Goal: Task Accomplishment & Management: Use online tool/utility

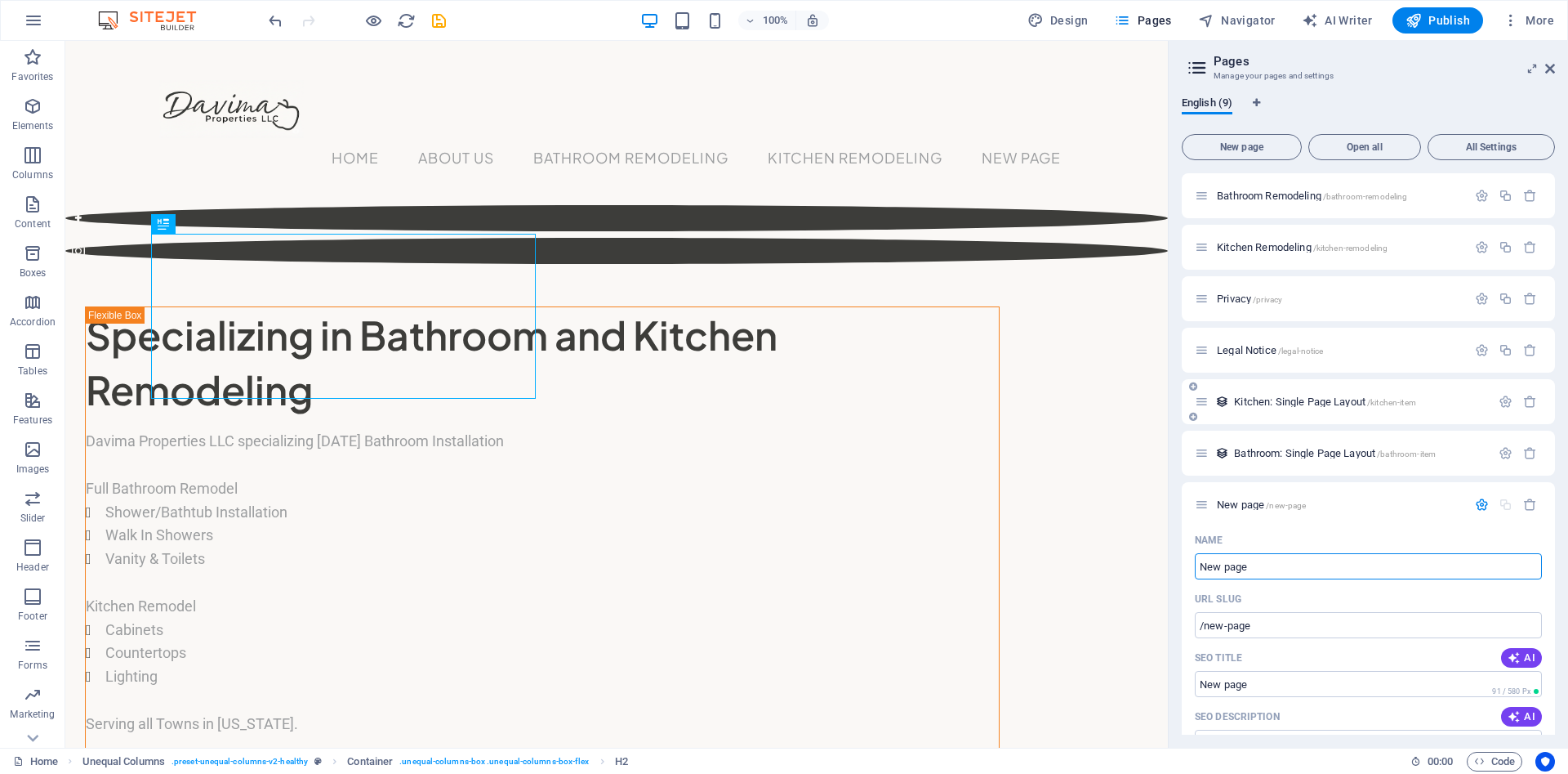
scroll to position [245, 0]
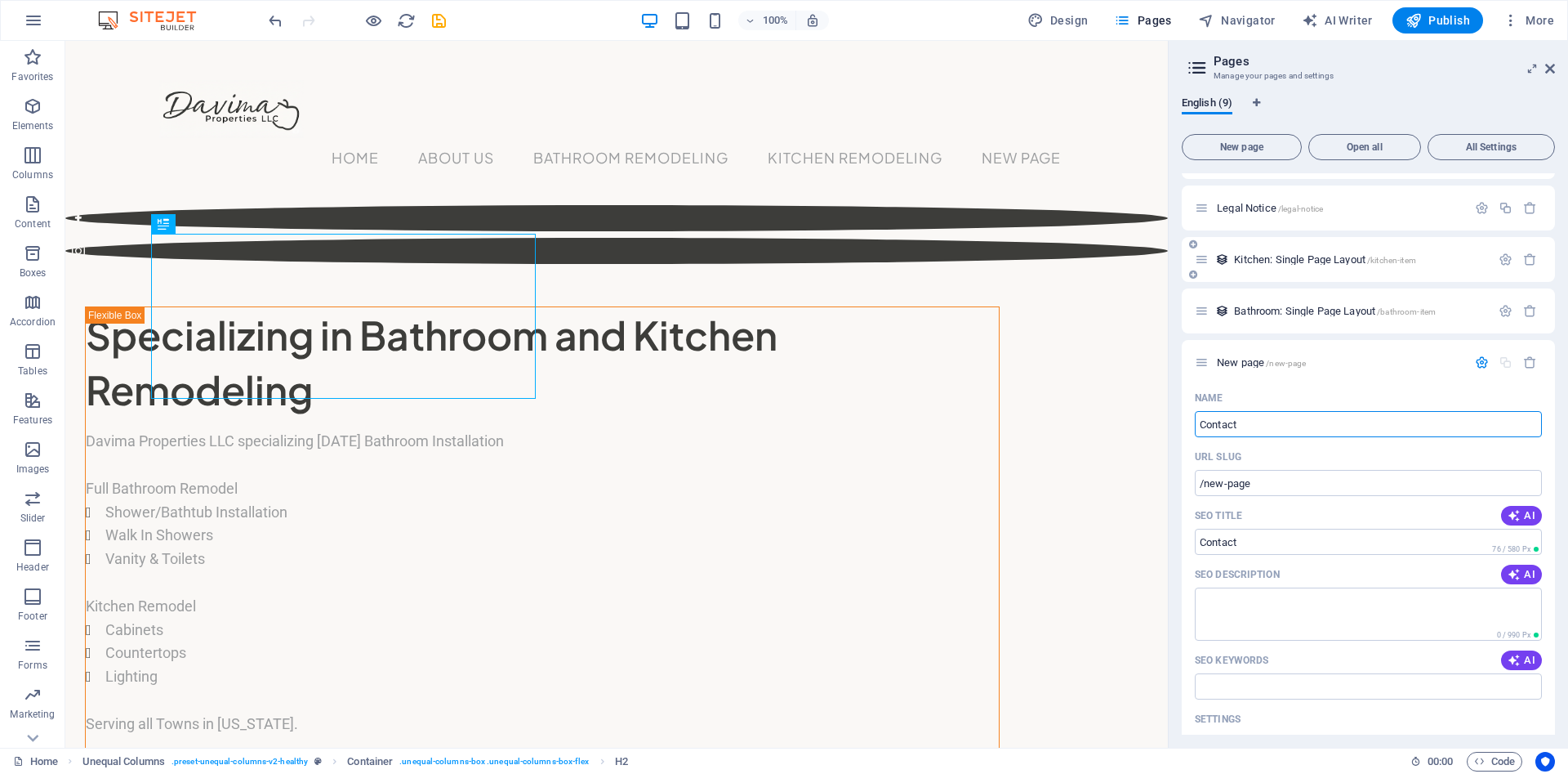
type input "Contact"
type input "/contact"
type input "Contact Us"
type input "/contact-us"
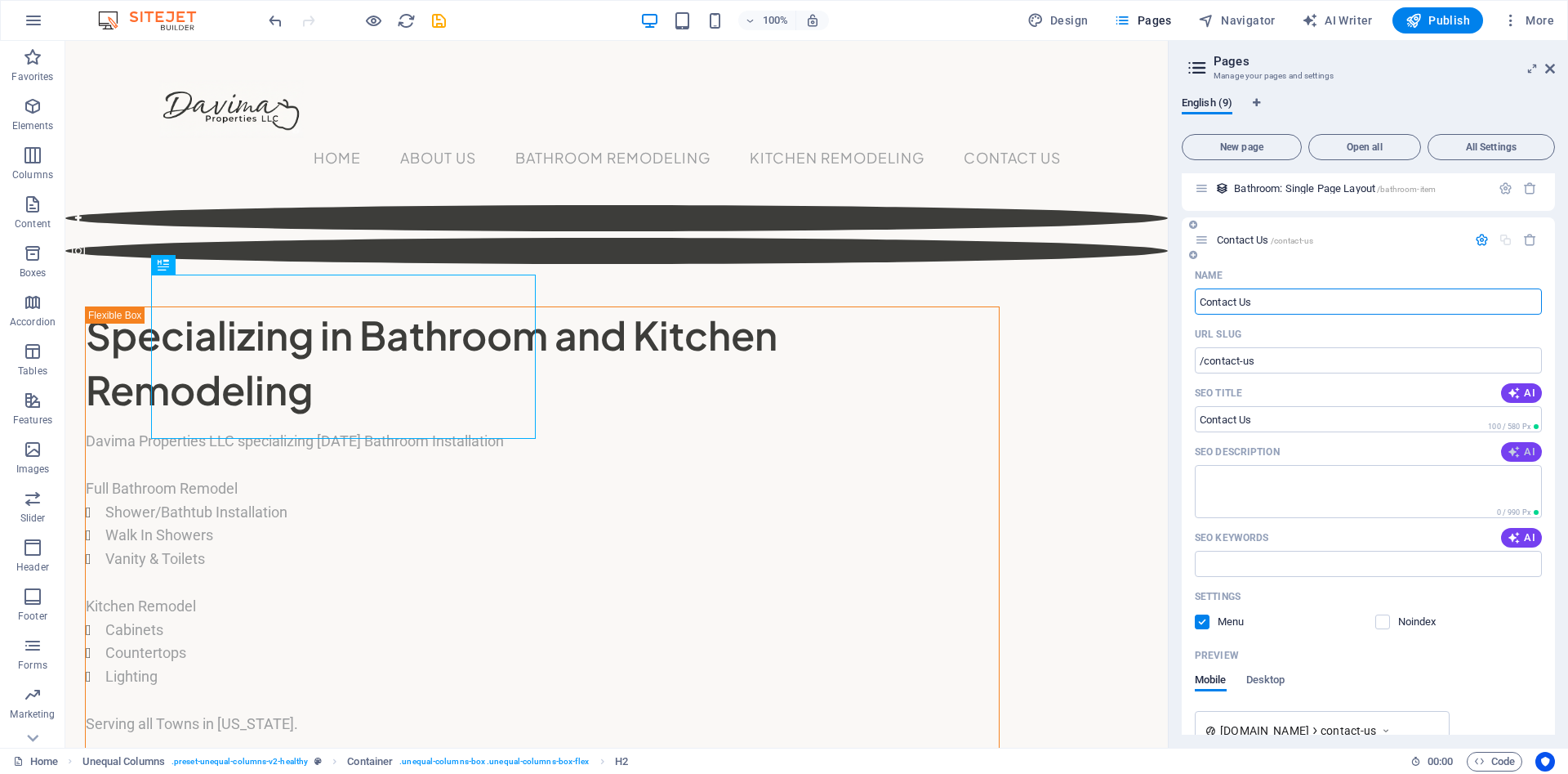
type input "Contact Us"
click at [1525, 447] on span "AI" at bounding box center [1521, 452] width 28 height 13
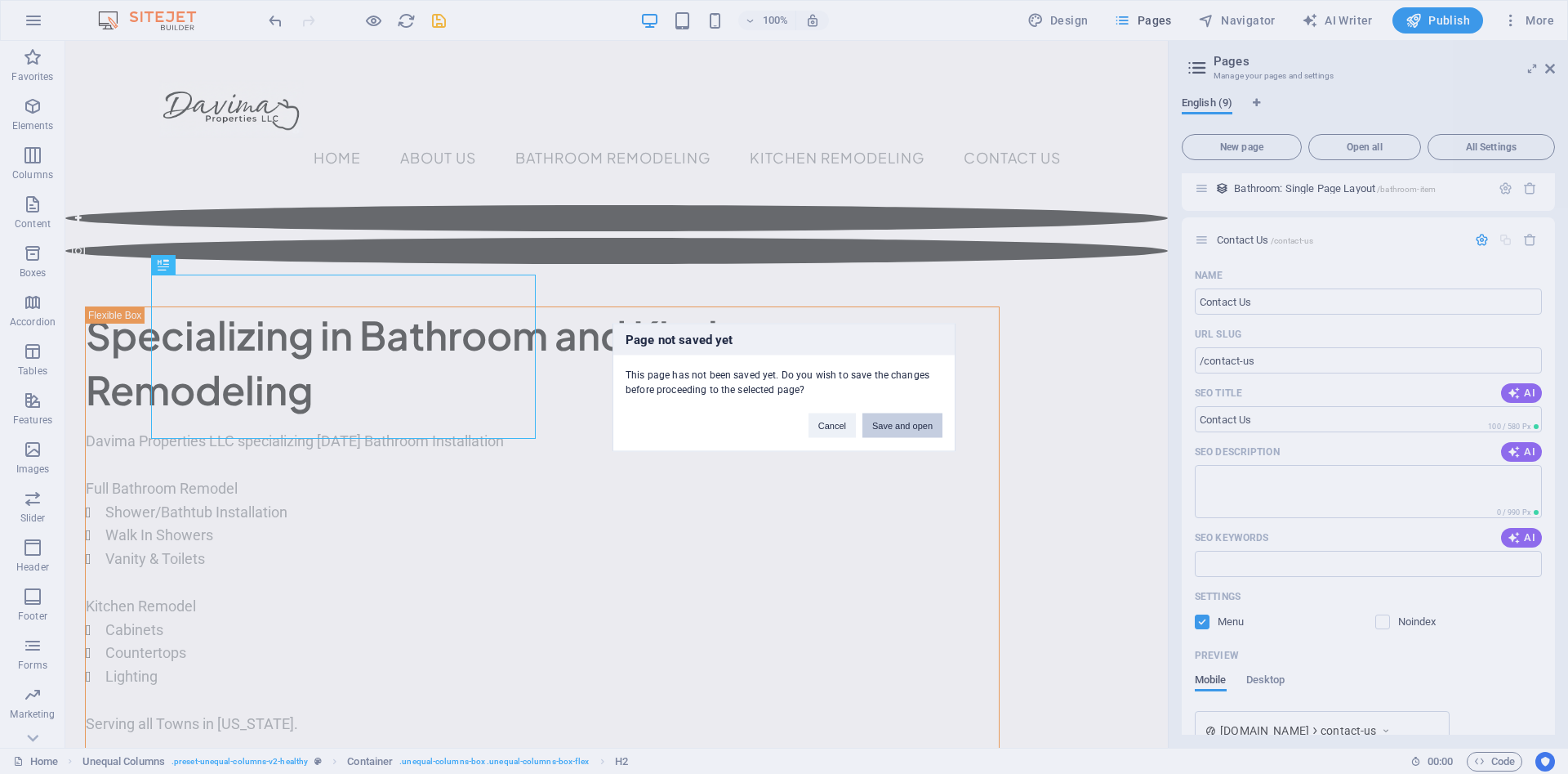
click at [893, 427] on button "Save and open" at bounding box center [902, 425] width 80 height 24
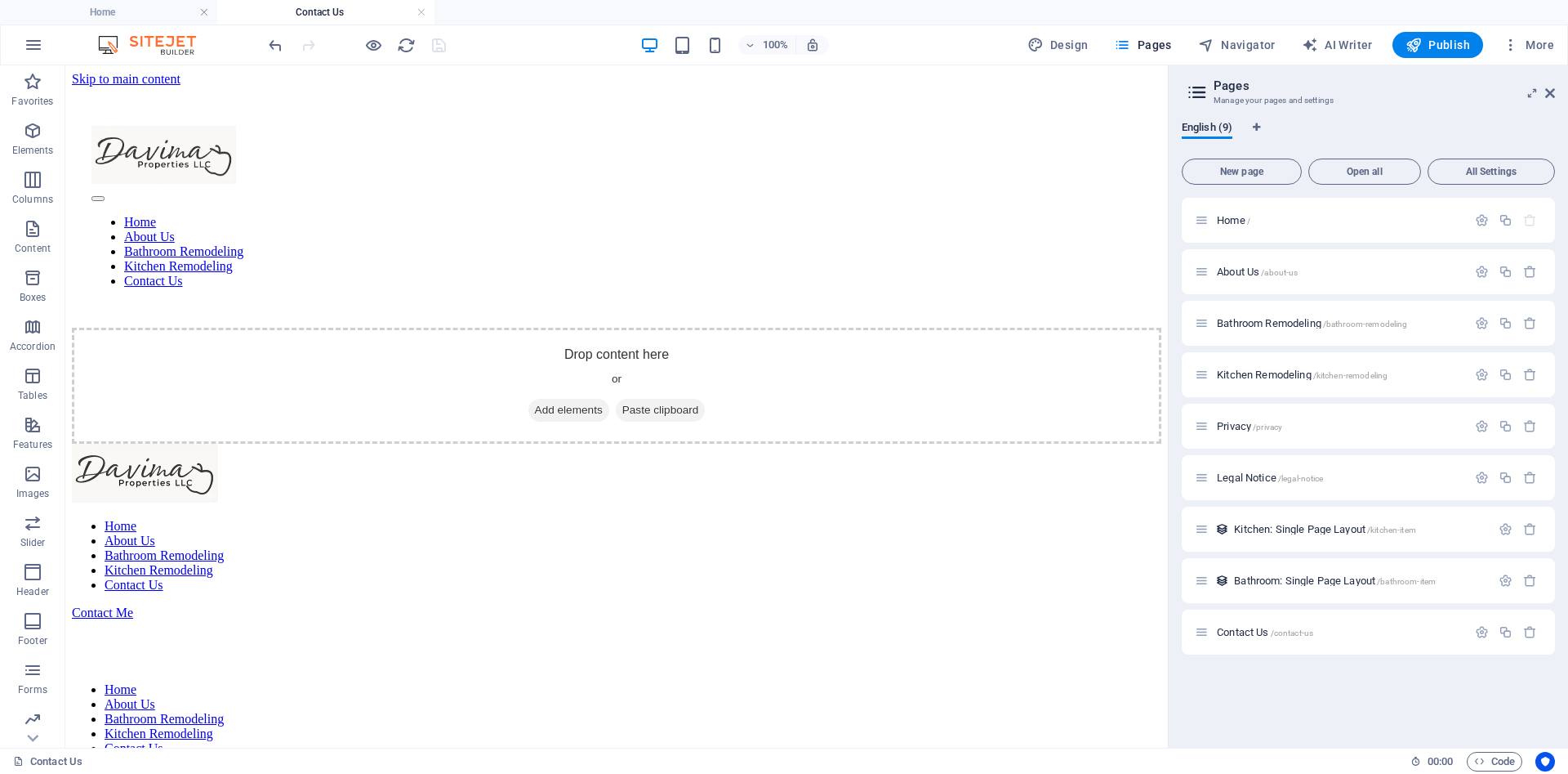
scroll to position [0, 0]
click at [647, 399] on span "Paste clipboard" at bounding box center [660, 410] width 89 height 23
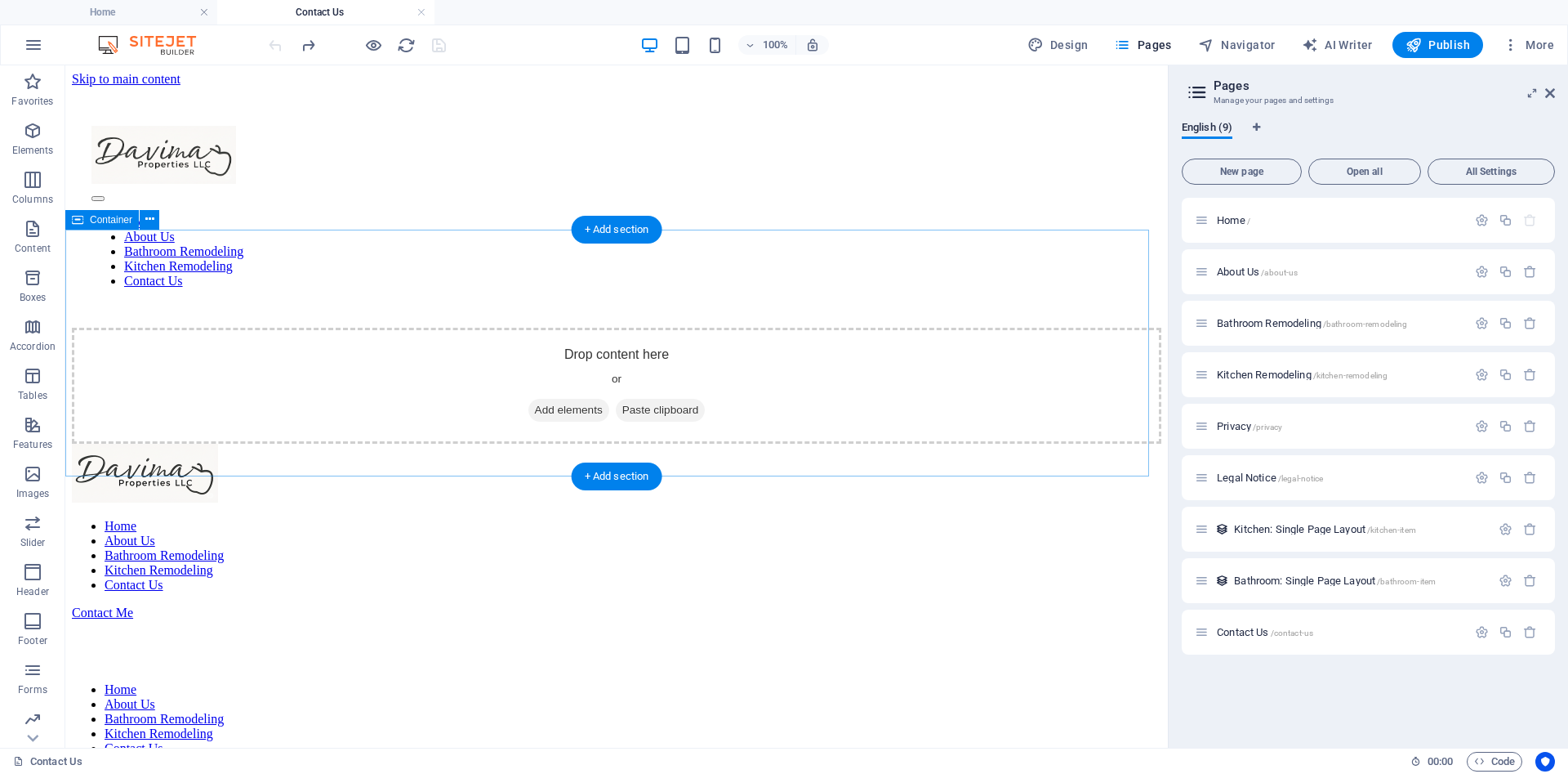
click at [645, 399] on span "Paste clipboard" at bounding box center [660, 410] width 89 height 23
click at [601, 327] on div "Drop content here or Add elements Paste clipboard" at bounding box center [616, 386] width 1090 height 116
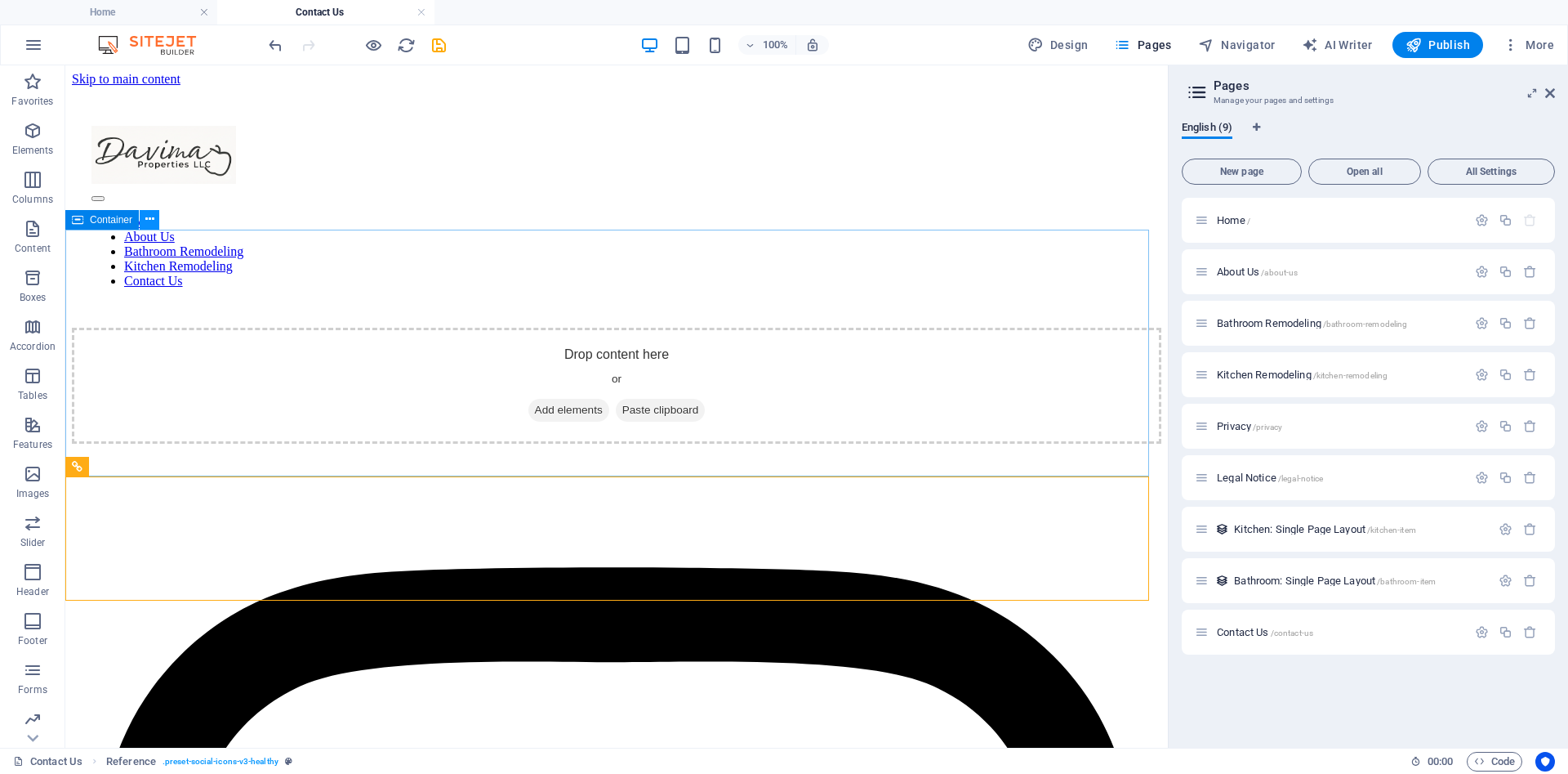
click at [149, 216] on icon at bounding box center [149, 220] width 9 height 17
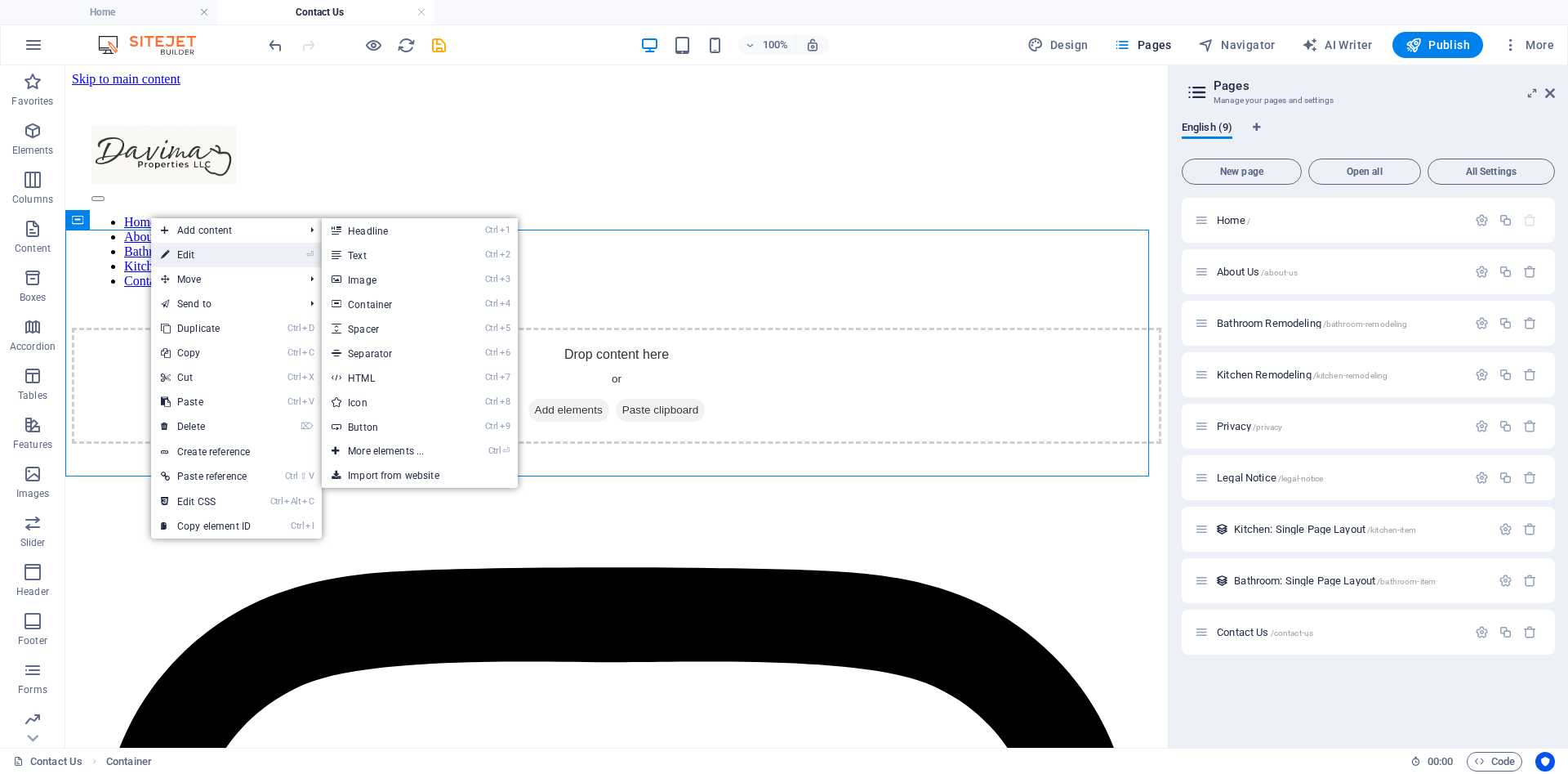
click at [189, 254] on link "⏎ Edit" at bounding box center [206, 255] width 109 height 24
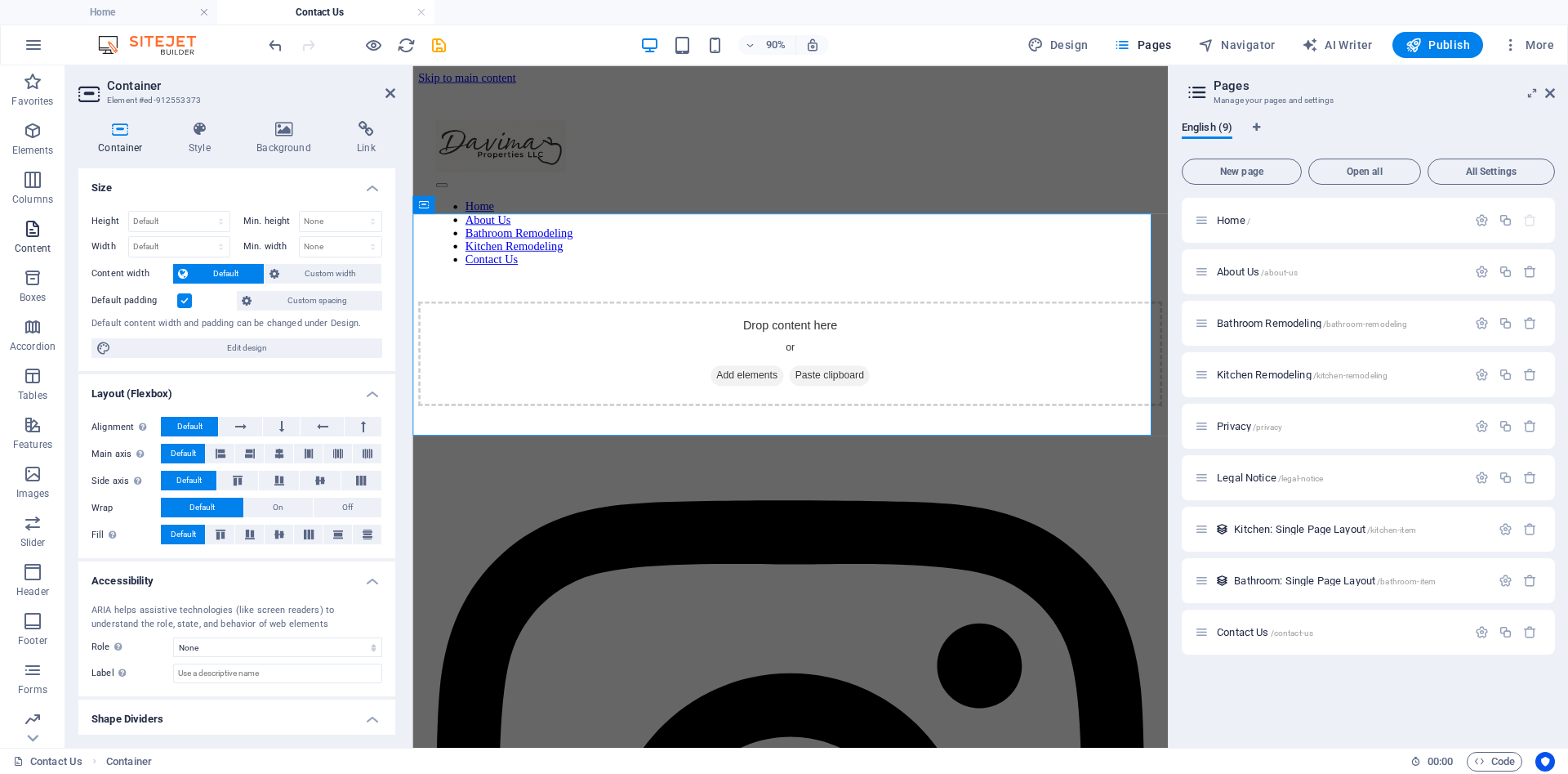
click at [33, 234] on icon "button" at bounding box center [32, 228] width 20 height 20
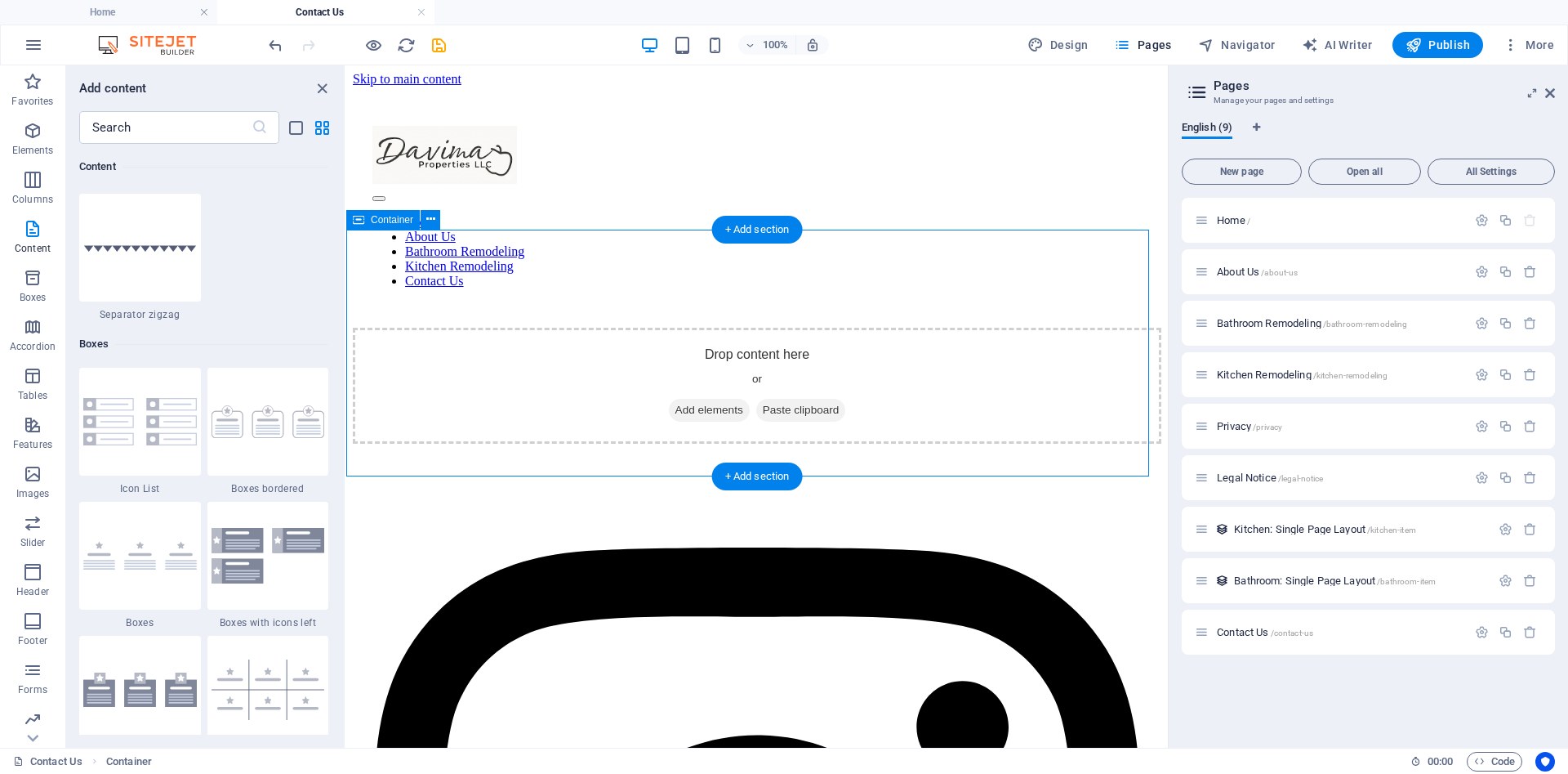
click at [535, 327] on div "Drop content here or Add elements Paste clipboard" at bounding box center [756, 386] width 808 height 116
click at [792, 399] on span "Paste clipboard" at bounding box center [800, 410] width 89 height 23
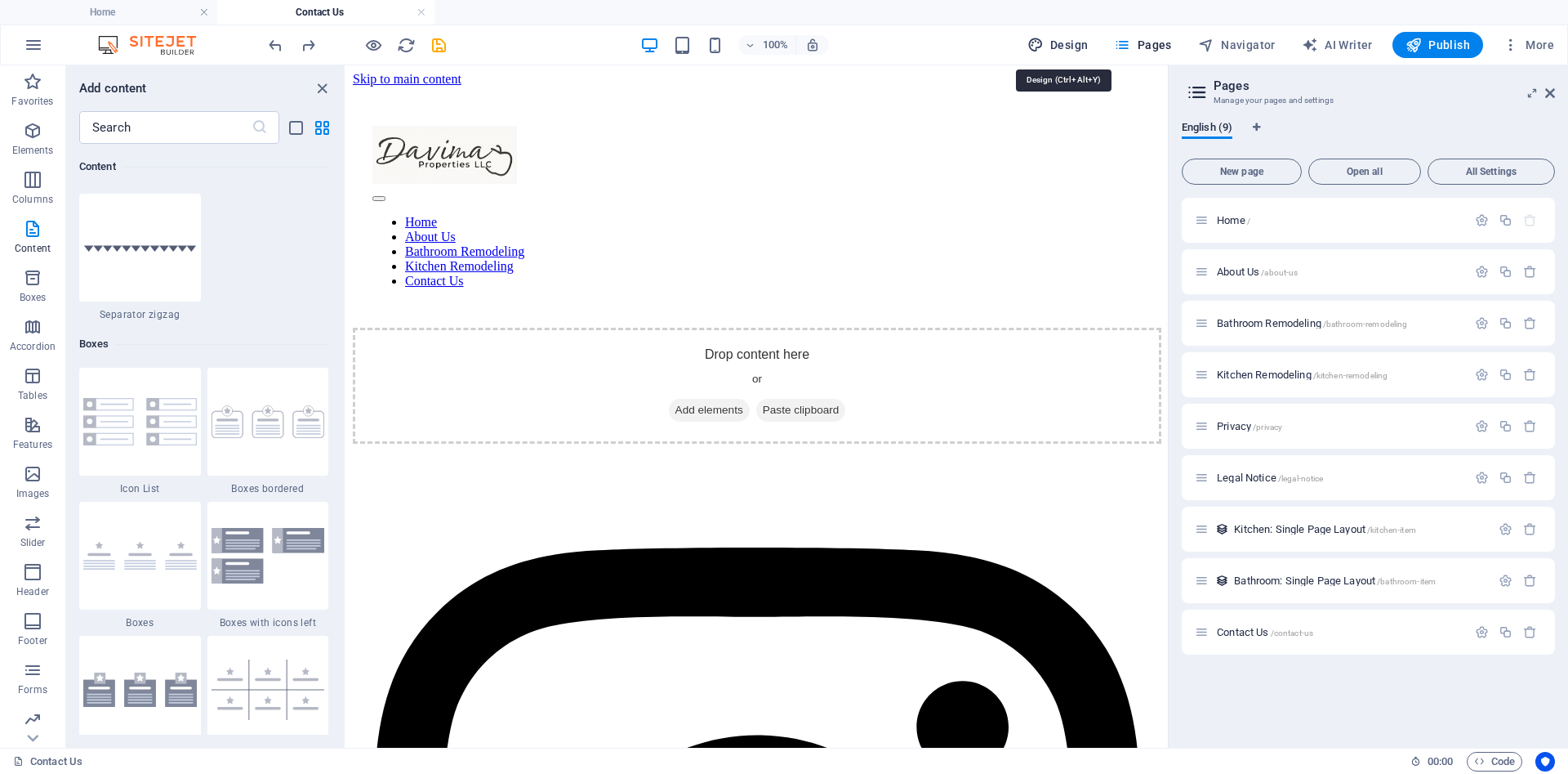
click at [1058, 41] on span "Design" at bounding box center [1057, 44] width 62 height 17
select select "px"
select select "400"
select select "px"
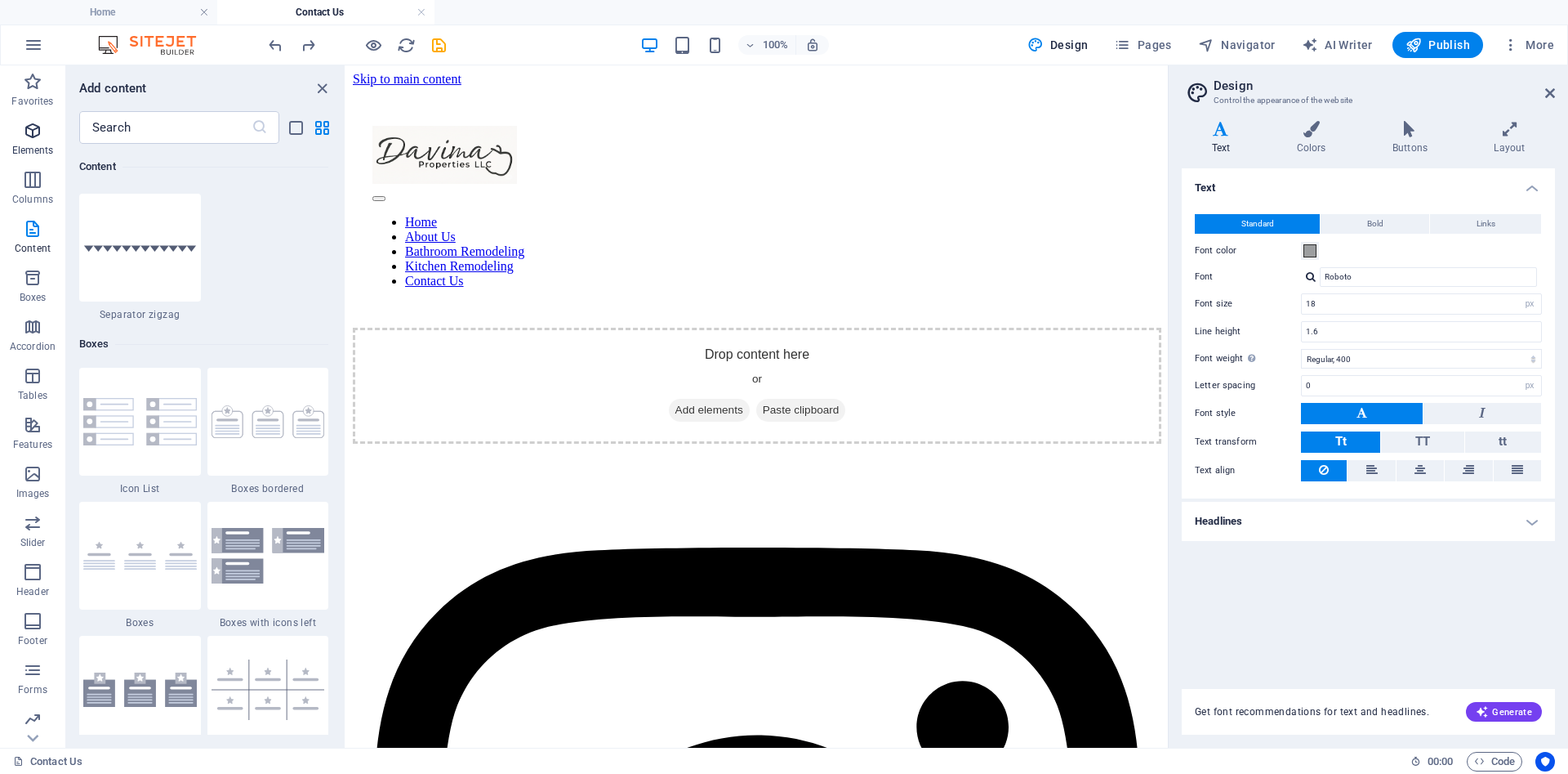
click at [30, 135] on icon "button" at bounding box center [32, 130] width 20 height 20
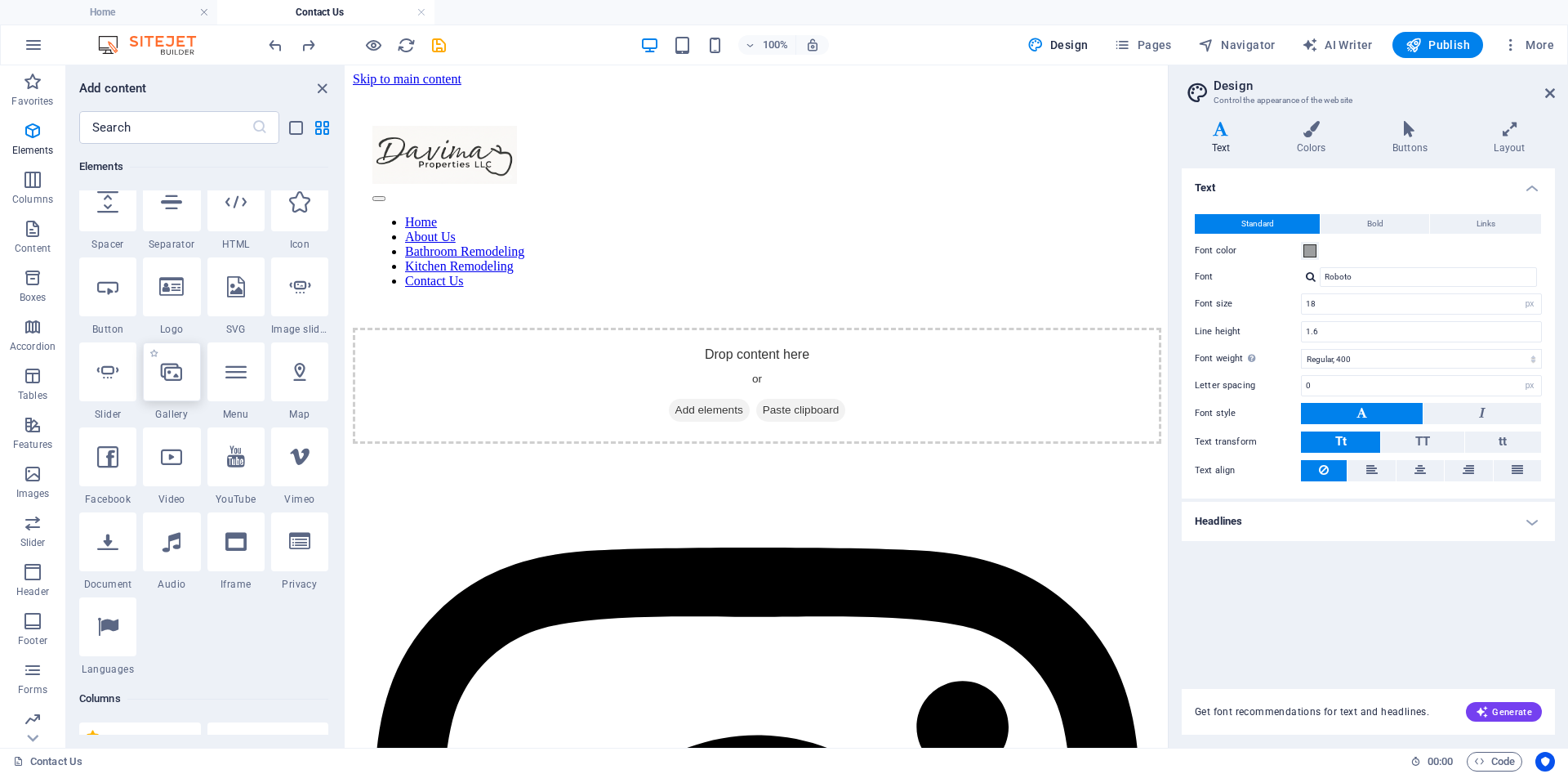
scroll to position [279, 0]
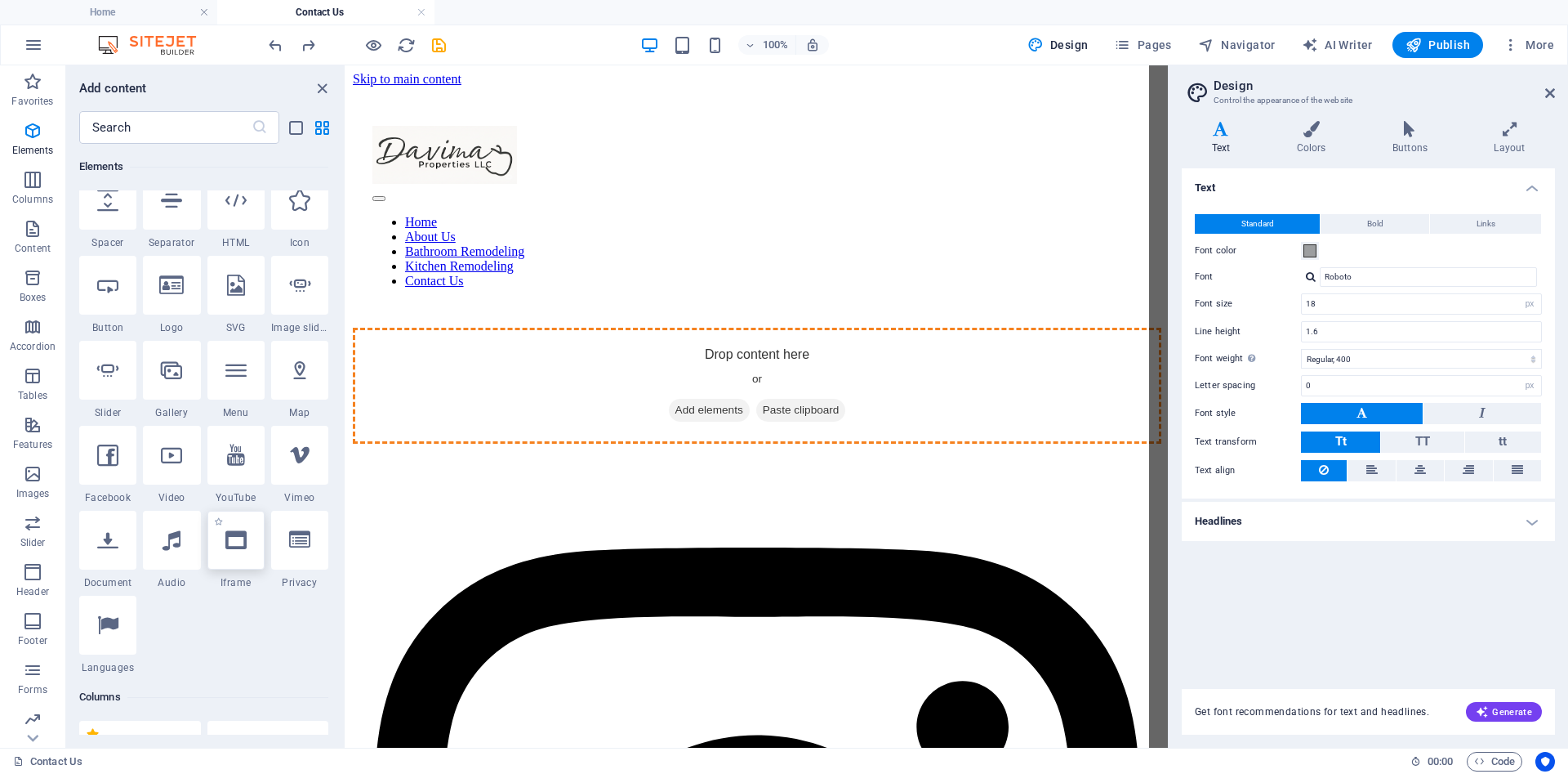
select select "%"
select select "px"
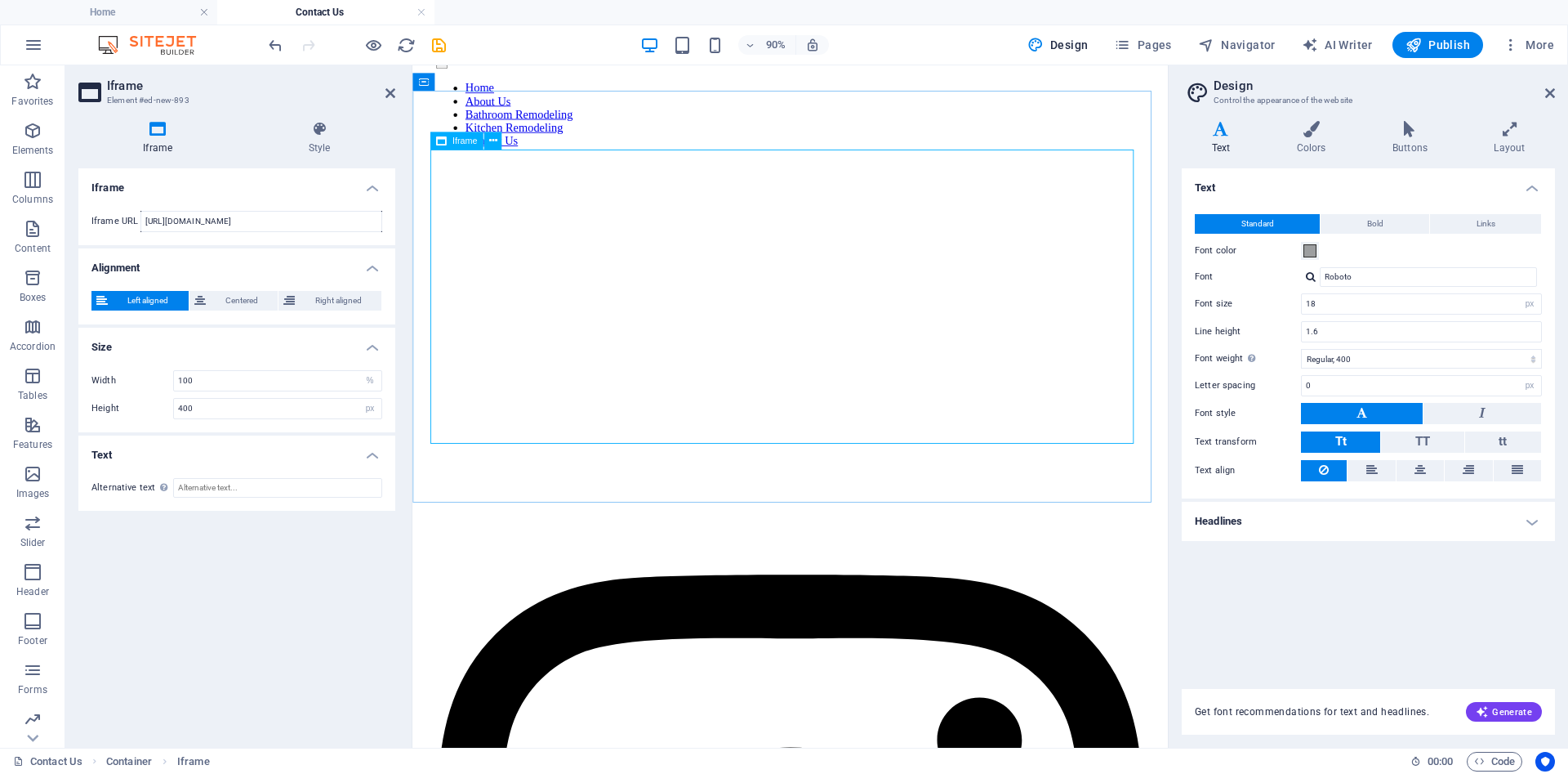
scroll to position [136, 0]
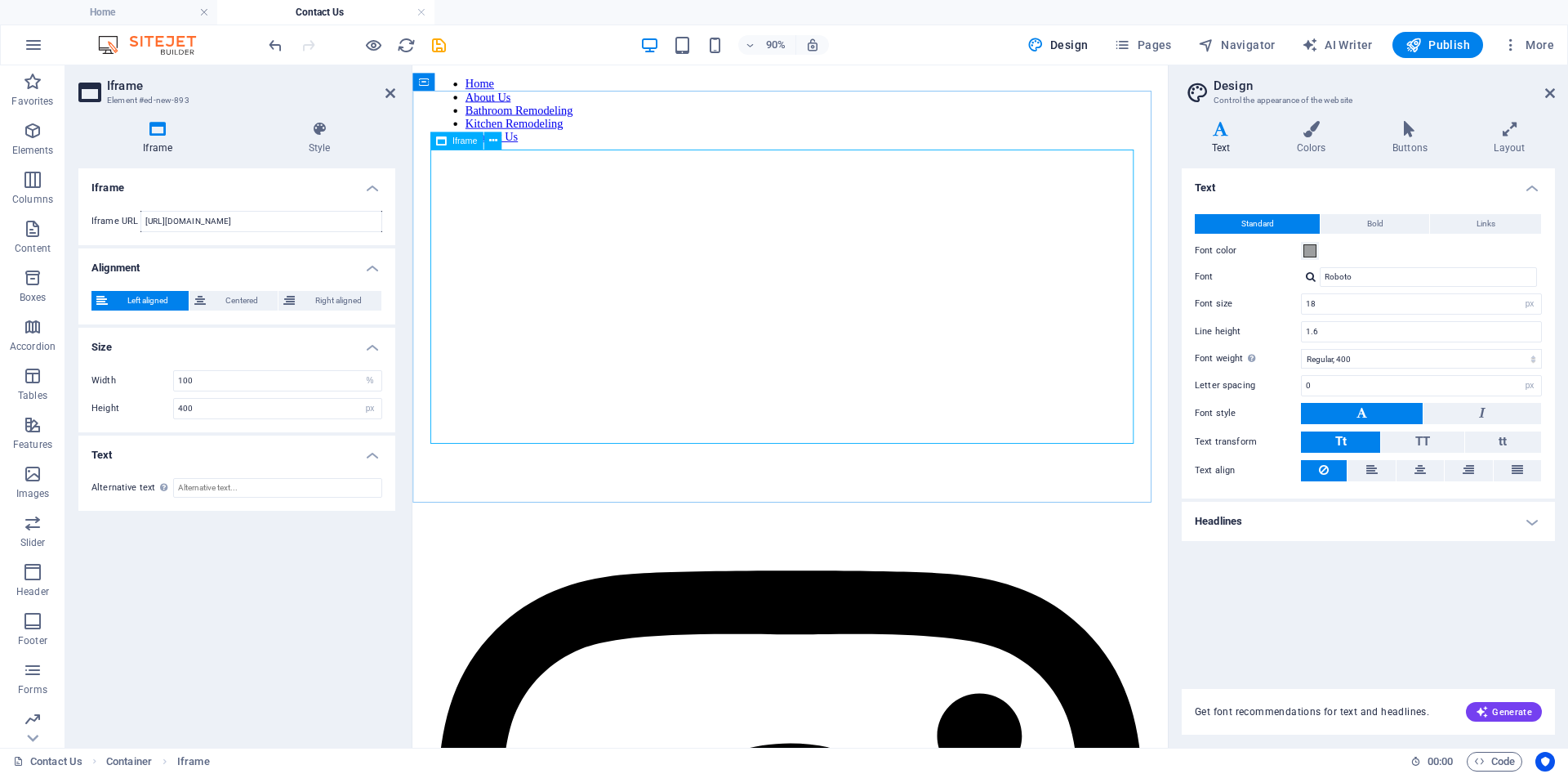
click at [687, 292] on div "</div>" at bounding box center [832, 356] width 827 height 330
click at [490, 133] on icon at bounding box center [491, 140] width 8 height 16
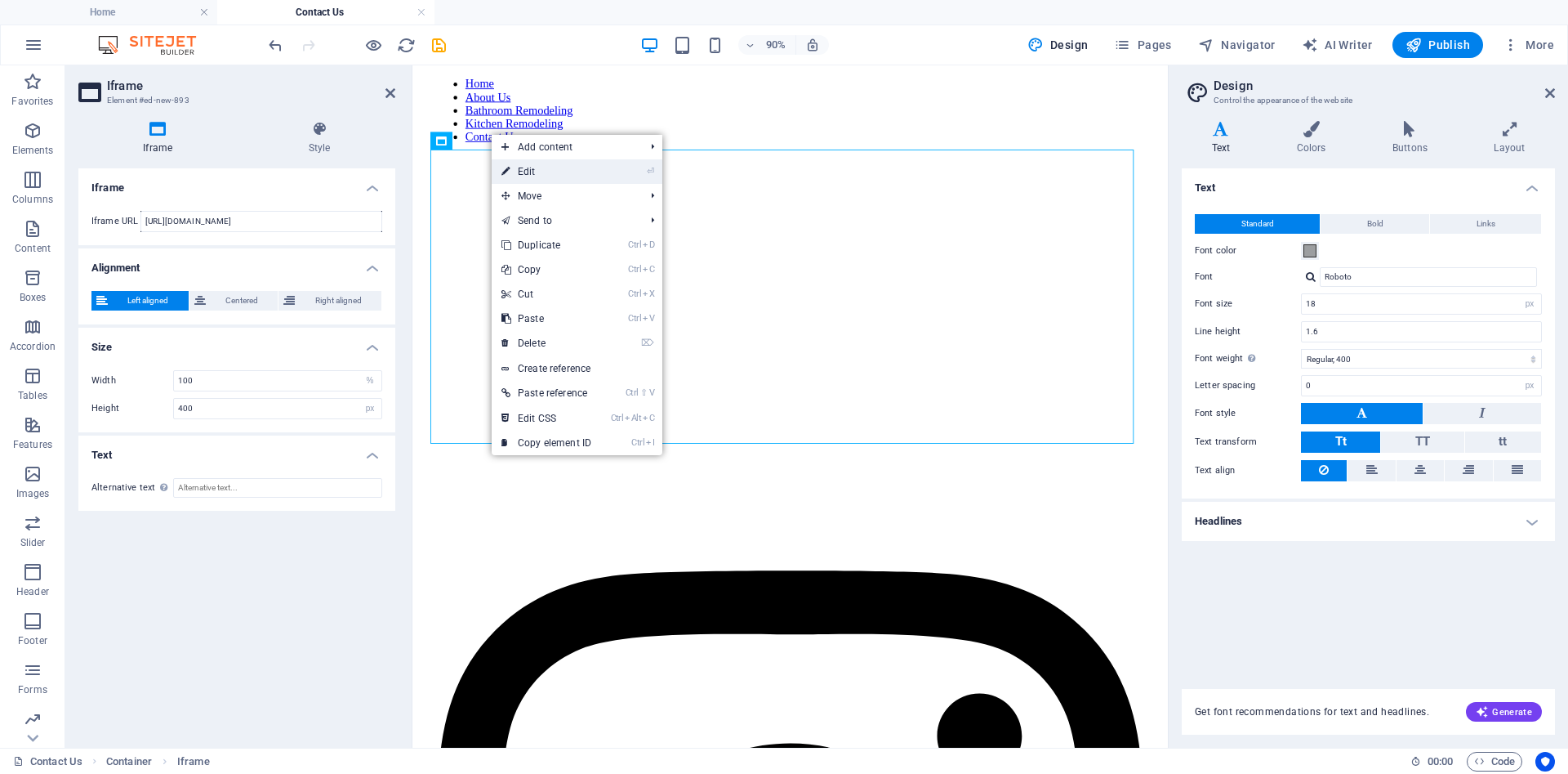
click at [577, 178] on link "⏎ Edit" at bounding box center [546, 171] width 109 height 24
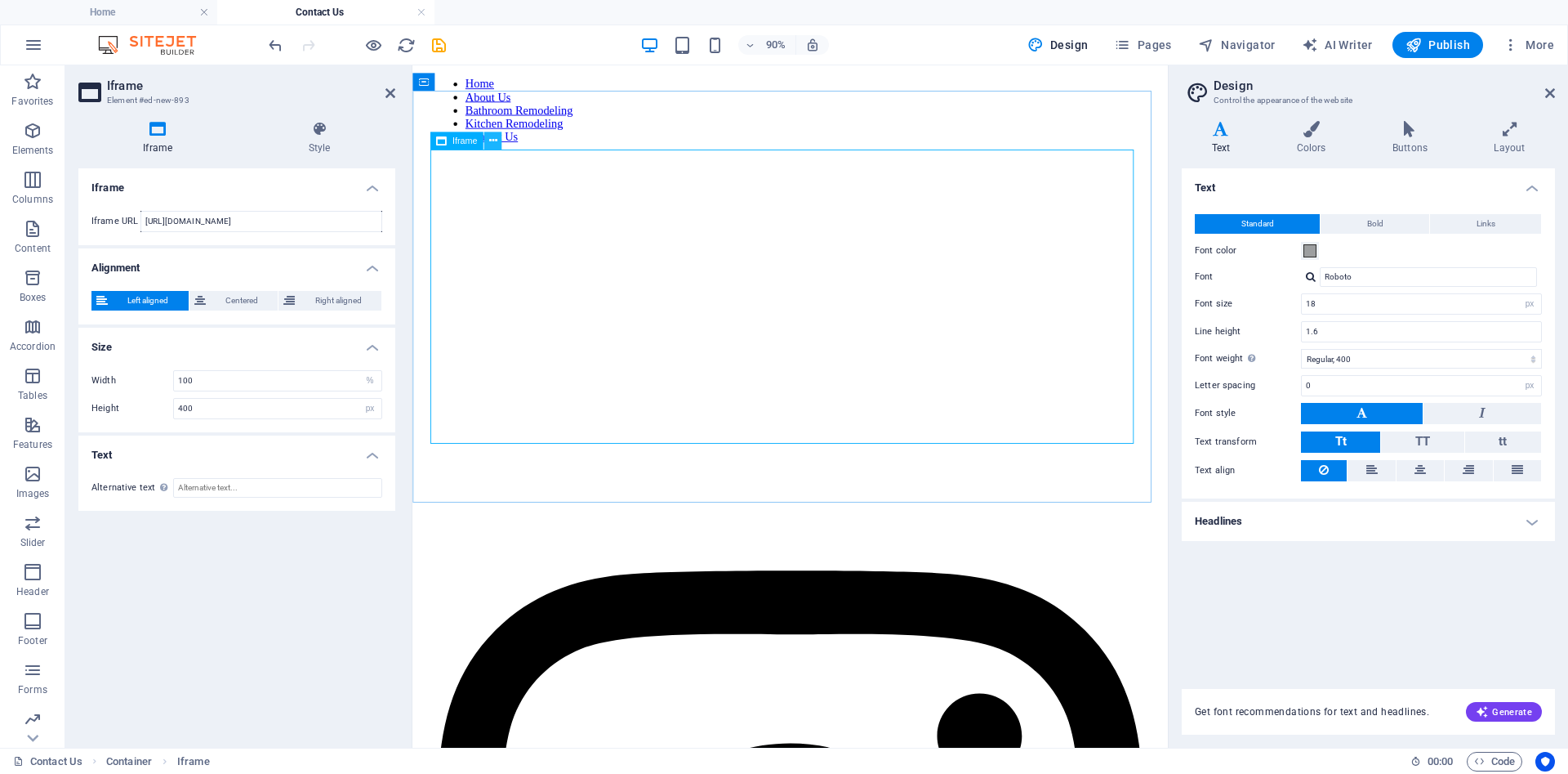
click at [491, 141] on icon at bounding box center [491, 140] width 8 height 16
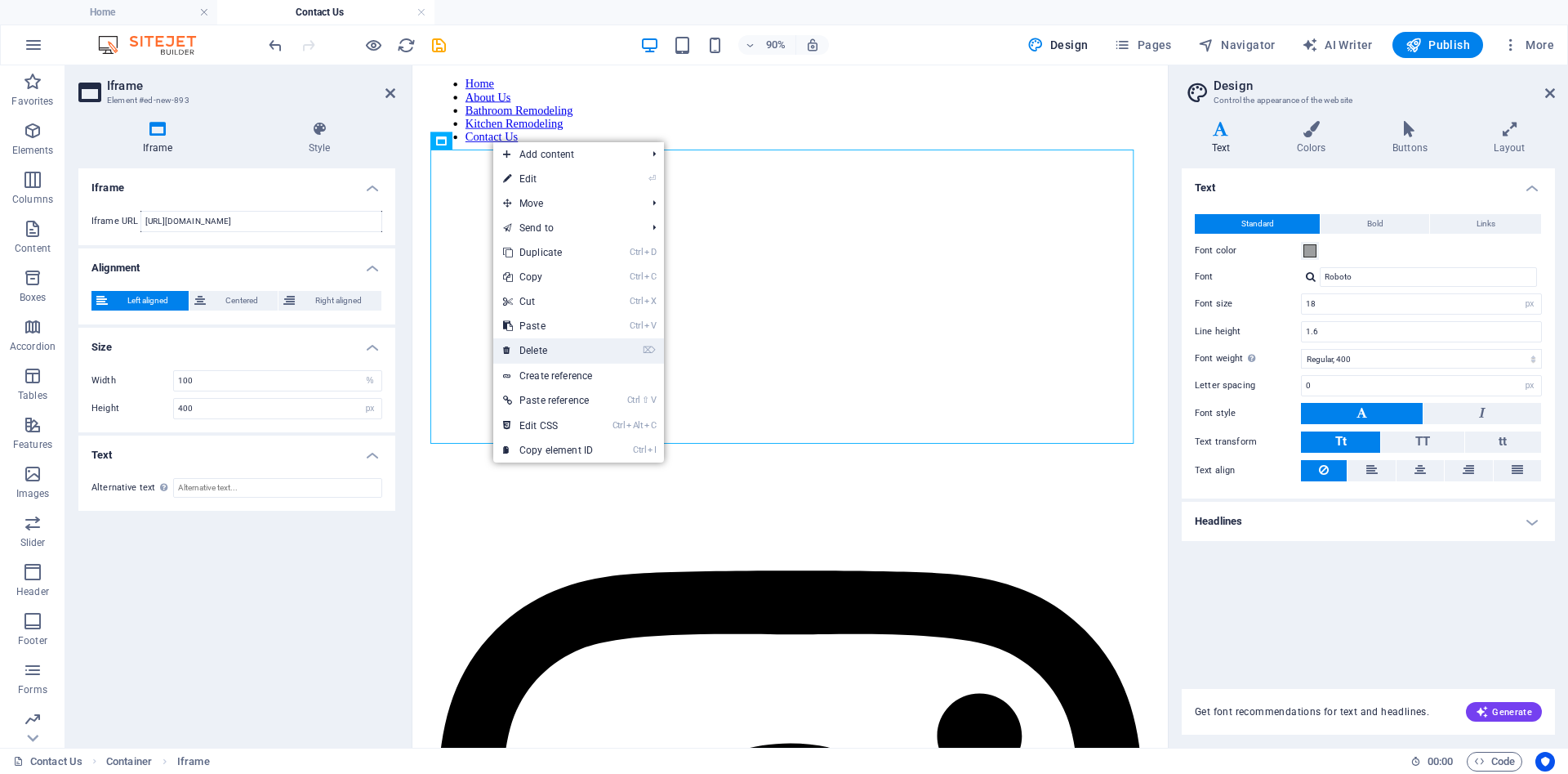
click at [581, 352] on link "⌦ Delete" at bounding box center [548, 350] width 109 height 24
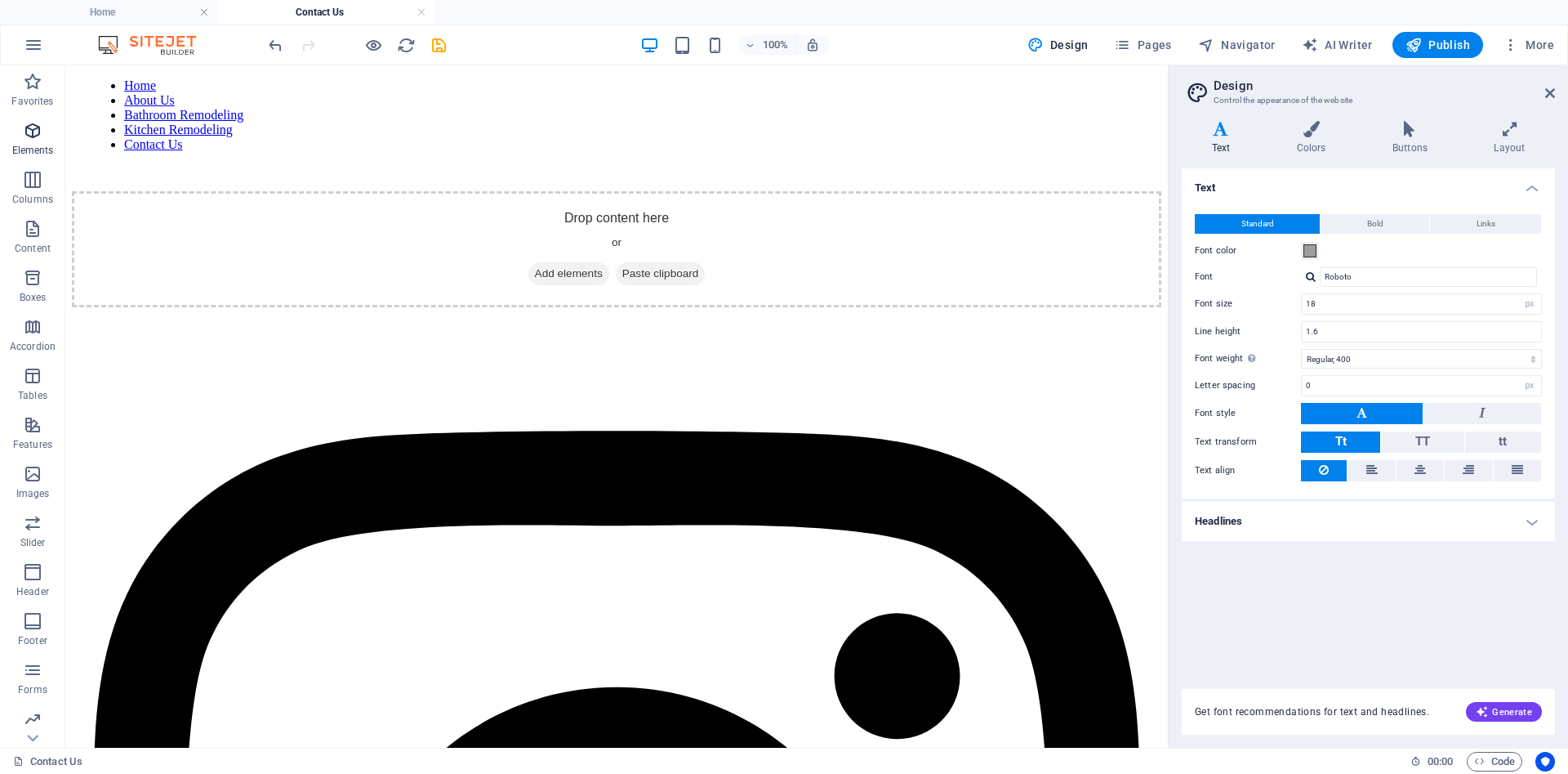
click at [35, 129] on icon "button" at bounding box center [32, 130] width 20 height 20
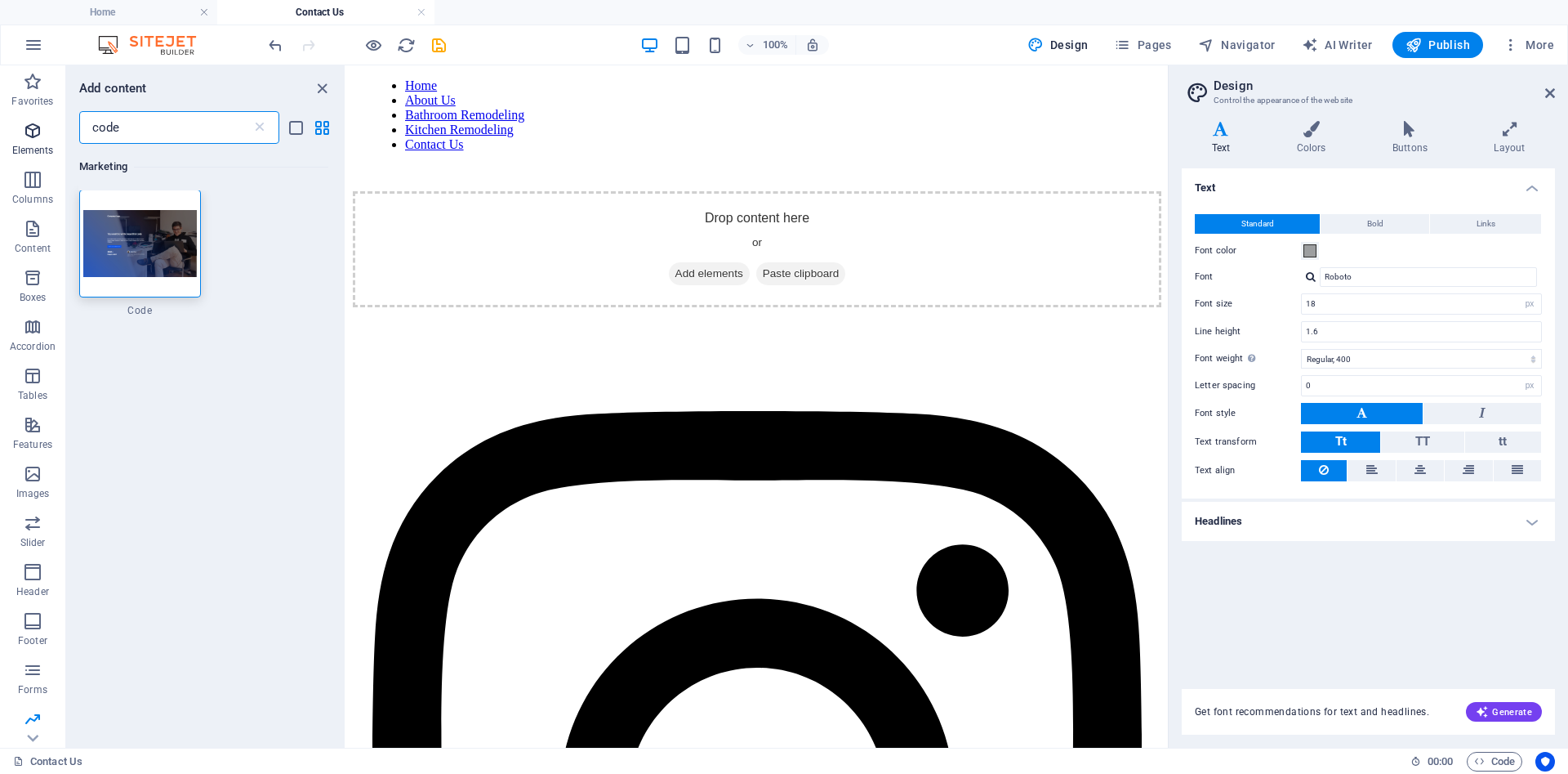
scroll to position [0, 0]
type input "code"
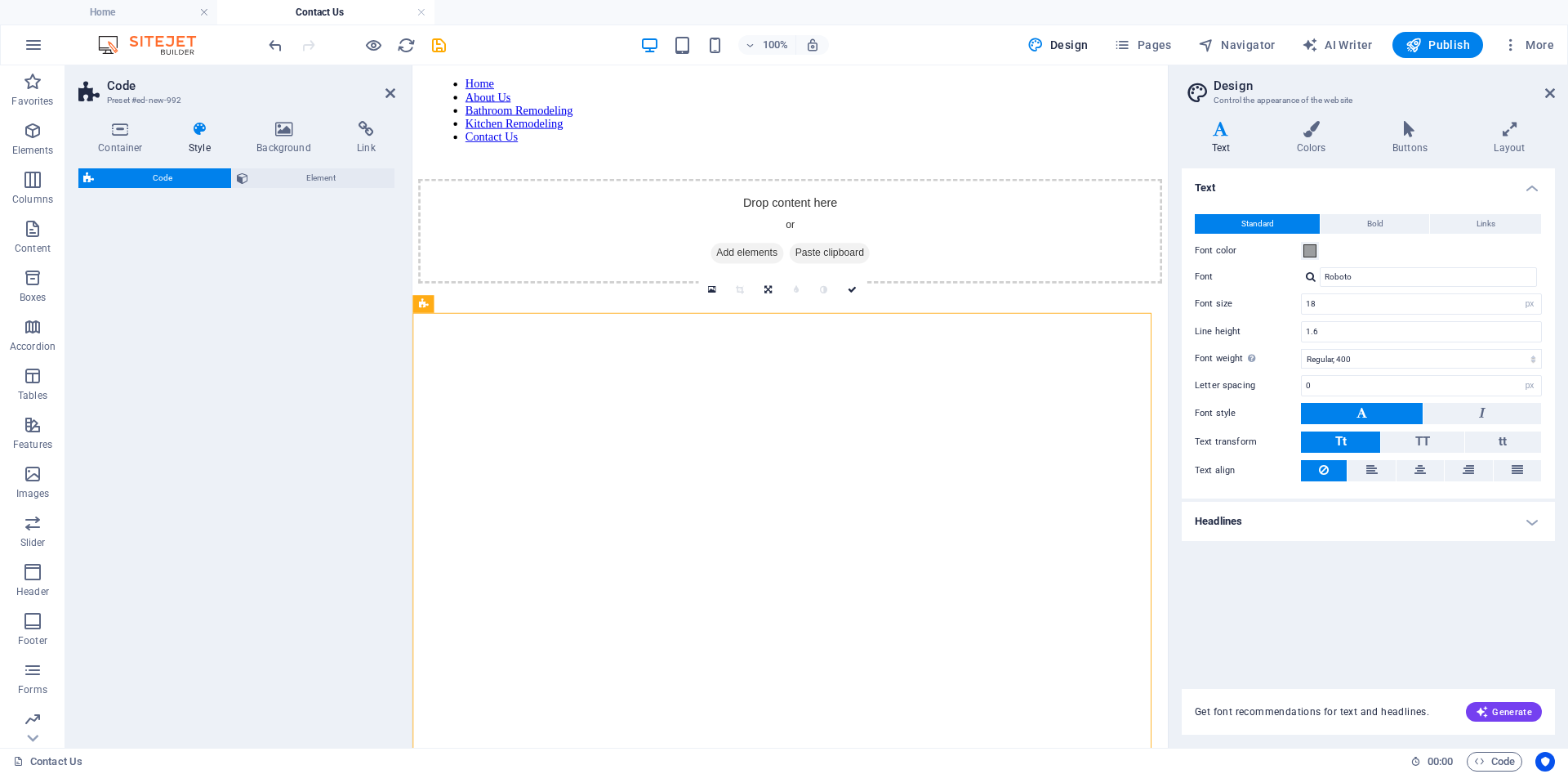
select select "%"
select select "rem"
select select "px"
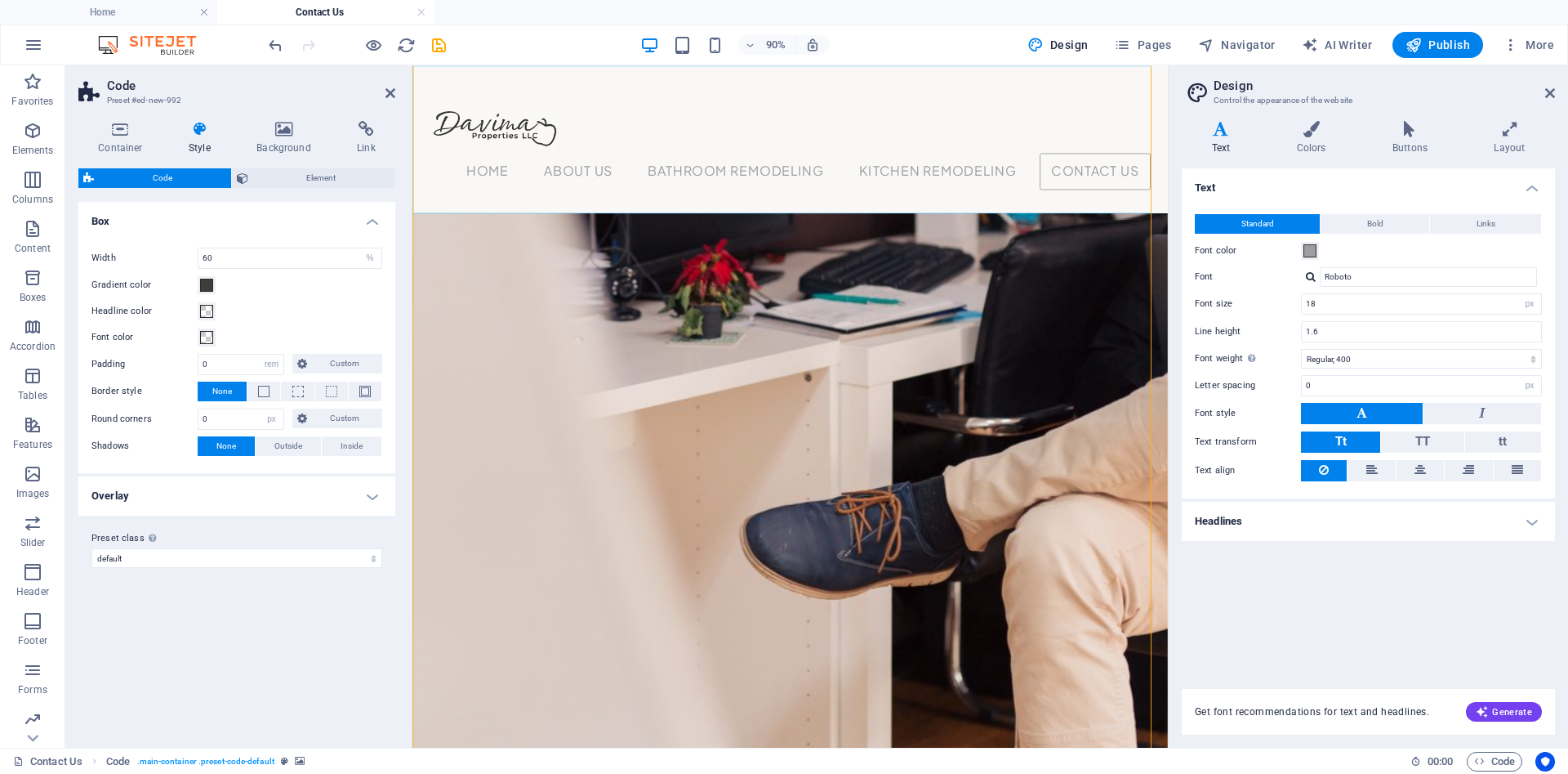
scroll to position [804, 0]
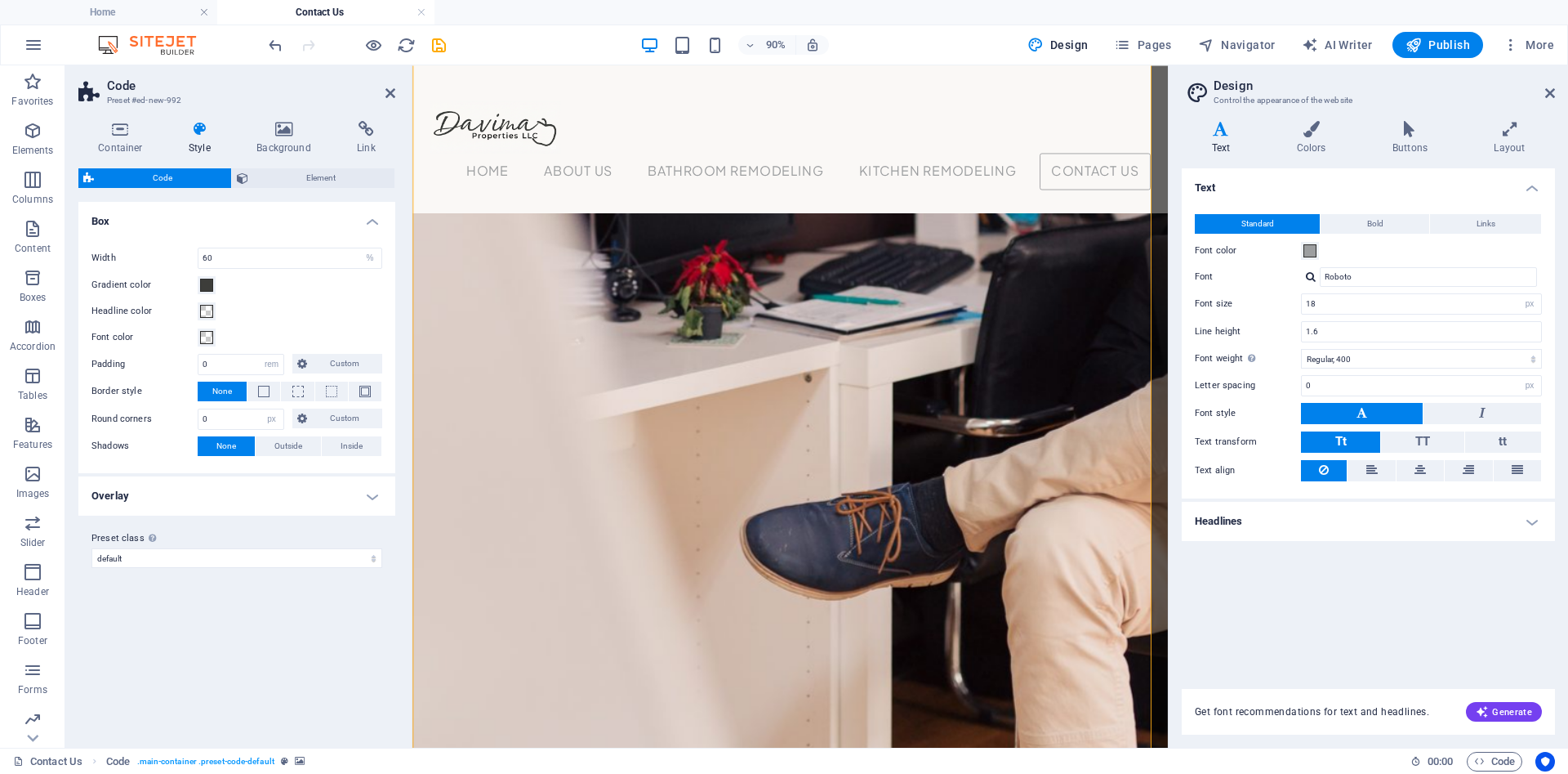
click at [195, 178] on span "Code" at bounding box center [162, 178] width 128 height 20
click at [1216, 129] on icon at bounding box center [1221, 129] width 78 height 17
click at [305, 178] on span "Element" at bounding box center [322, 178] width 137 height 20
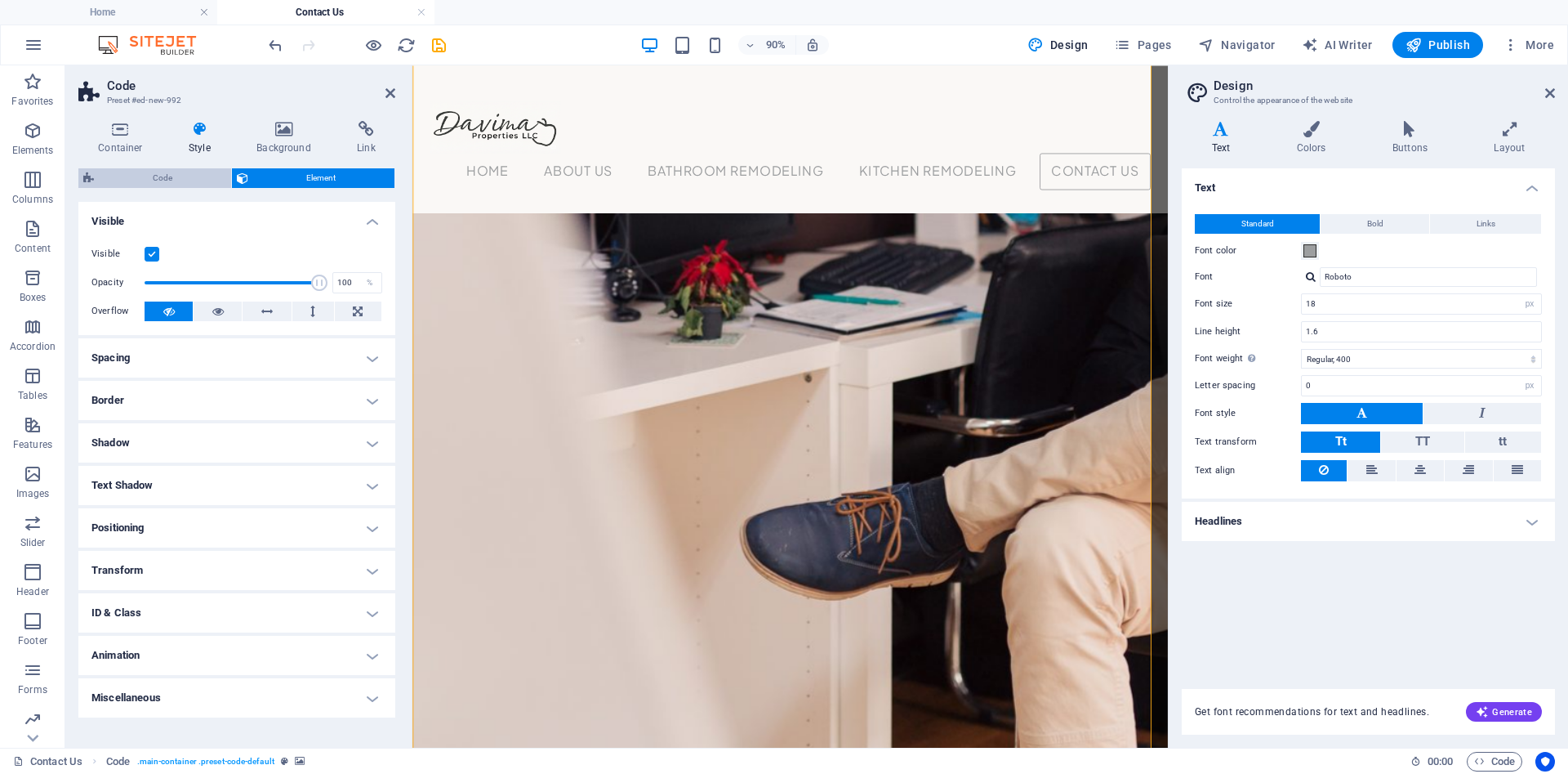
click at [161, 183] on span "Code" at bounding box center [162, 178] width 128 height 20
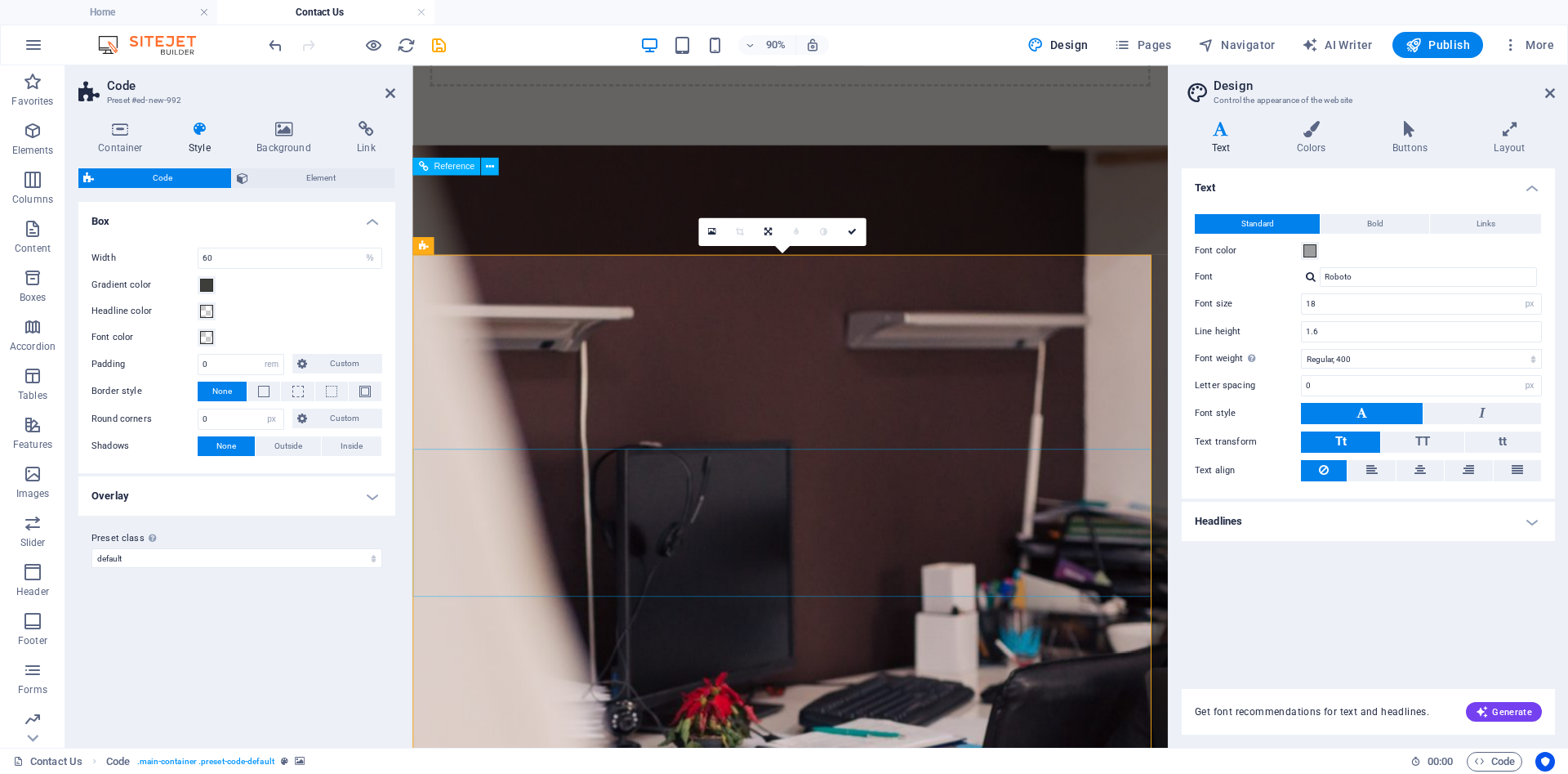
scroll to position [0, 0]
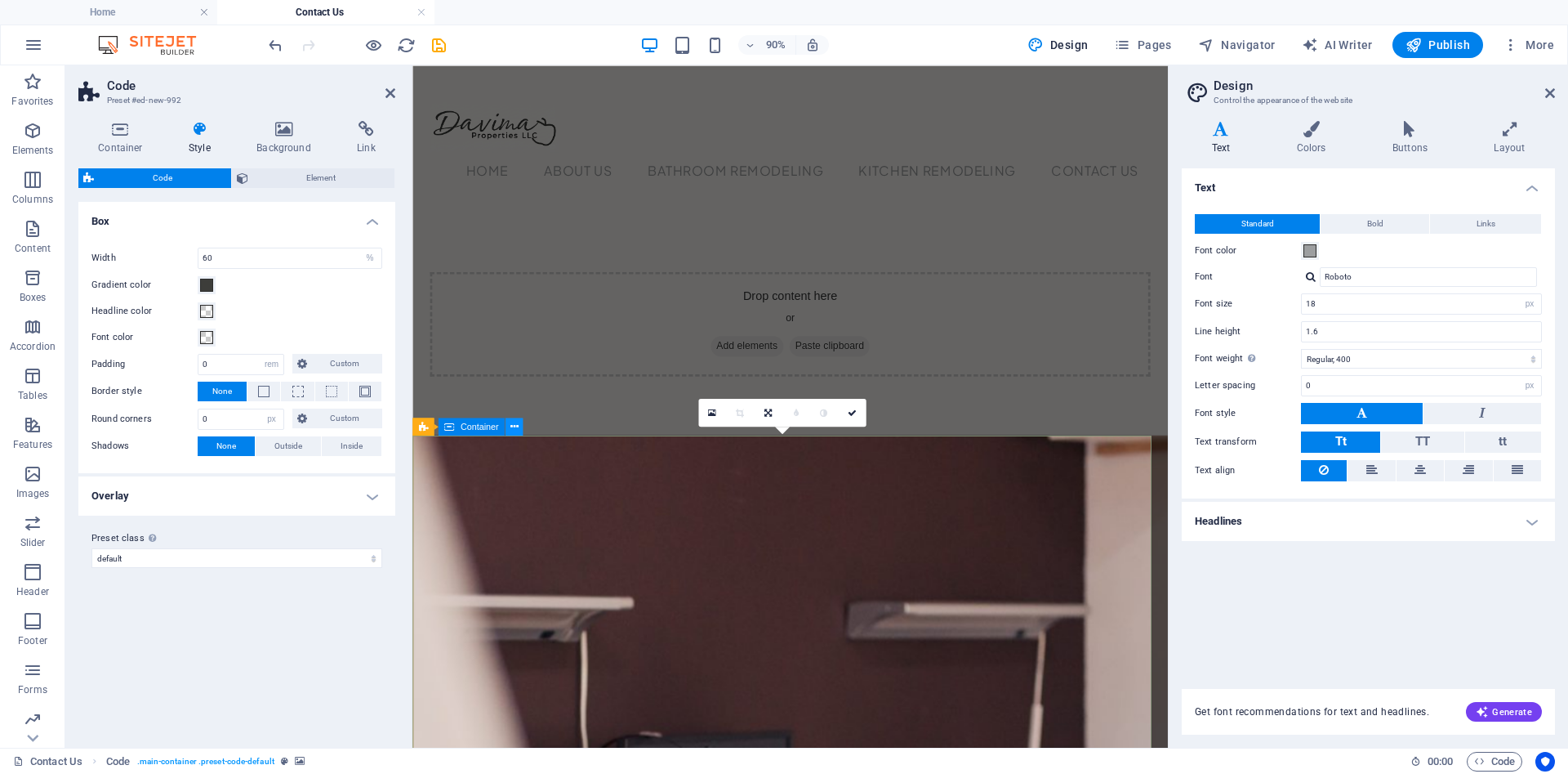
click at [513, 425] on icon at bounding box center [513, 427] width 8 height 16
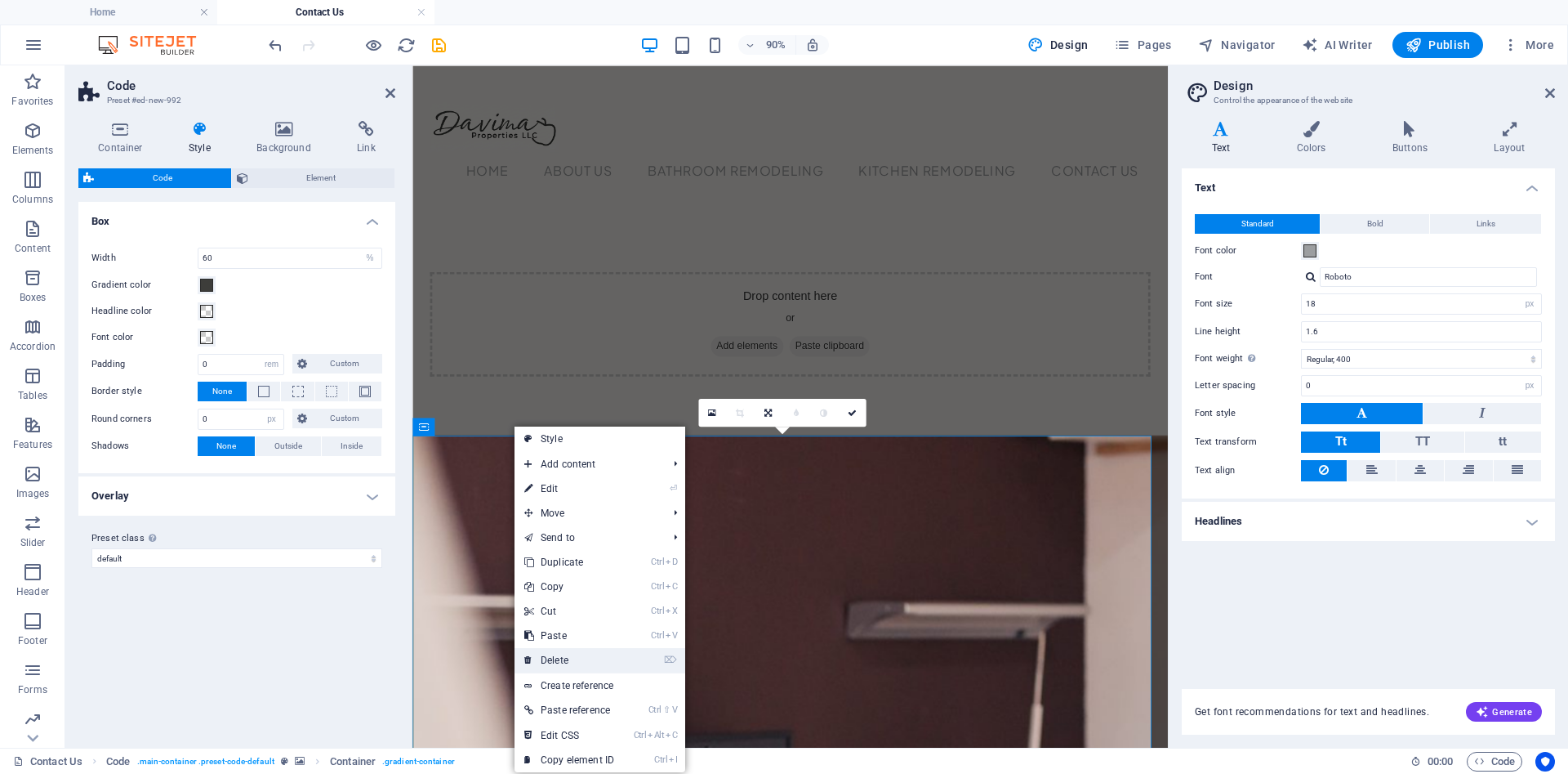
click at [585, 657] on link "⌦ Delete" at bounding box center [570, 660] width 109 height 24
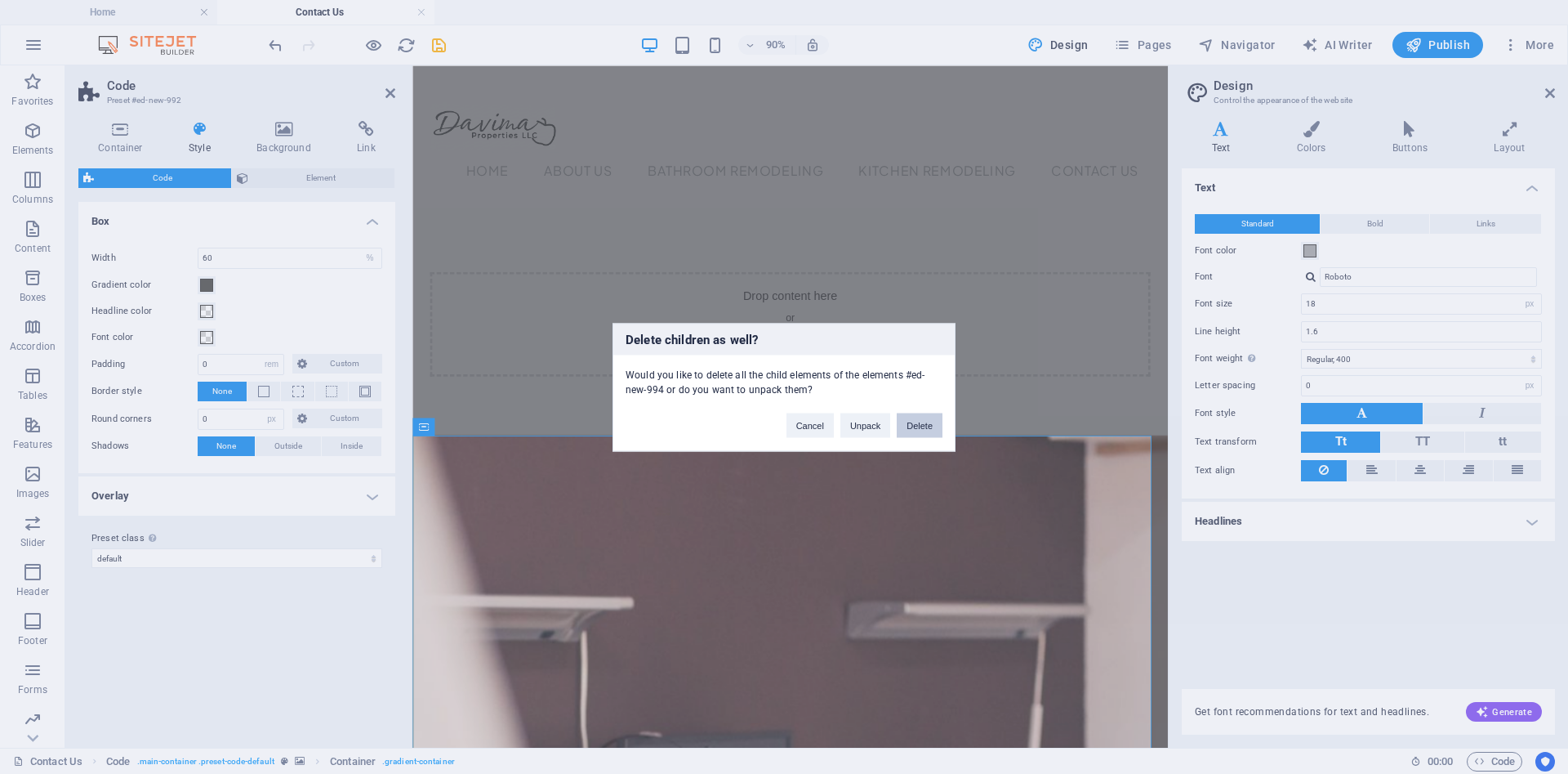
click at [919, 423] on button "Delete" at bounding box center [919, 425] width 46 height 24
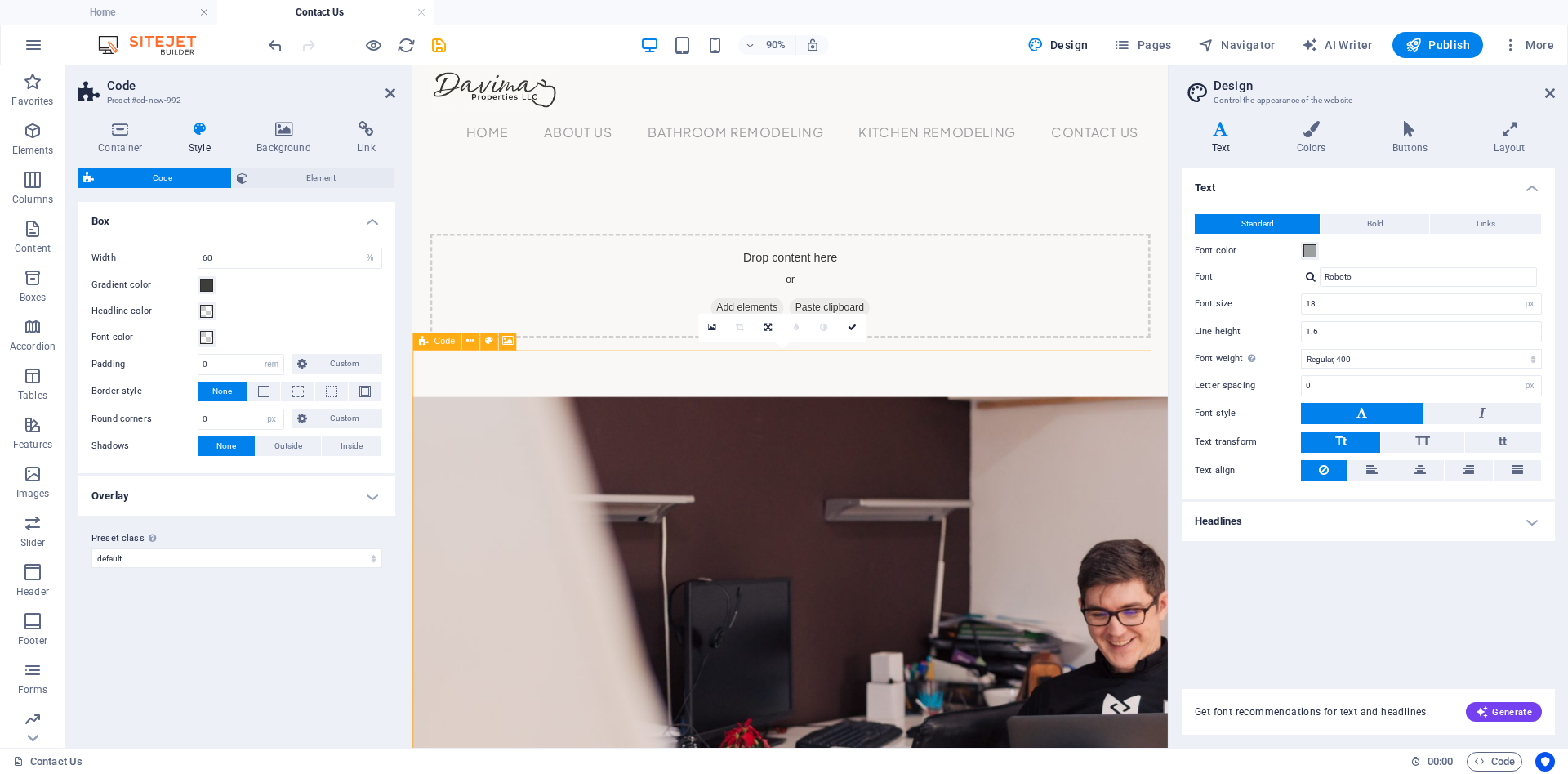
scroll to position [32, 0]
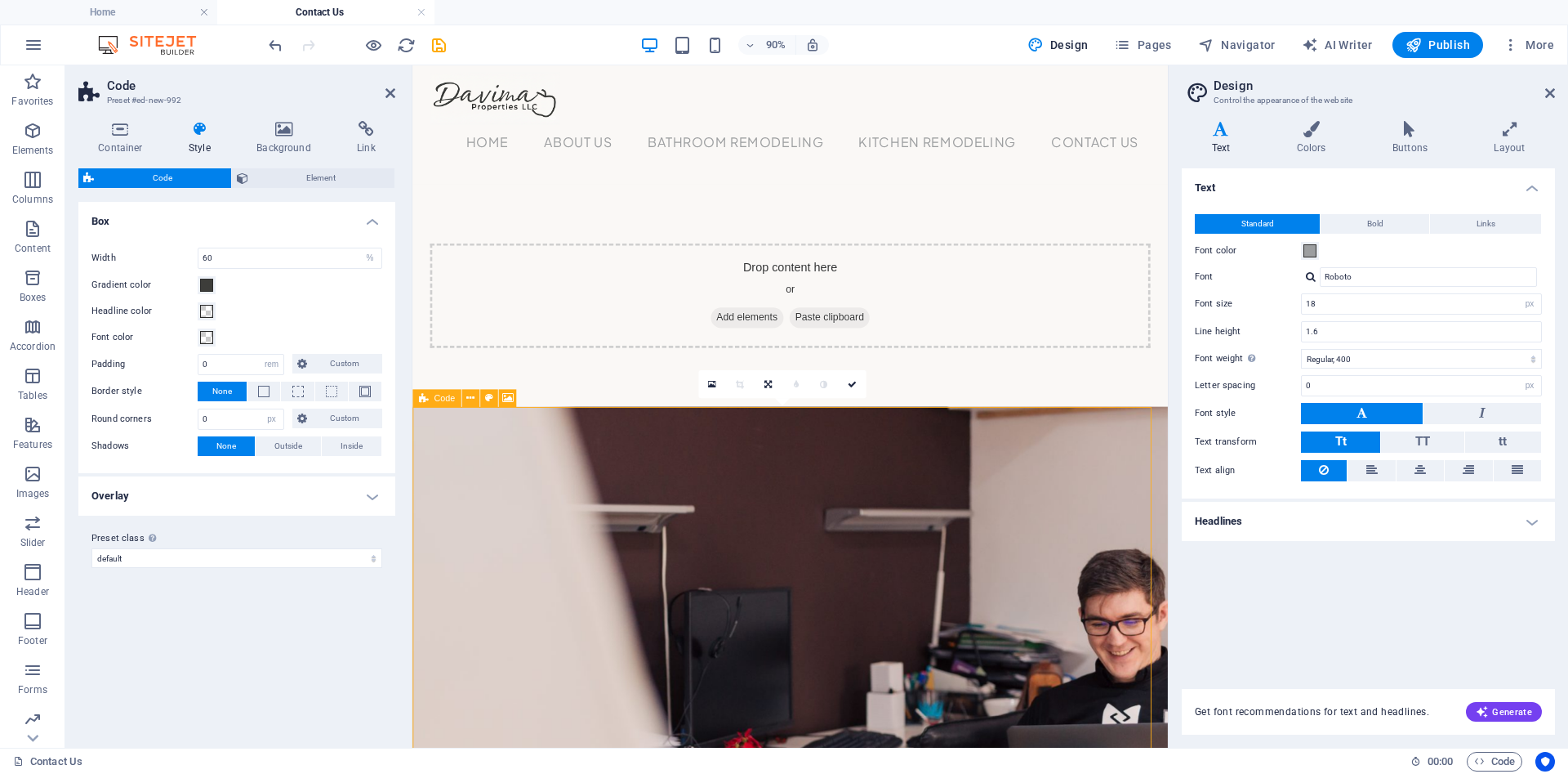
click at [518, 400] on icon at bounding box center [515, 398] width 8 height 16
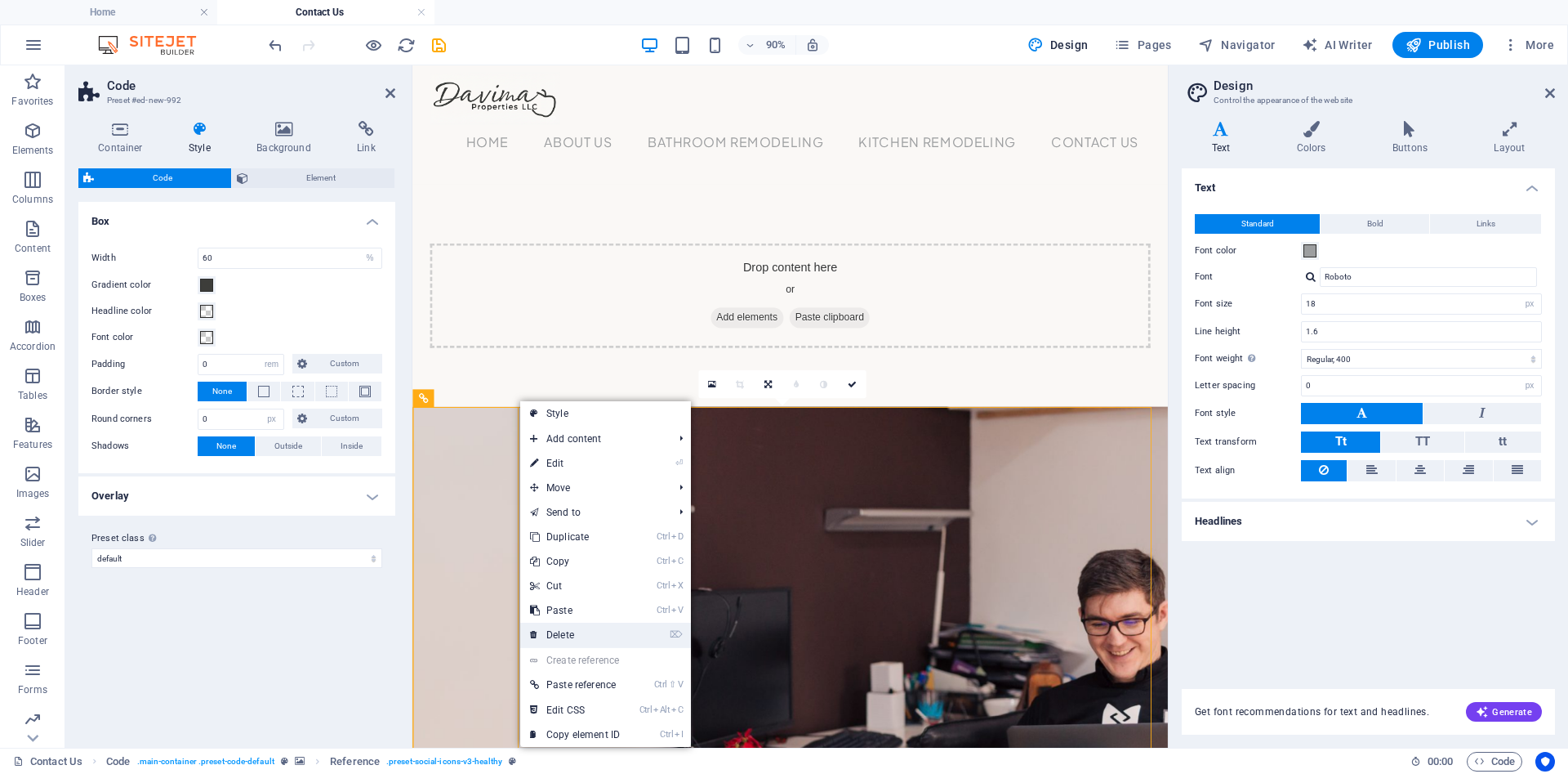
click at [607, 632] on link "⌦ Delete" at bounding box center [575, 635] width 109 height 24
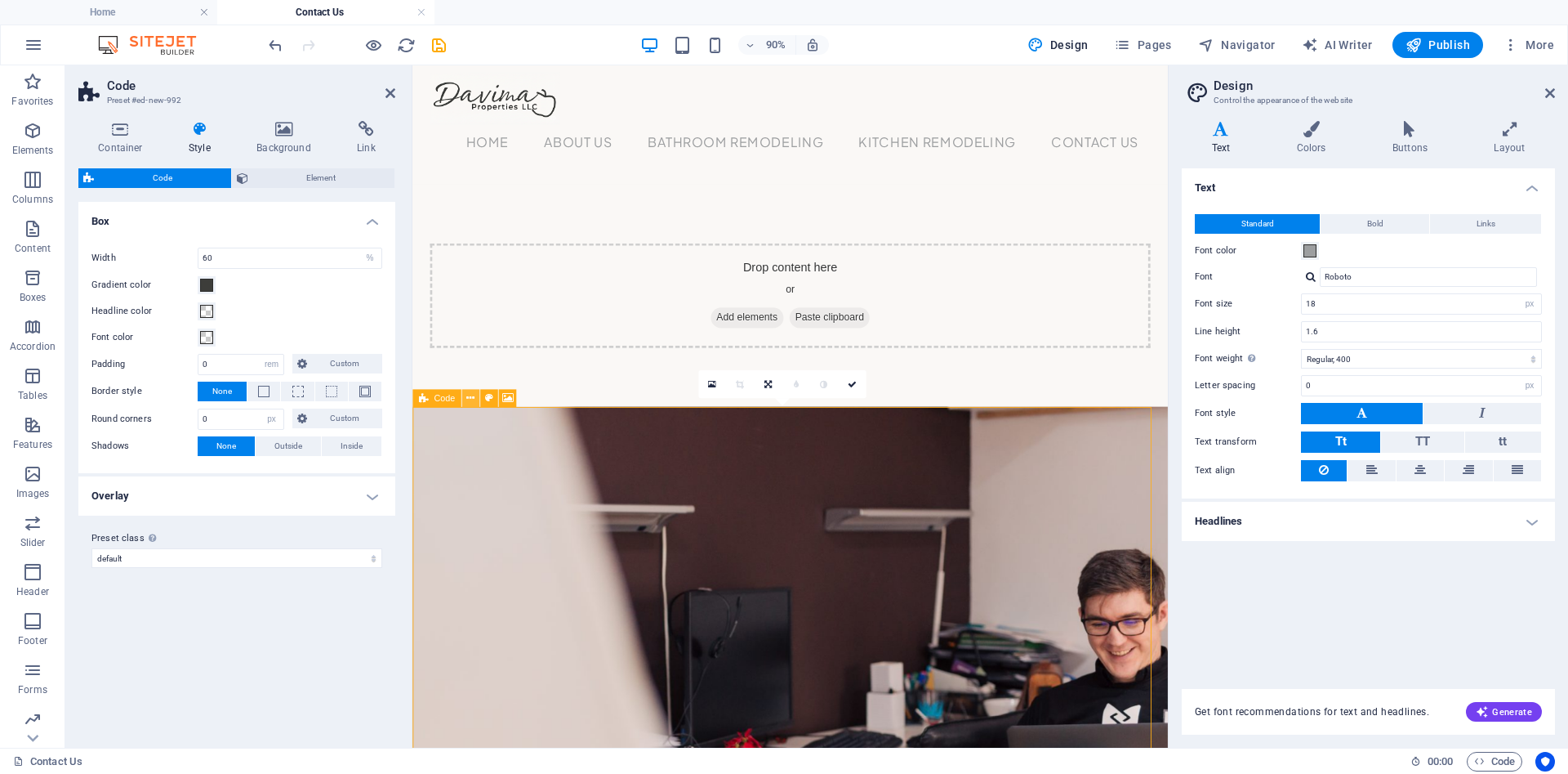
click at [473, 397] on icon at bounding box center [470, 398] width 8 height 16
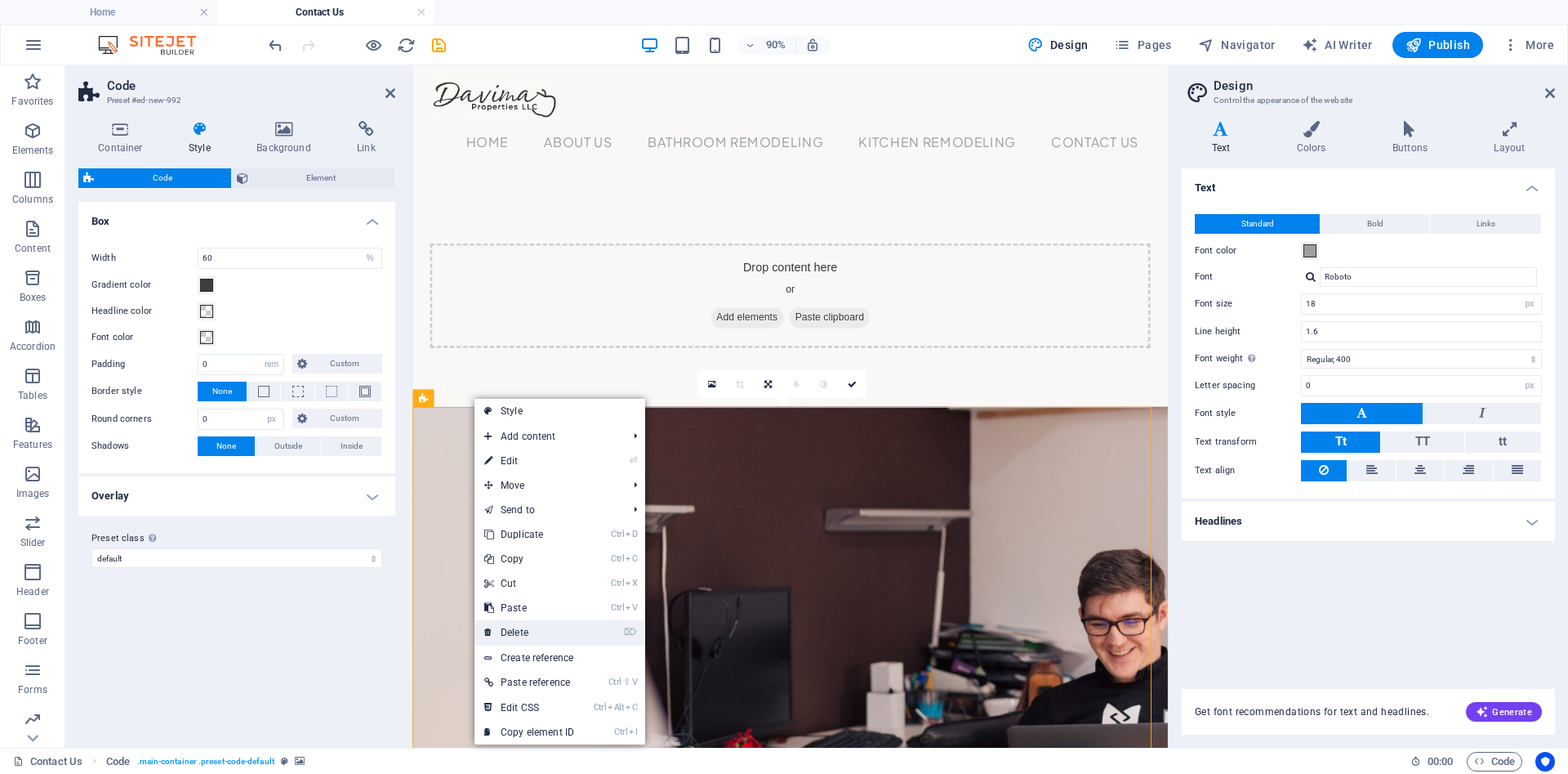
click at [562, 640] on link "⌦ Delete" at bounding box center [529, 632] width 109 height 24
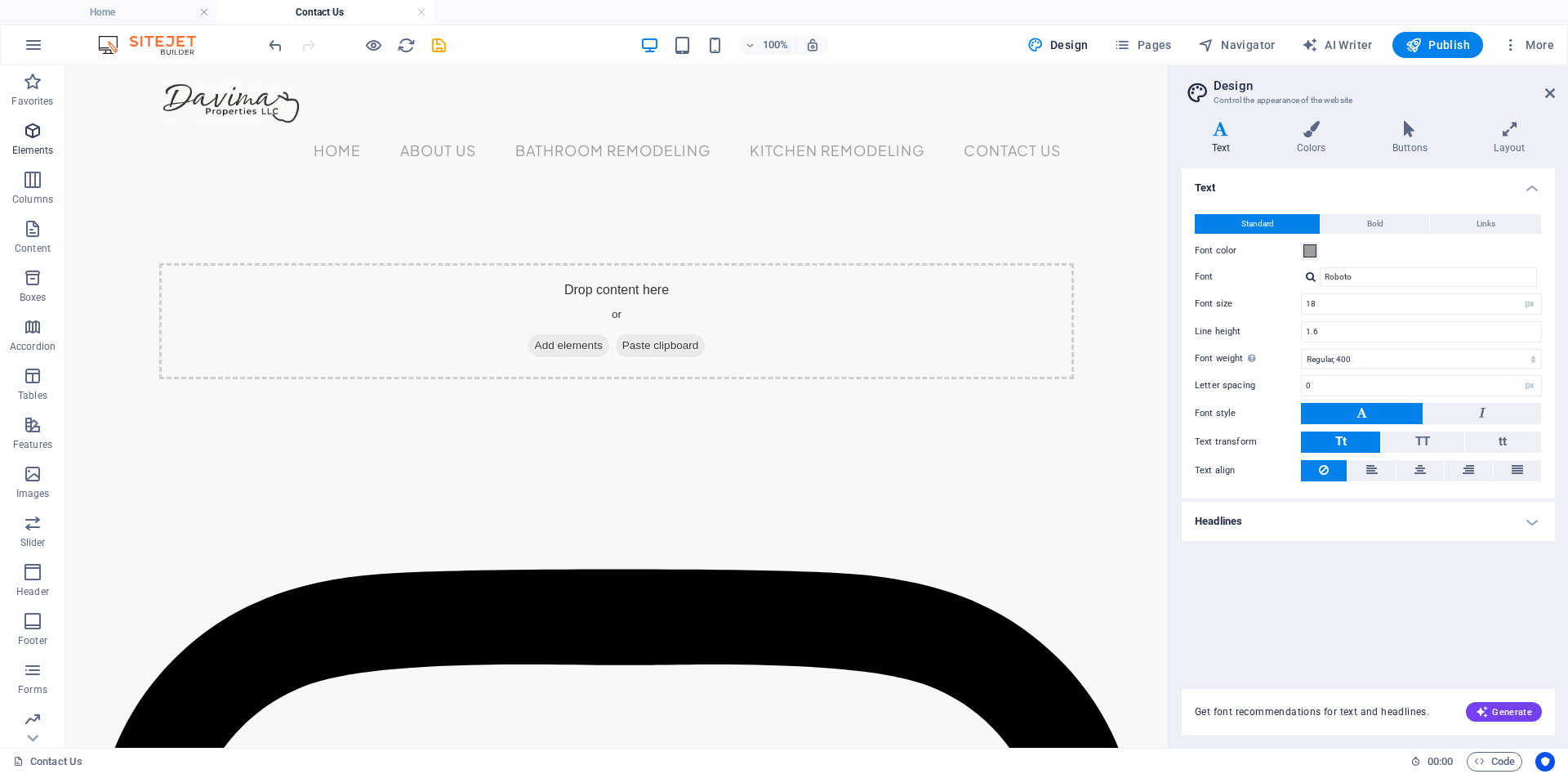
click at [32, 144] on p "Elements" at bounding box center [33, 150] width 42 height 13
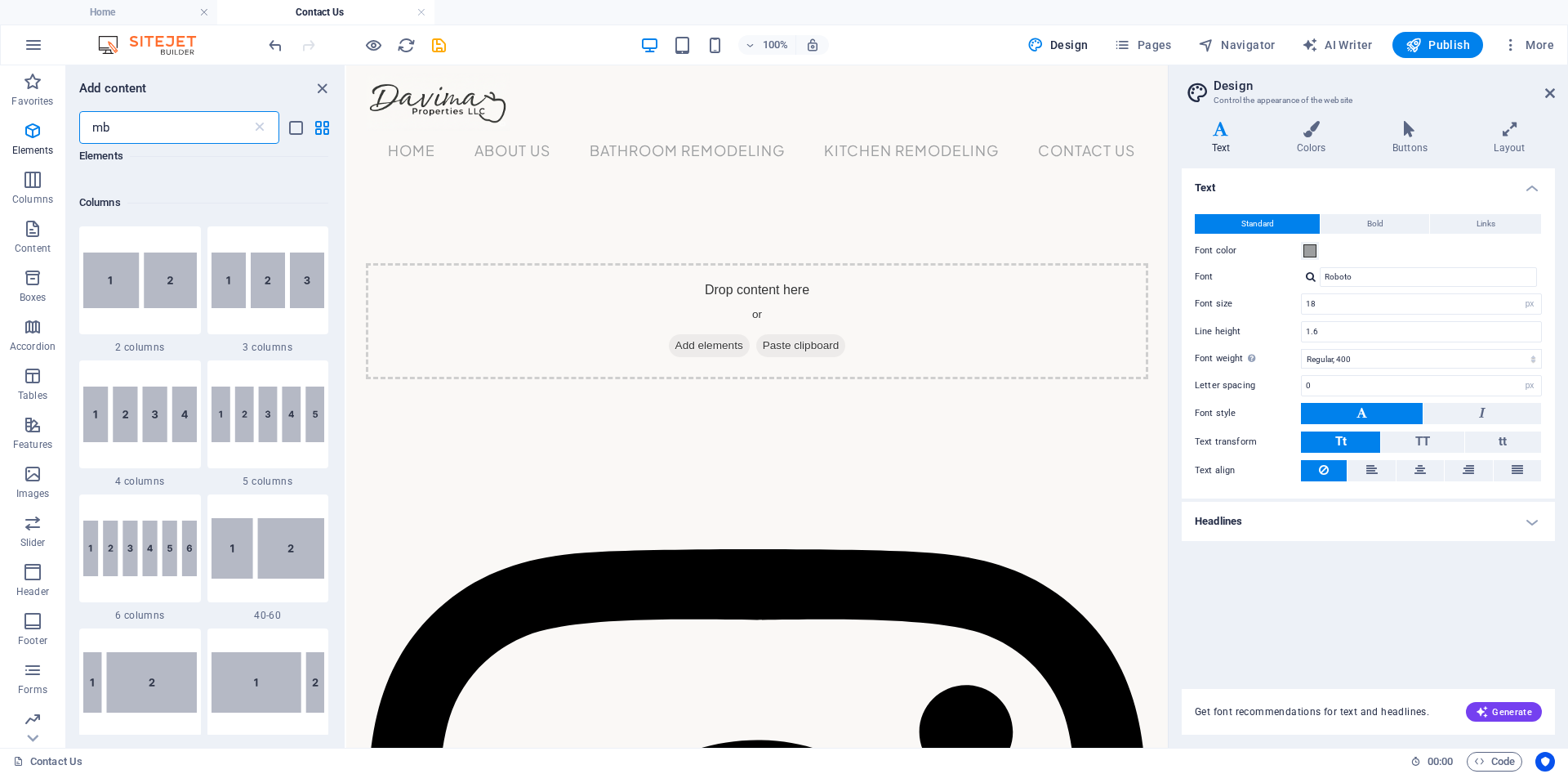
scroll to position [0, 0]
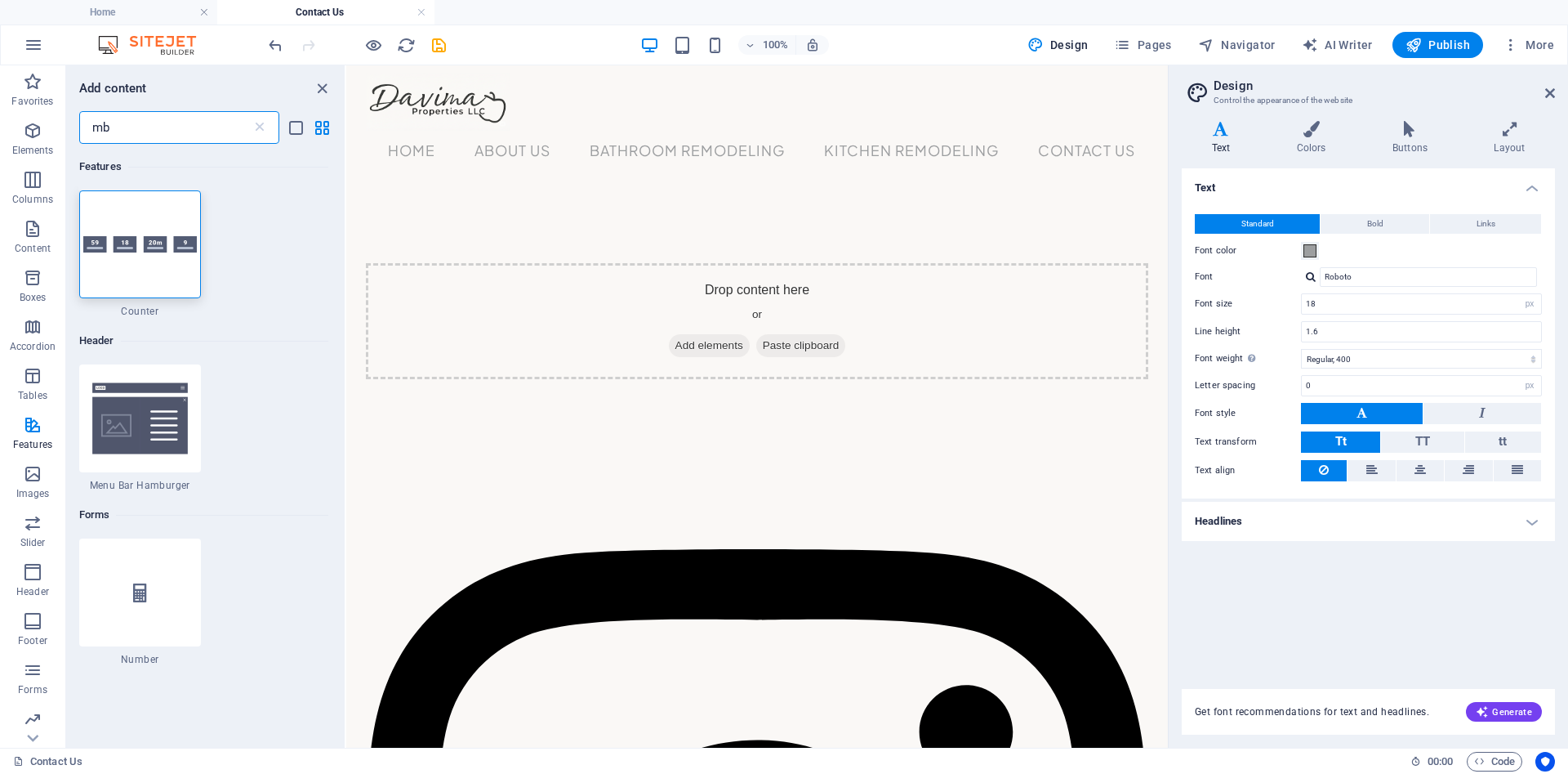
type input "m"
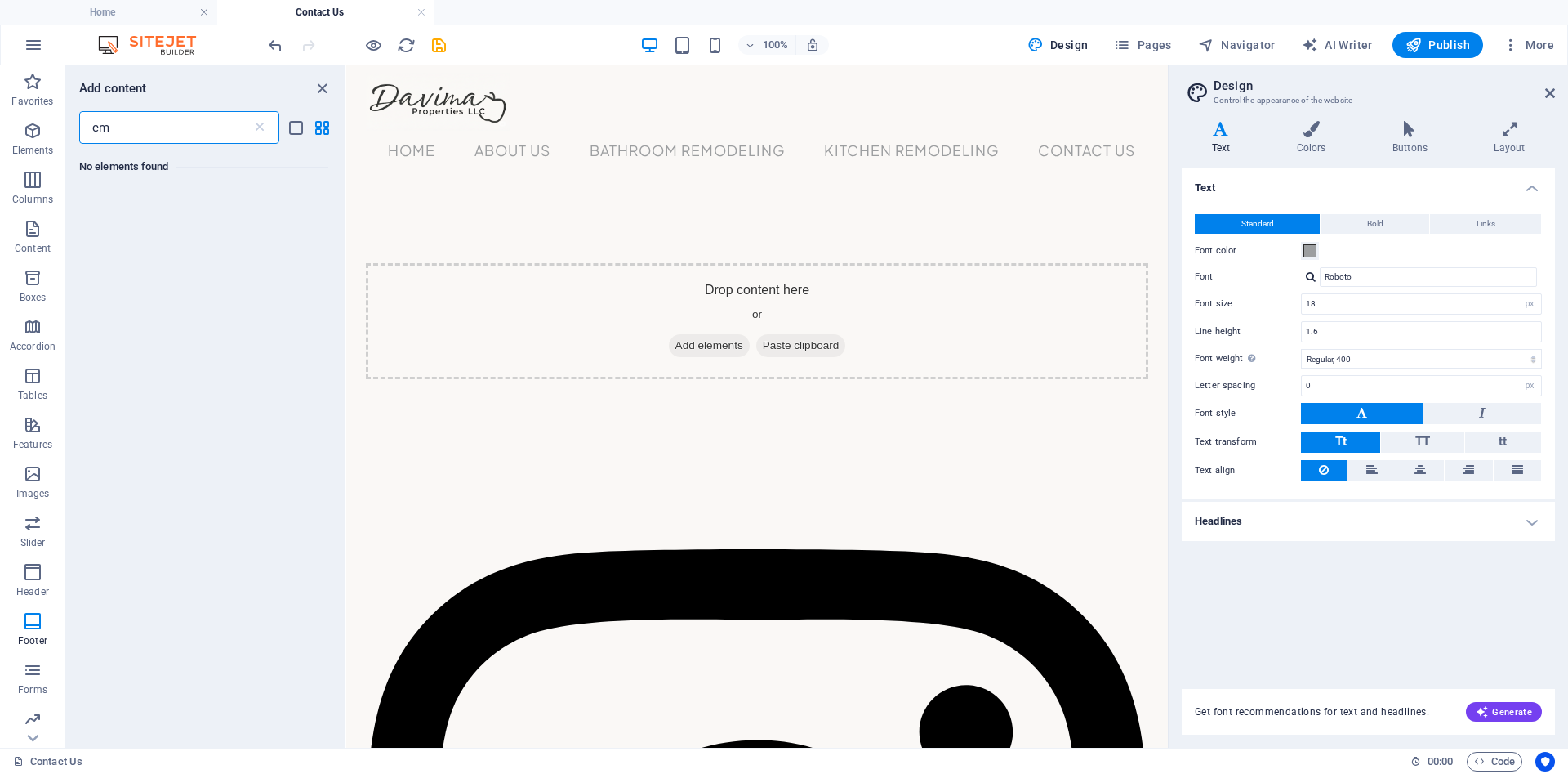
type input "e"
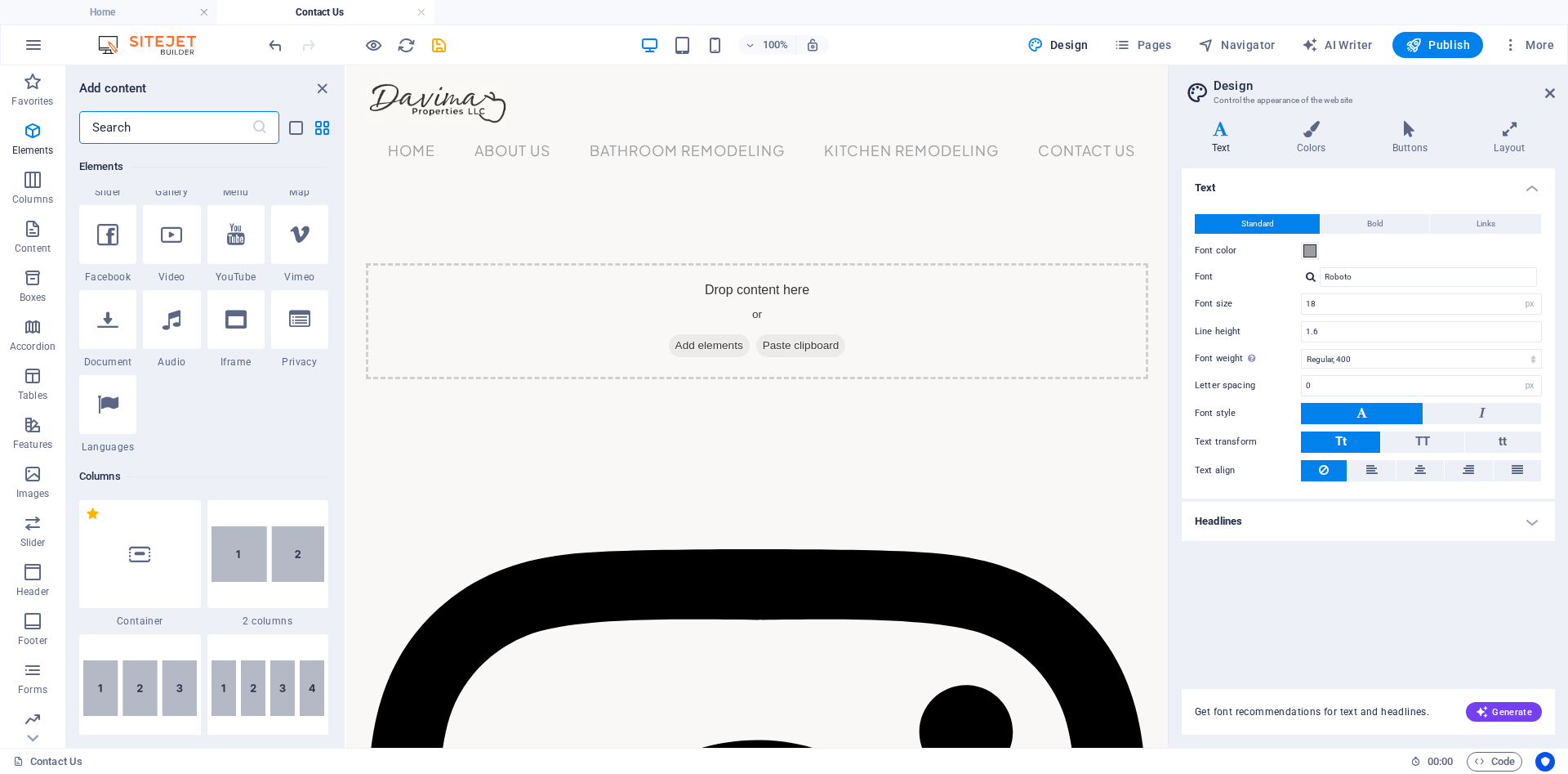
scroll to position [502, 0]
click at [234, 331] on div at bounding box center [236, 316] width 57 height 59
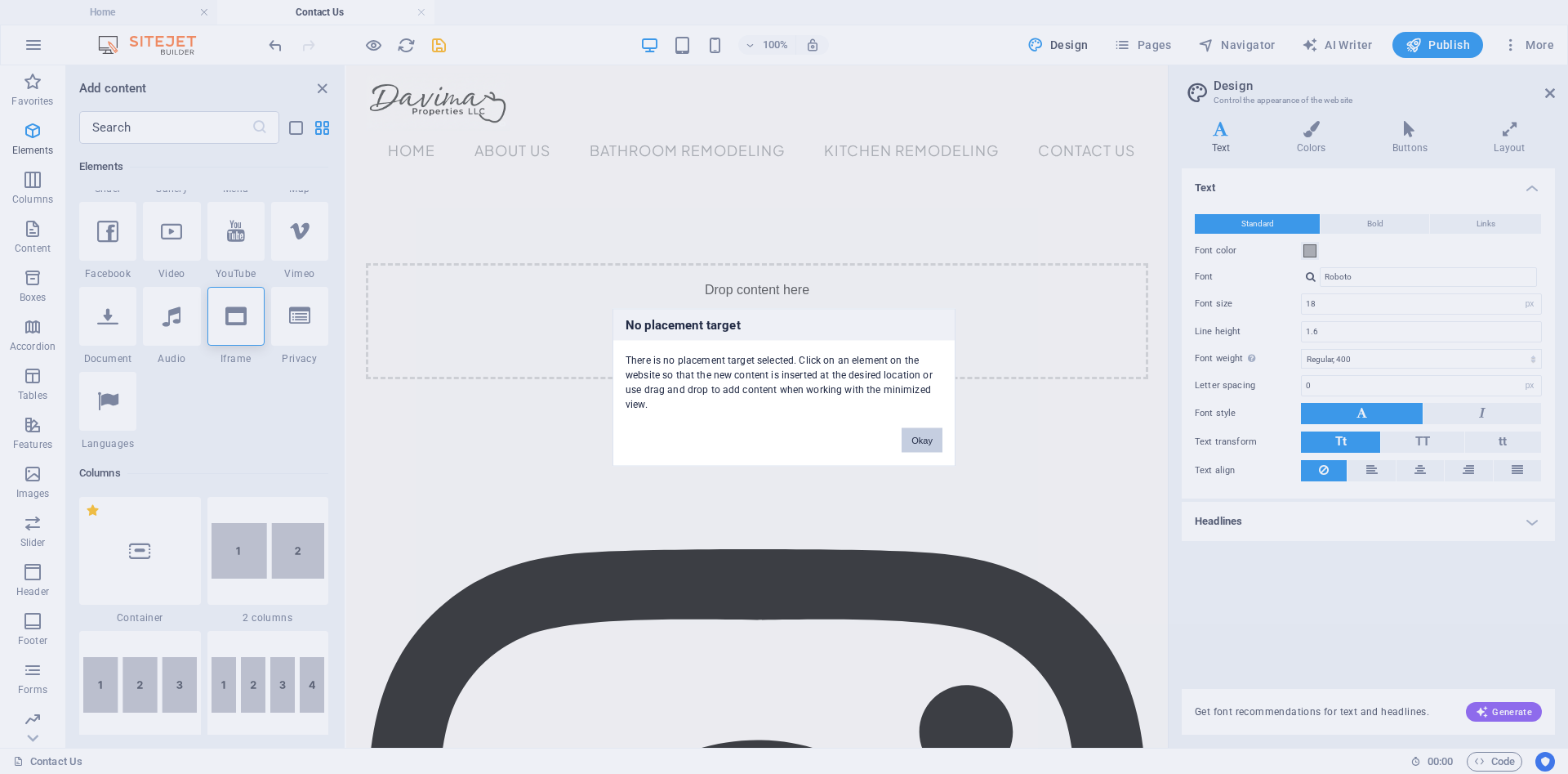
click at [926, 447] on button "Okay" at bounding box center [921, 440] width 41 height 24
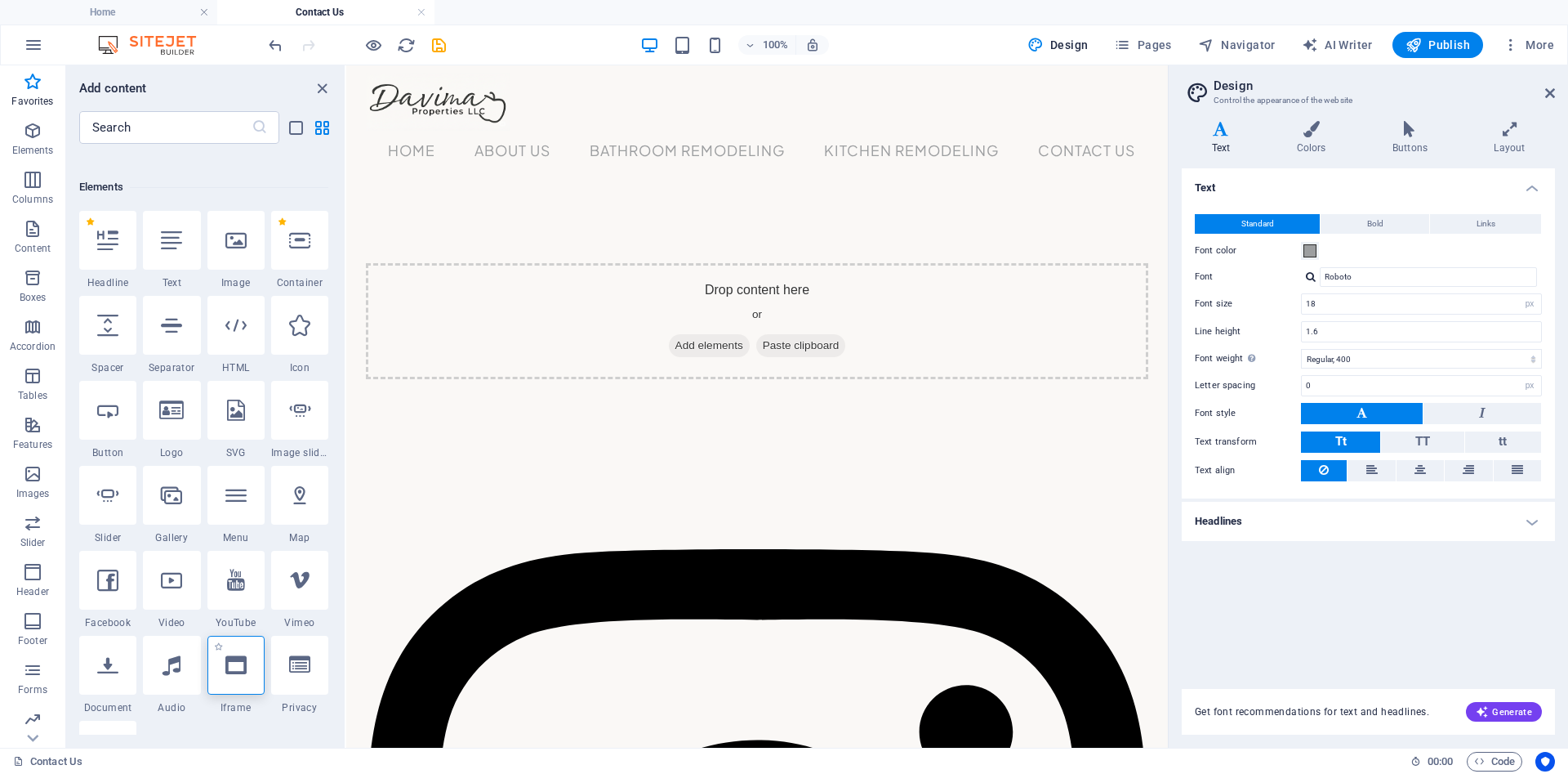
scroll to position [152, 0]
click at [240, 337] on div at bounding box center [236, 327] width 57 height 59
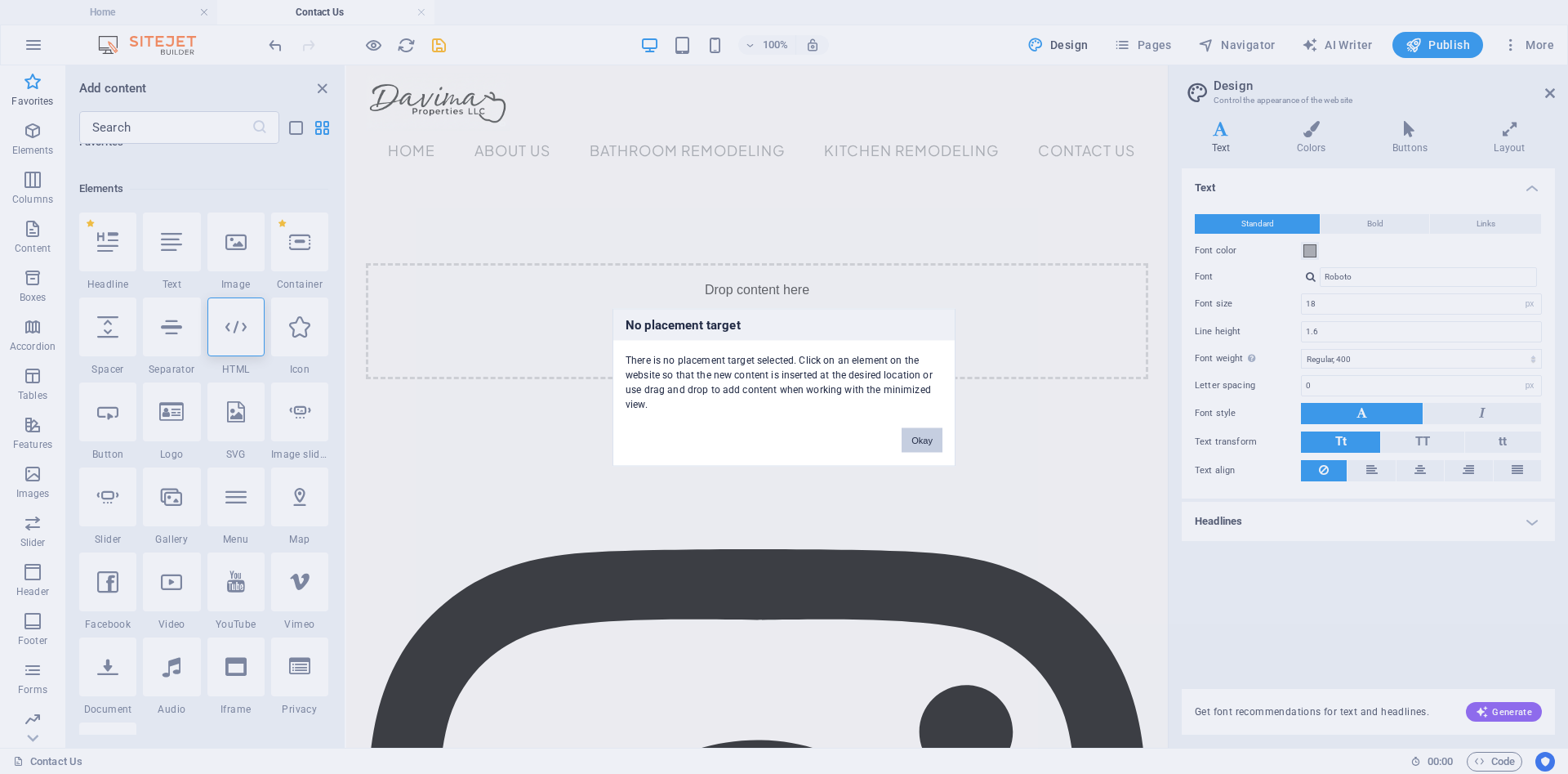
click at [927, 440] on button "Okay" at bounding box center [921, 440] width 41 height 24
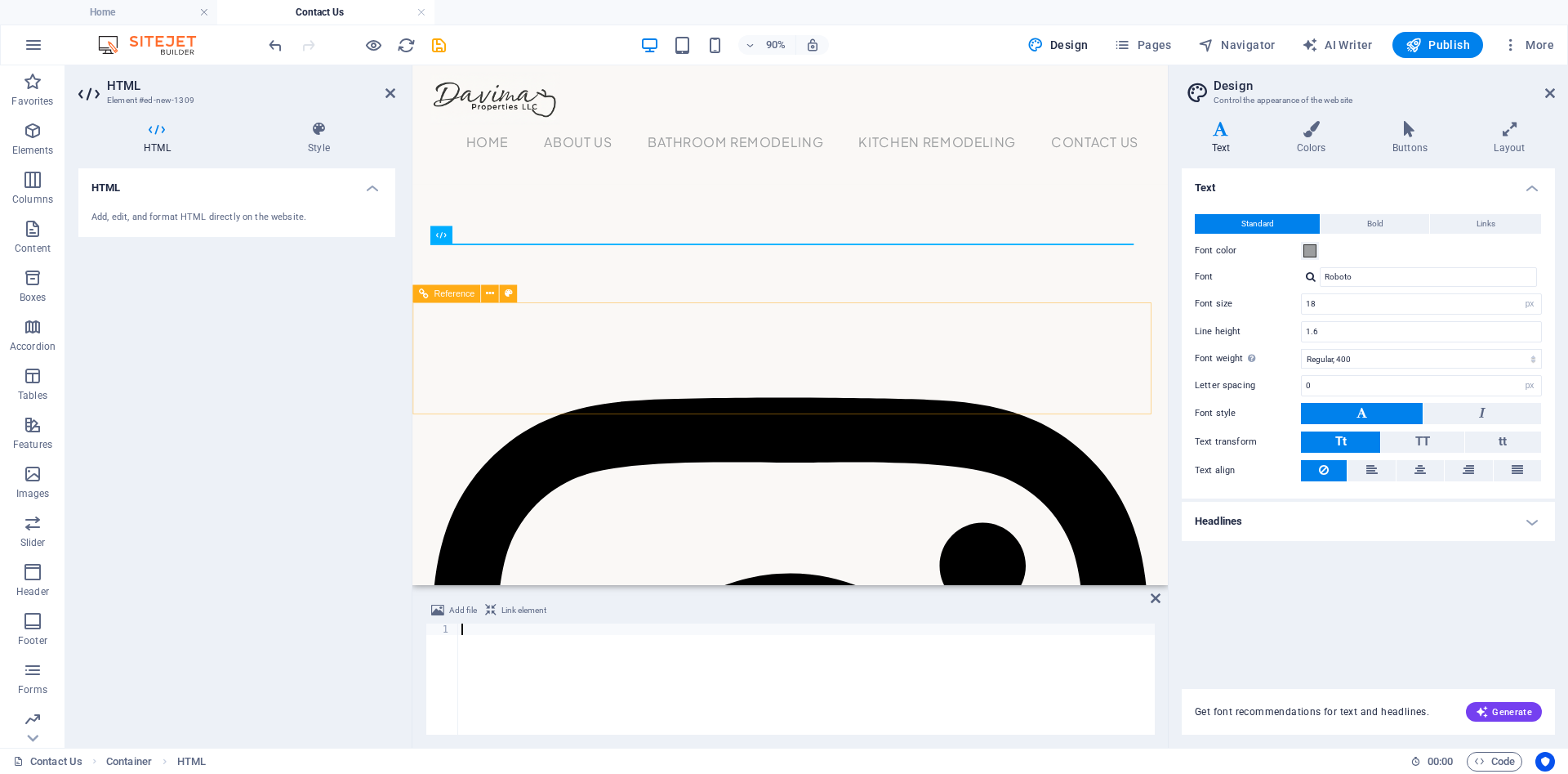
scroll to position [0, 1549]
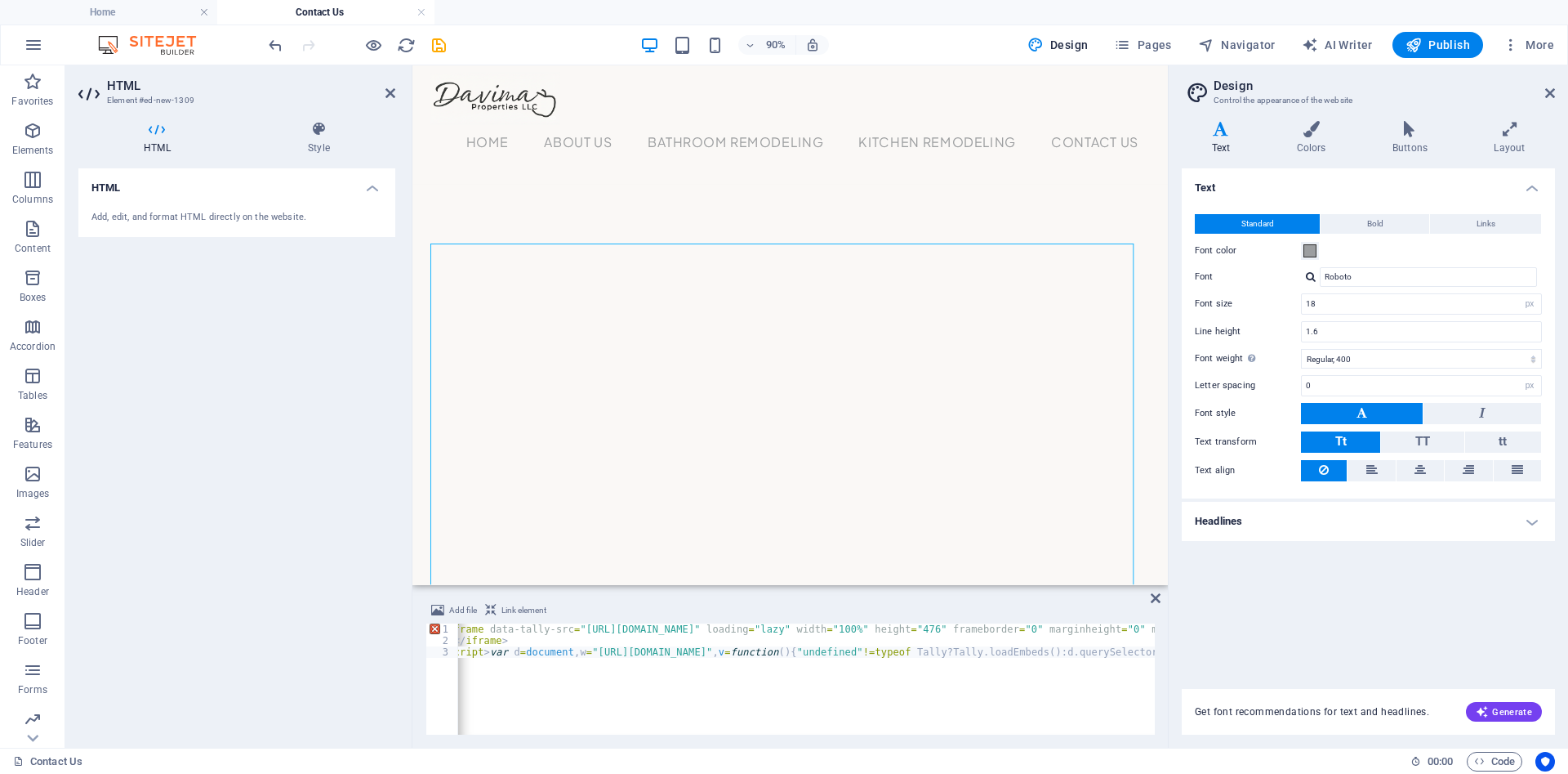
scroll to position [0, 0]
click at [789, 501] on div at bounding box center [833, 473] width 800 height 420
click at [493, 235] on icon at bounding box center [491, 235] width 8 height 16
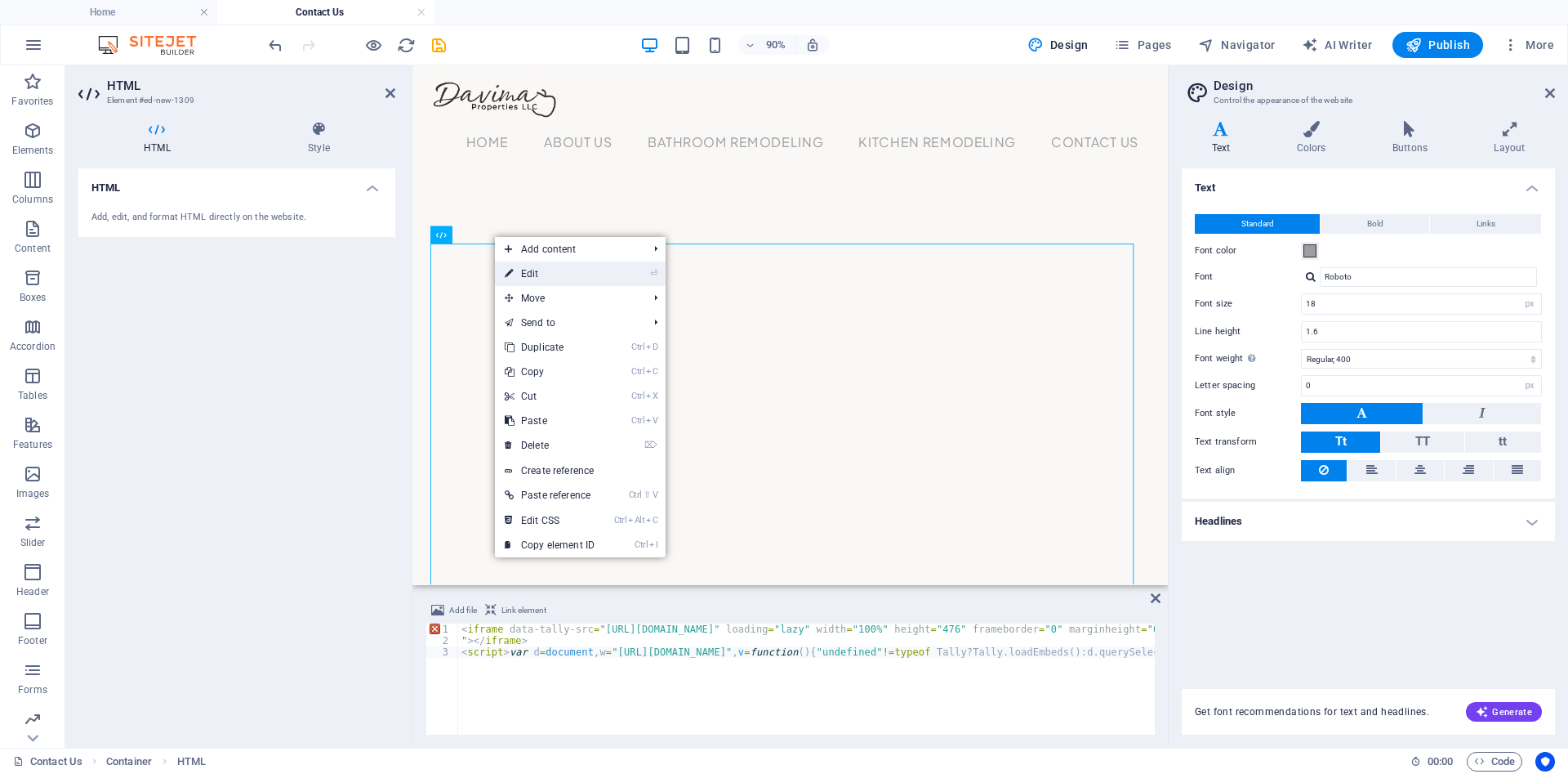
click at [544, 276] on link "⏎ Edit" at bounding box center [550, 274] width 109 height 24
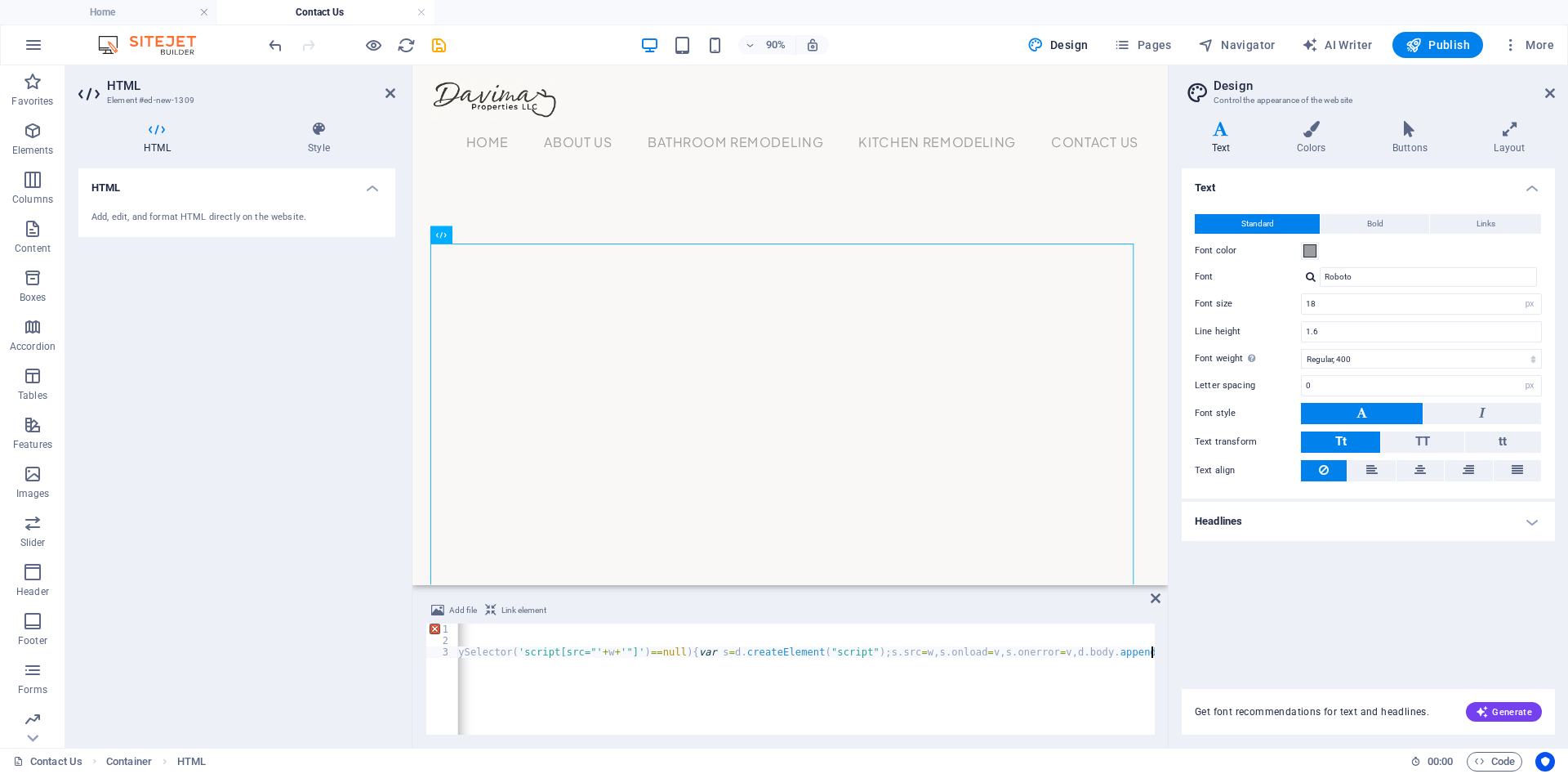
click at [578, 671] on div "< iframe data-tally-src = "[URL][DOMAIN_NAME]" loading = "lazy" width = "100%" …" at bounding box center [31, 689] width 2245 height 130
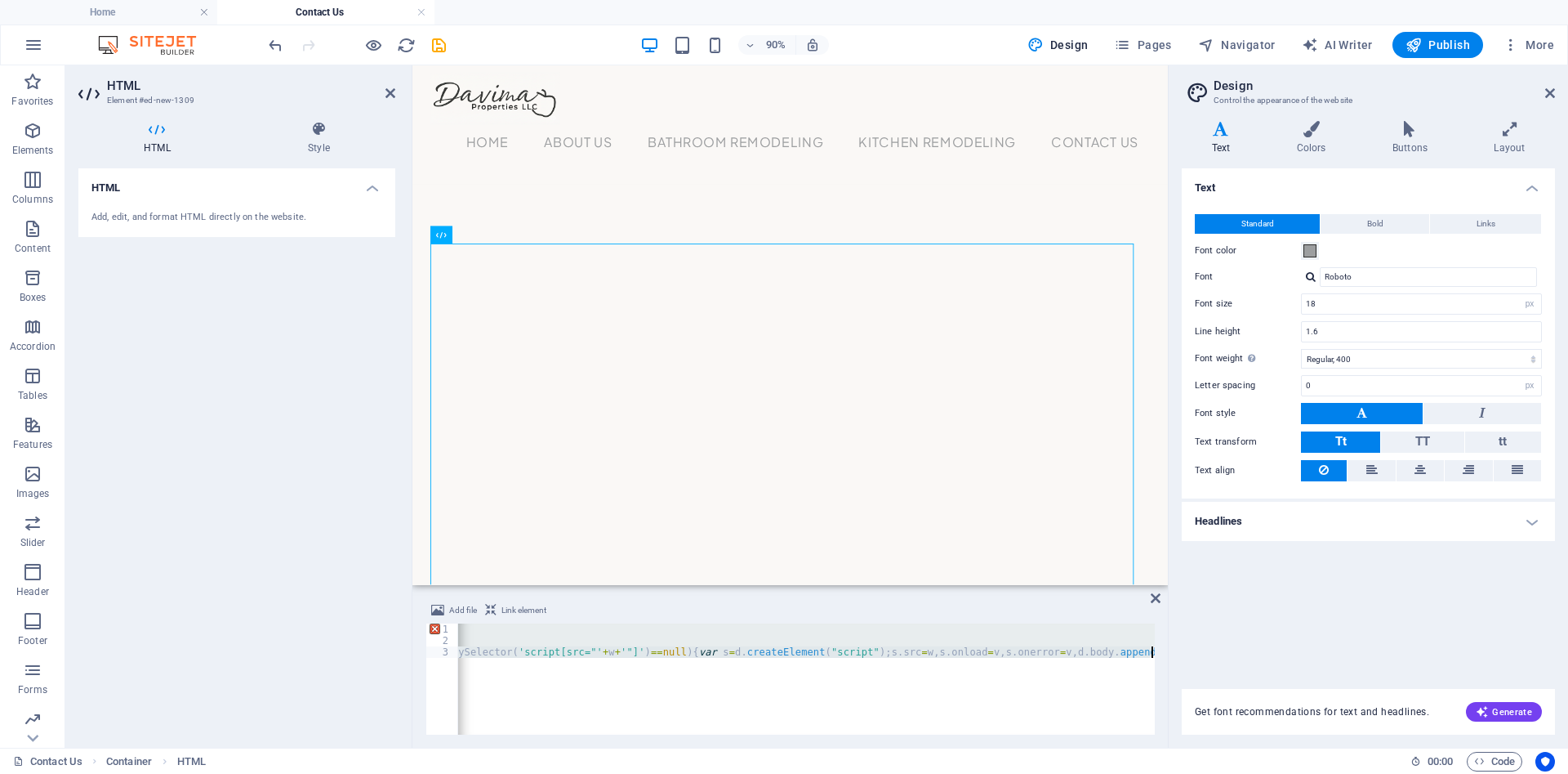
paste textarea "</html>"
type textarea "</html>"
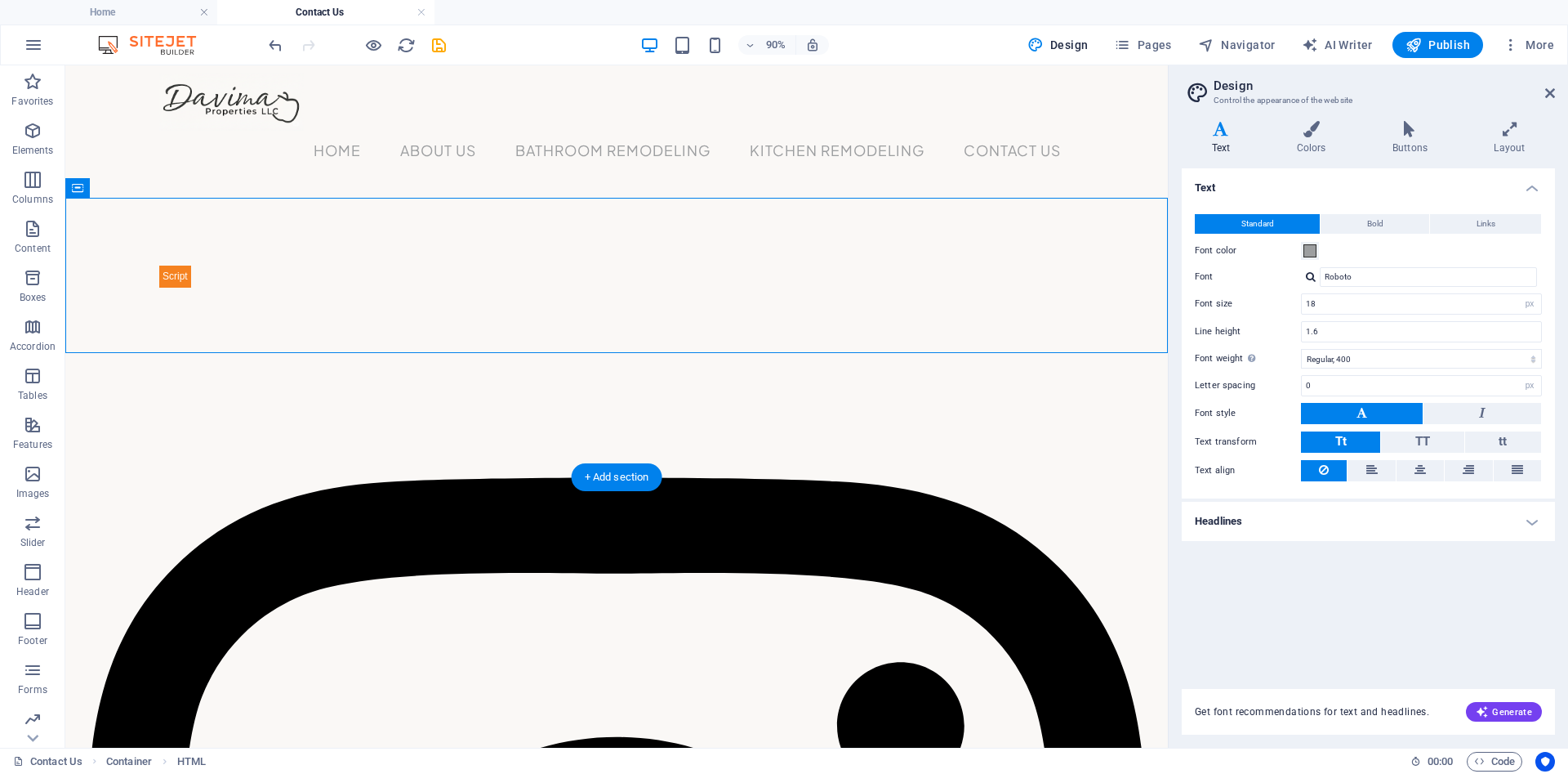
scroll to position [85, 0]
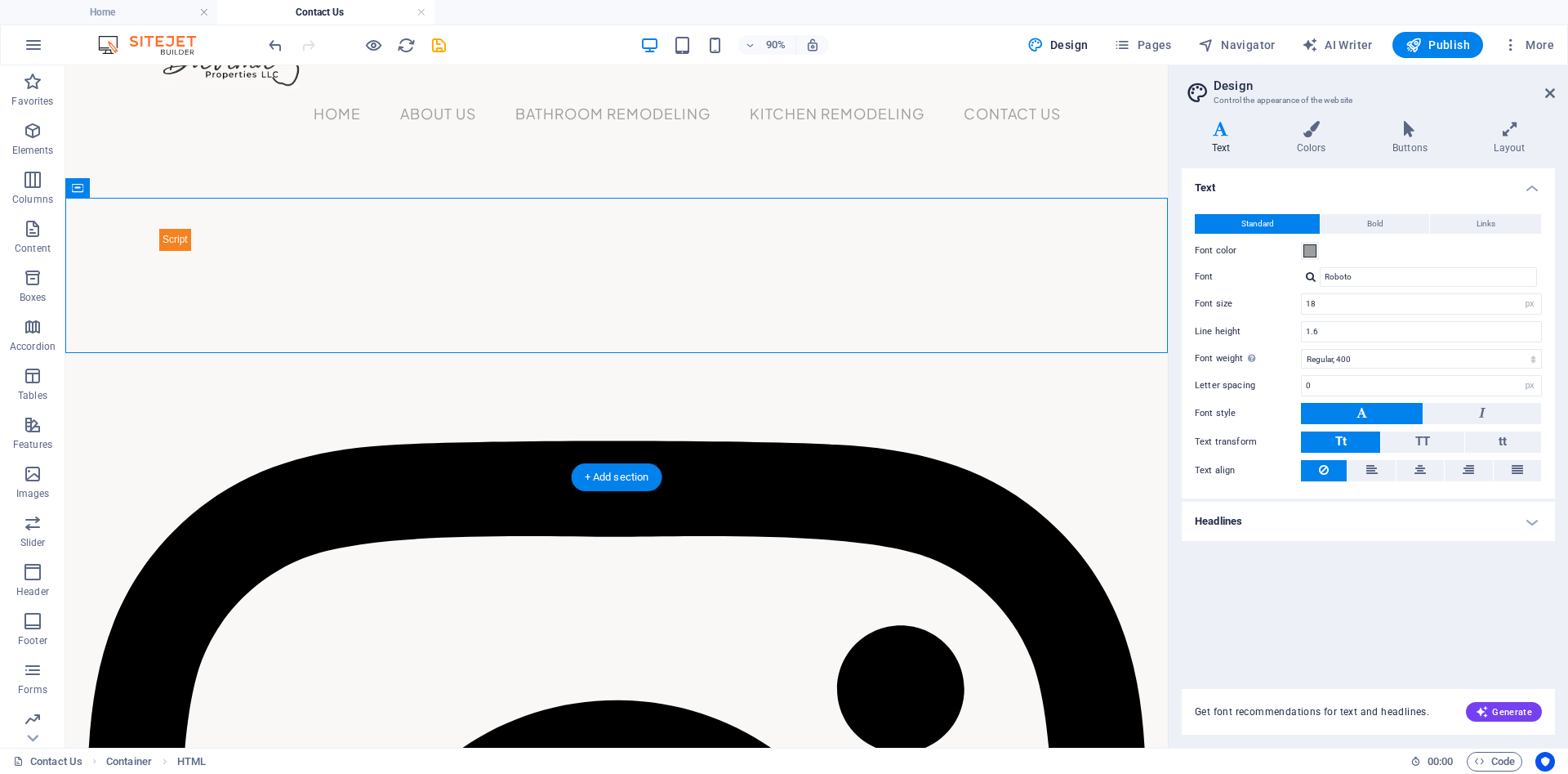
drag, startPoint x: 375, startPoint y: 313, endPoint x: 660, endPoint y: 632, distance: 427.8
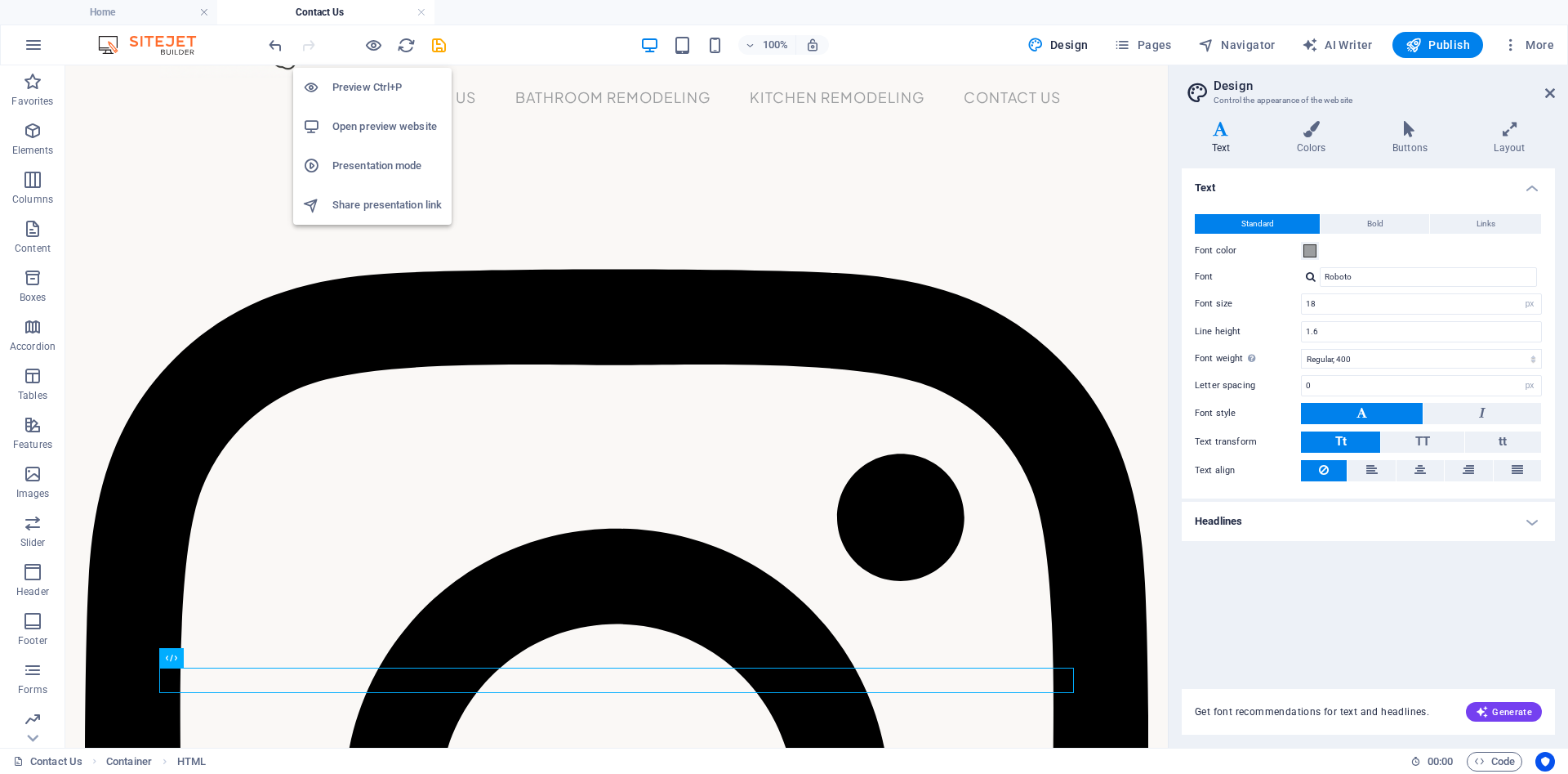
click at [365, 79] on h6 "Preview Ctrl+P" at bounding box center [387, 87] width 109 height 20
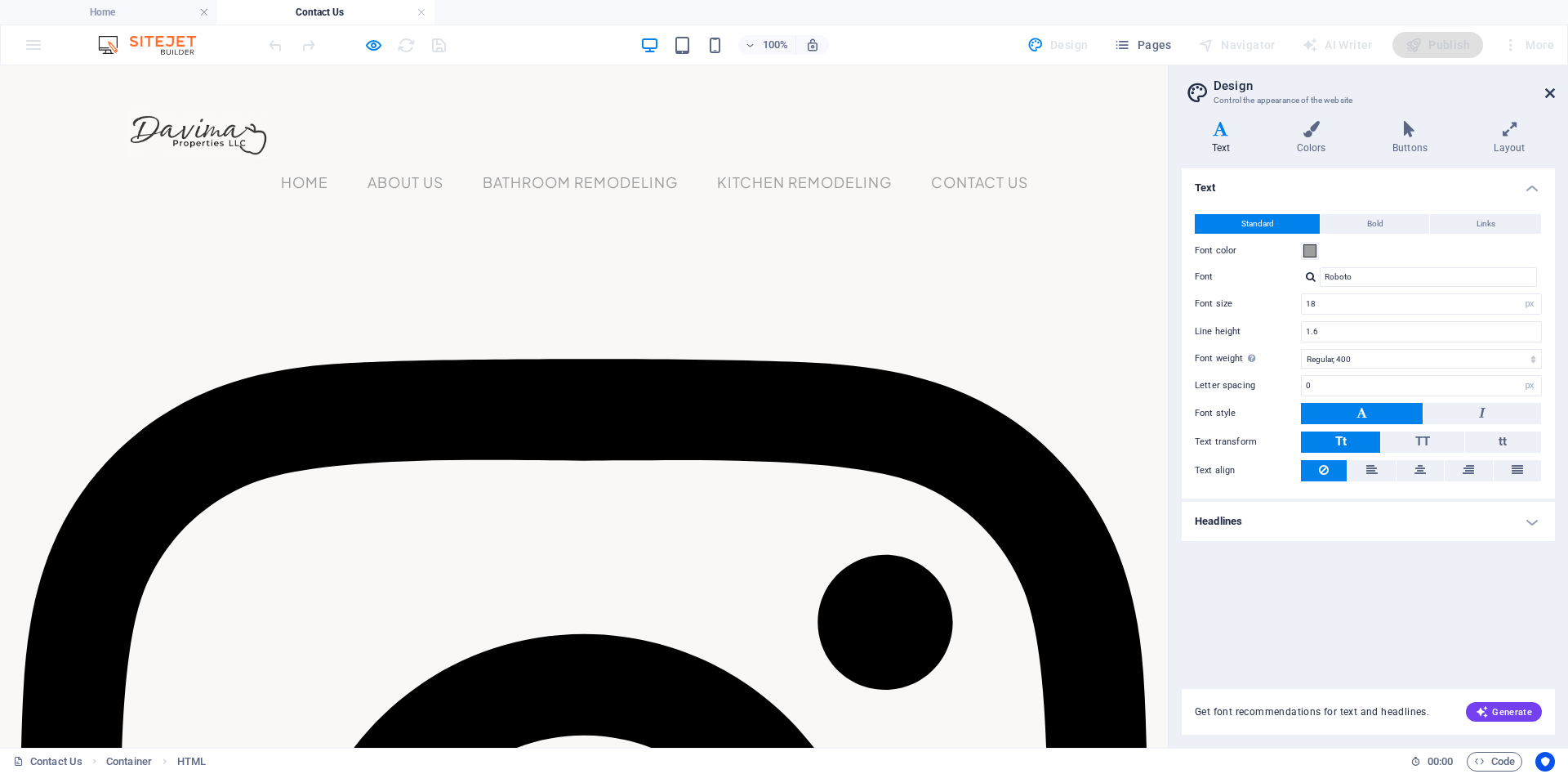
click at [1550, 94] on icon at bounding box center [1549, 93] width 10 height 13
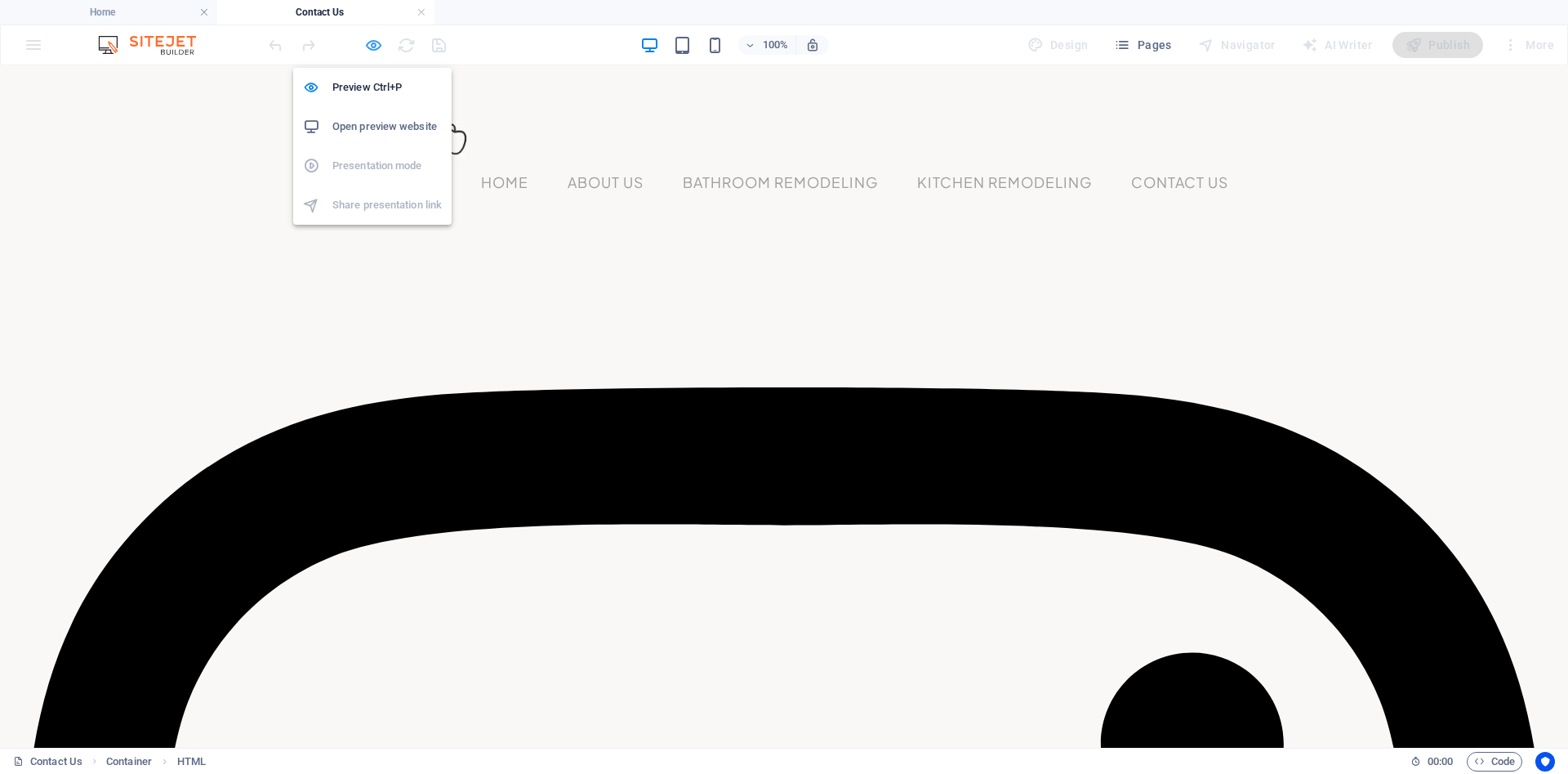
click at [372, 48] on icon "button" at bounding box center [373, 45] width 19 height 19
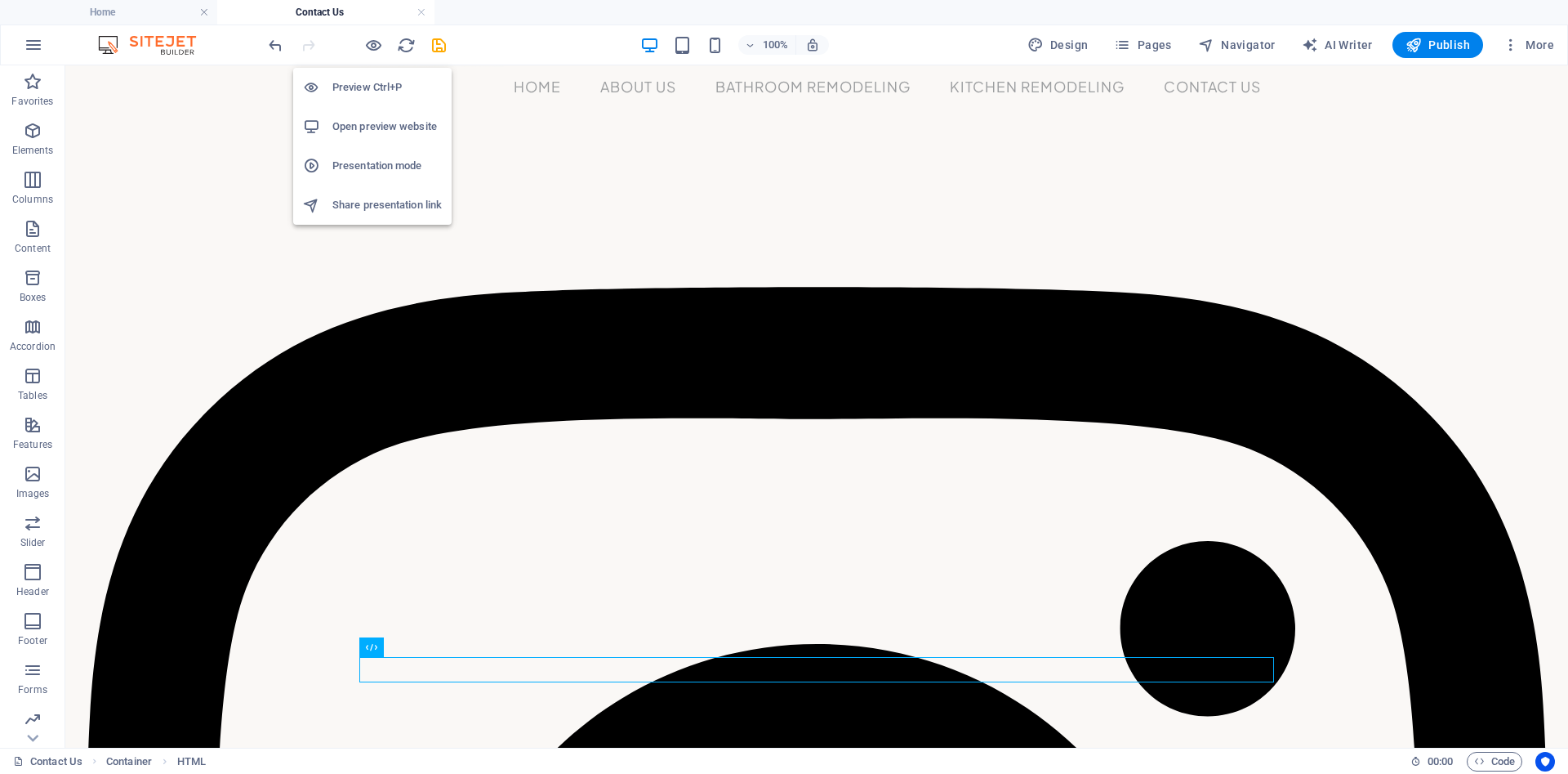
click at [375, 127] on h6 "Open preview website" at bounding box center [387, 126] width 109 height 20
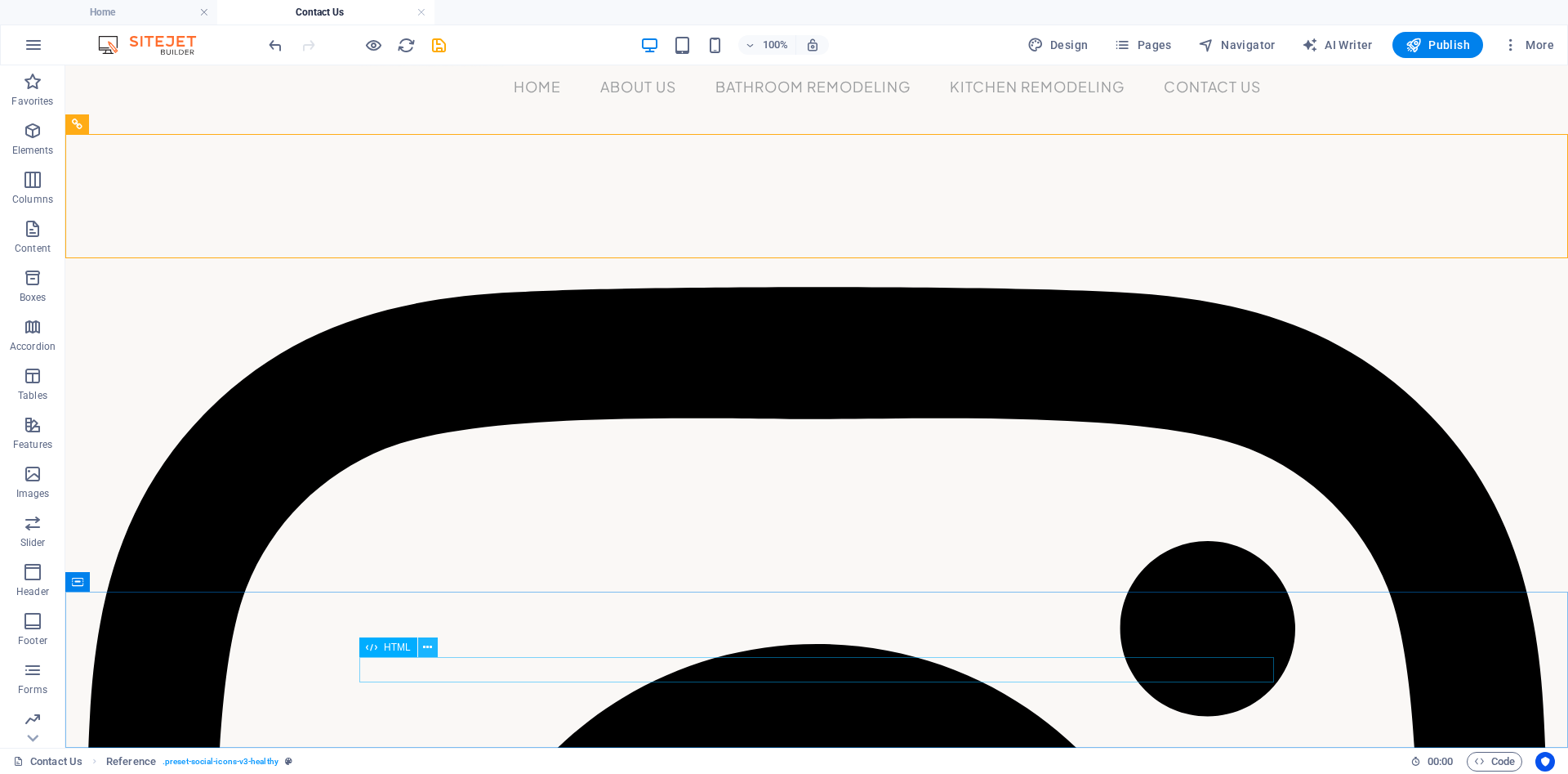
click at [422, 643] on button at bounding box center [428, 647] width 20 height 20
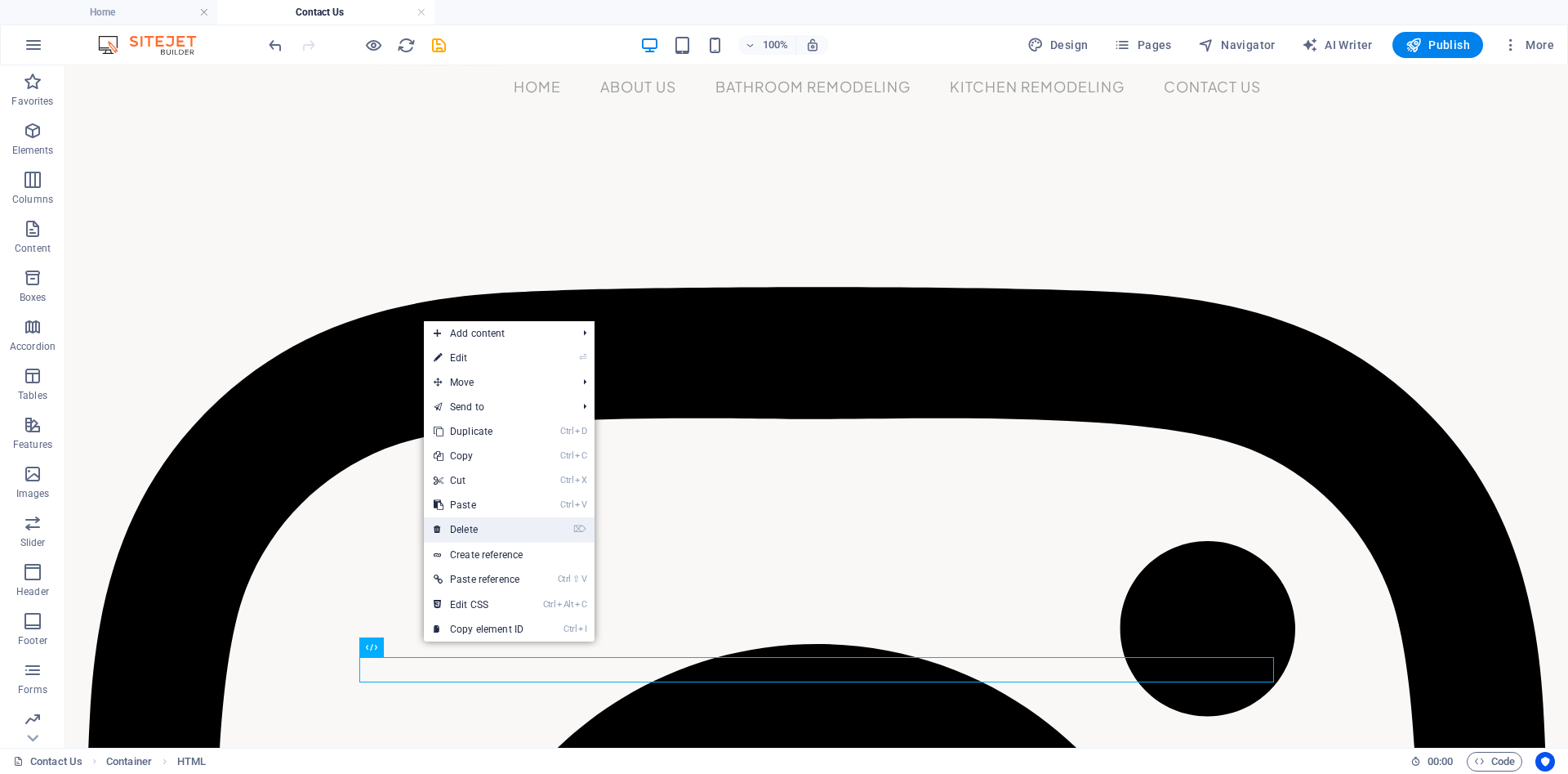
click at [493, 535] on link "⌦ Delete" at bounding box center [478, 529] width 109 height 24
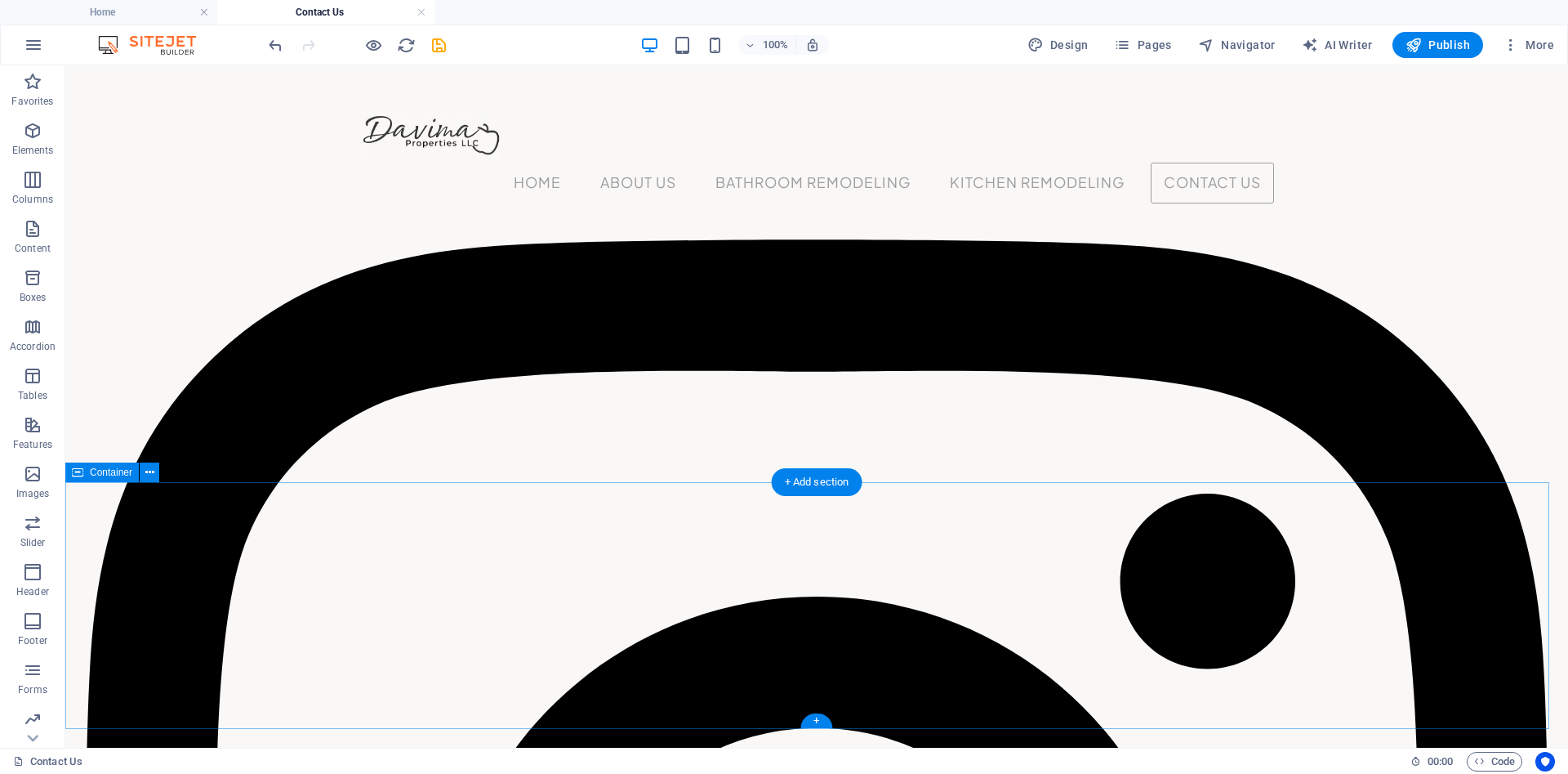
scroll to position [0, 0]
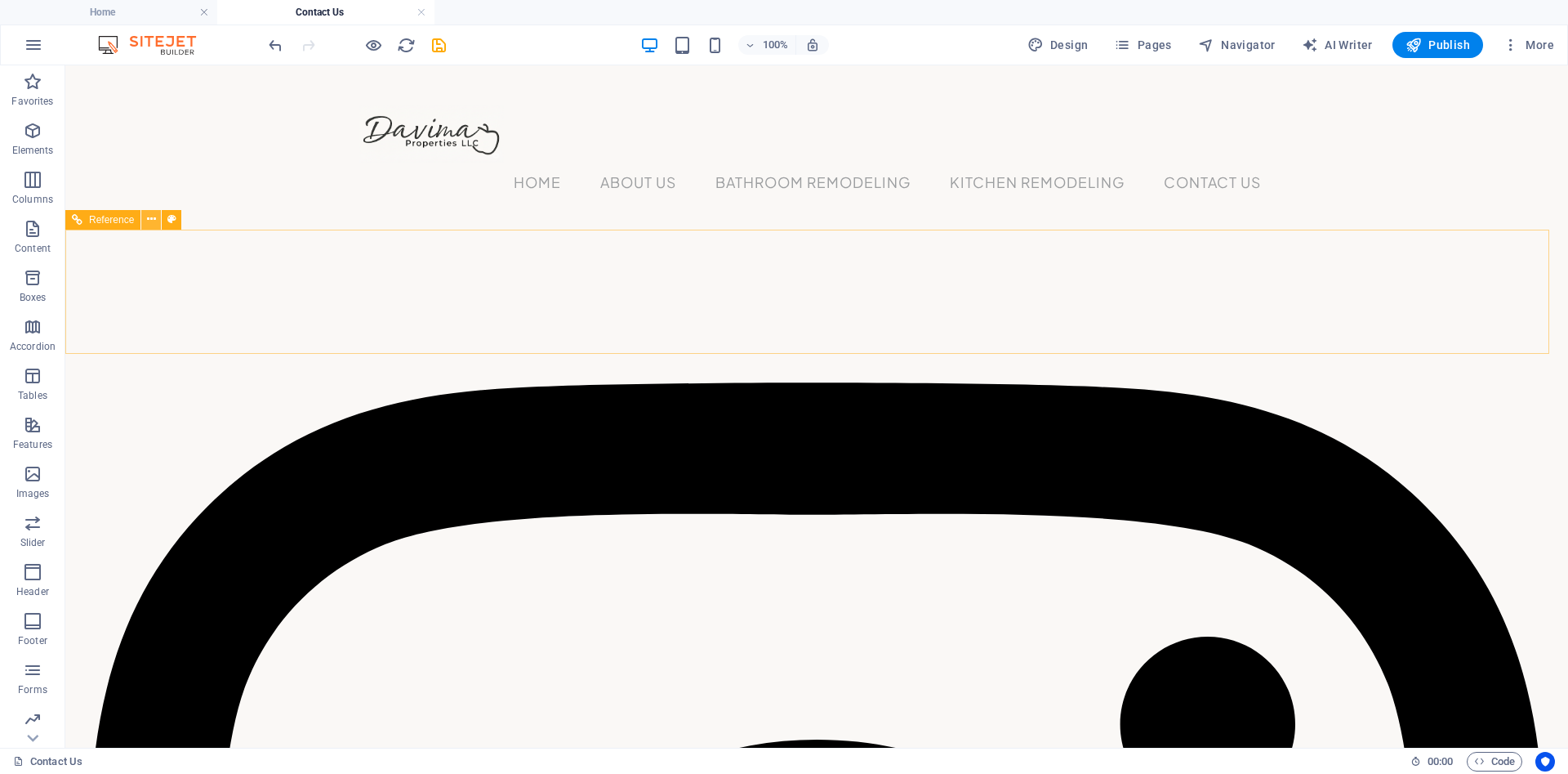
click at [148, 221] on icon at bounding box center [151, 220] width 9 height 17
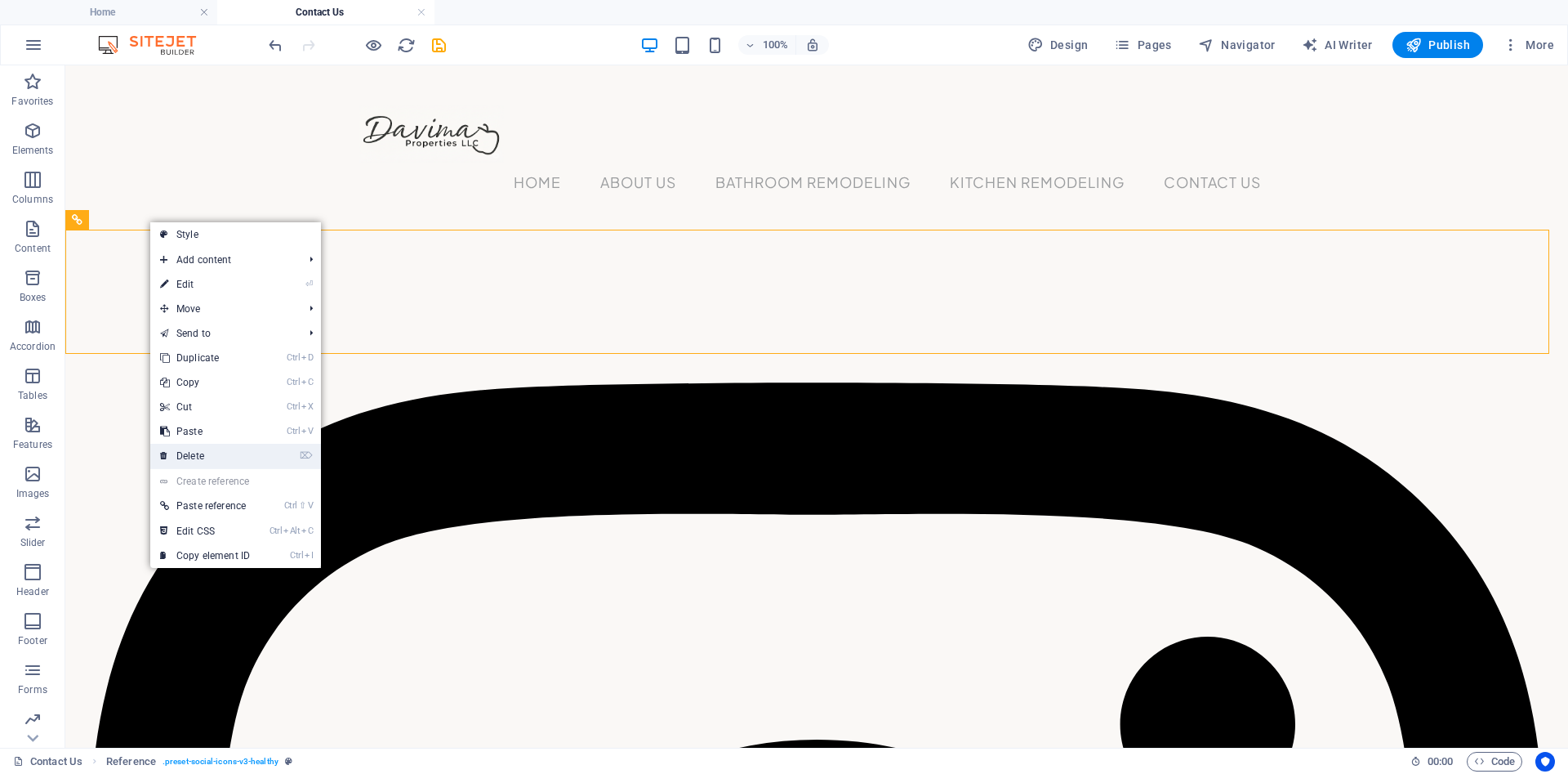
click at [226, 467] on link "⌦ Delete" at bounding box center [205, 456] width 109 height 24
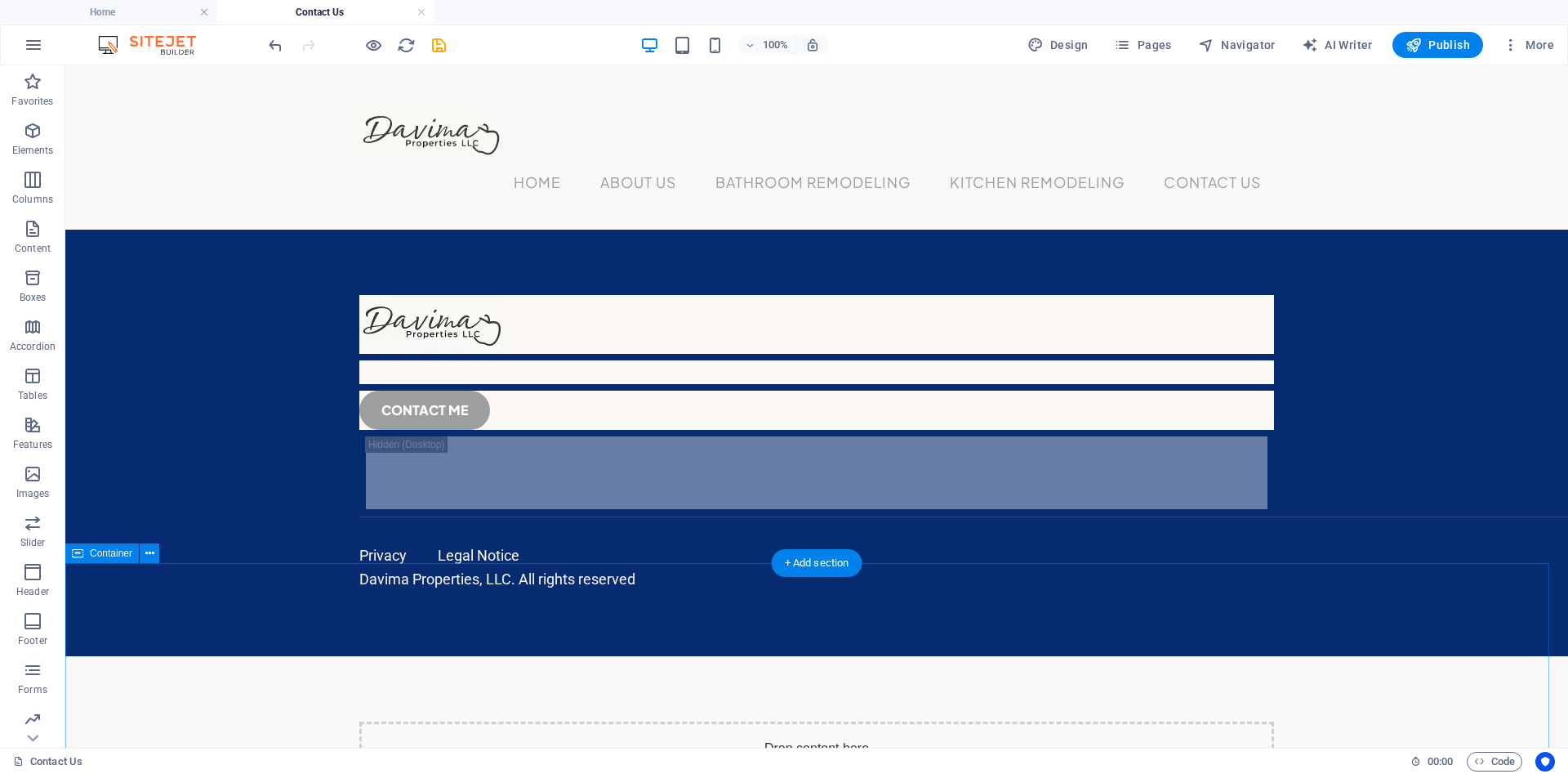
click at [694, 721] on div "Drop content here or Add elements Paste clipboard" at bounding box center [816, 779] width 914 height 116
drag, startPoint x: 694, startPoint y: 665, endPoint x: 742, endPoint y: 211, distance: 456.5
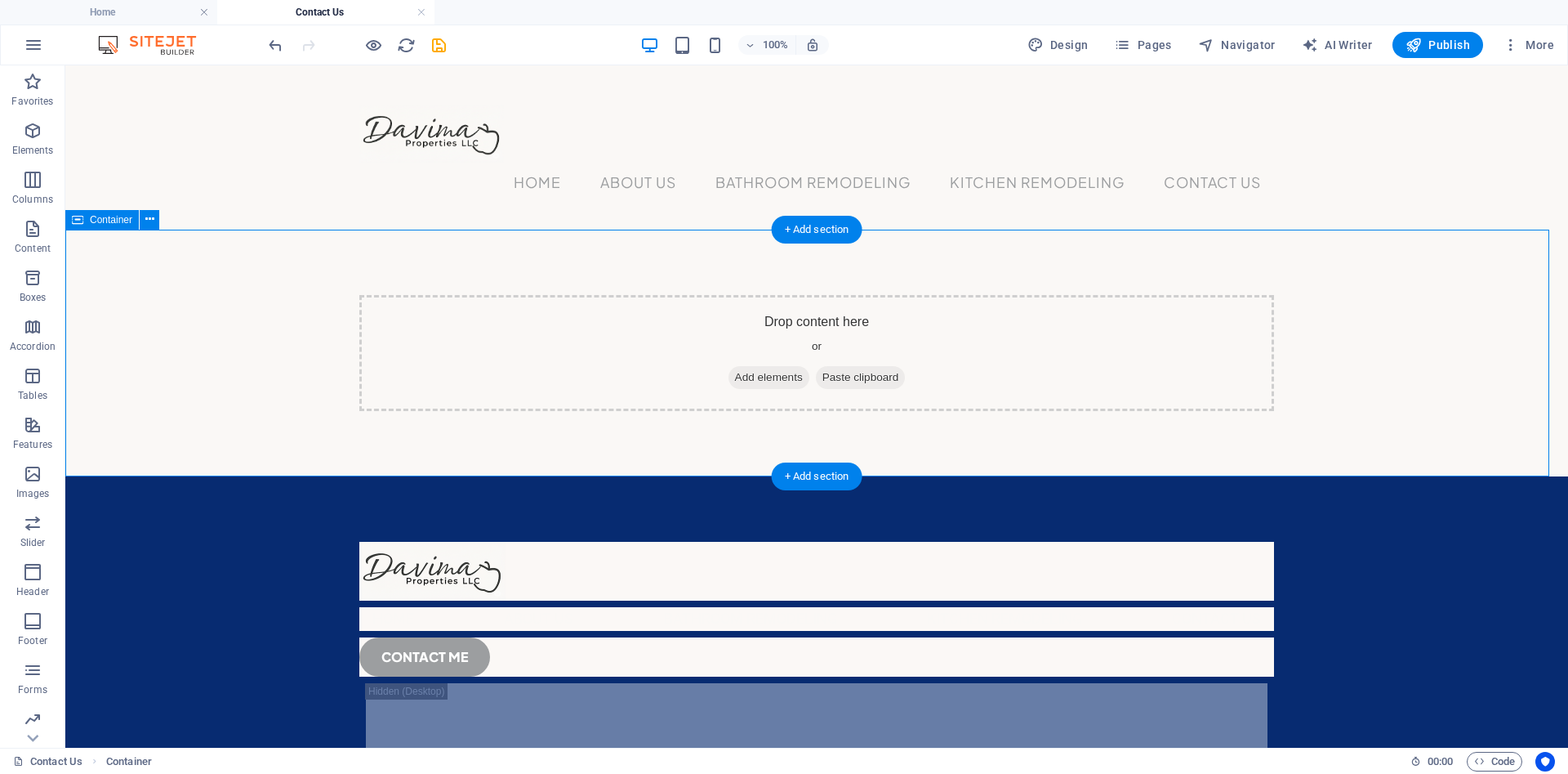
click at [765, 380] on span "Add elements" at bounding box center [768, 377] width 81 height 23
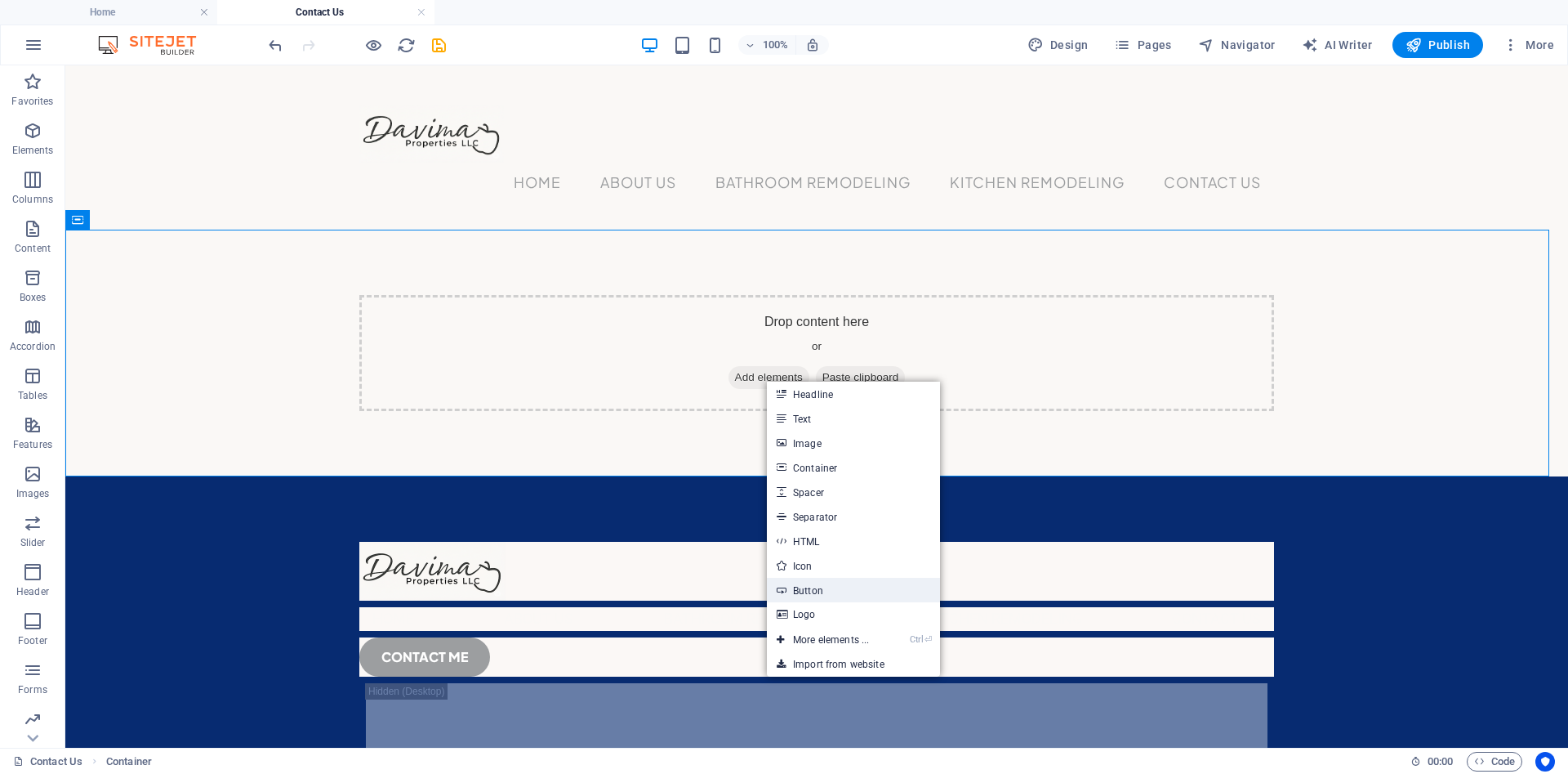
click at [826, 592] on link "Button" at bounding box center [853, 590] width 173 height 24
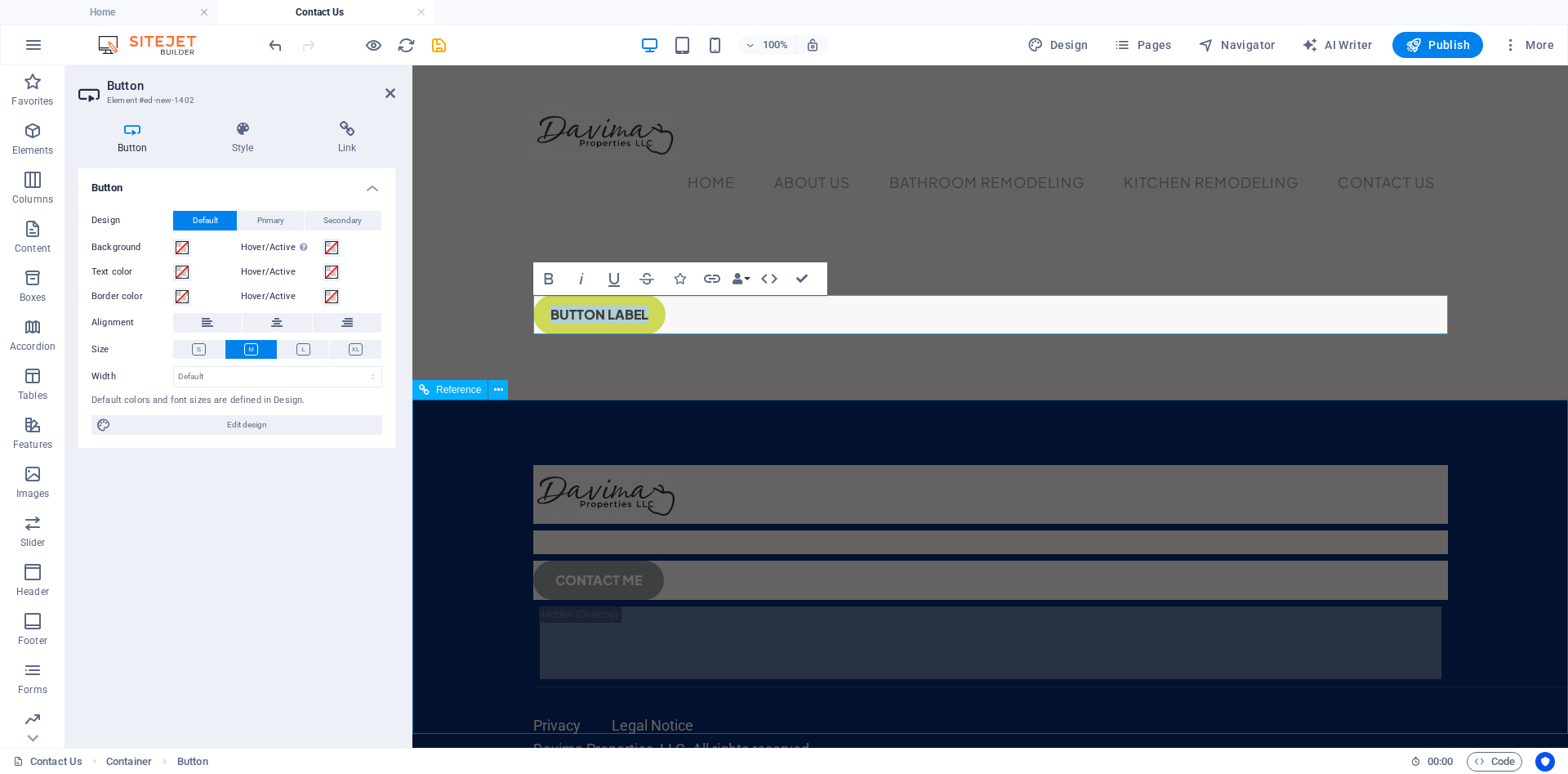
click at [826, 655] on nav "Home About Us Bathroom Remodeling Kitchen Remodeling Contact Us" at bounding box center [991, 666] width 901 height 23
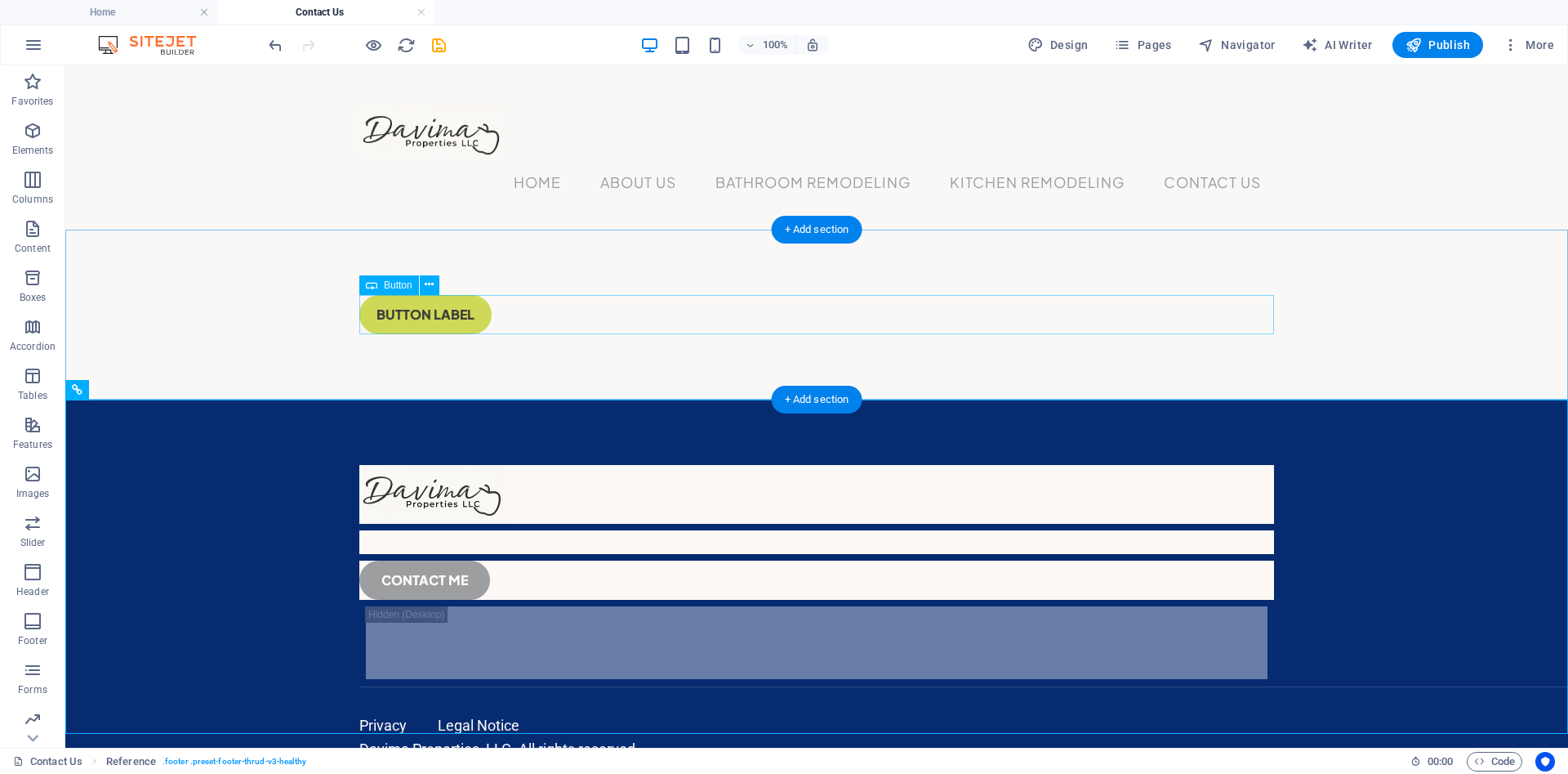
click at [461, 313] on div "Button label" at bounding box center [816, 314] width 914 height 39
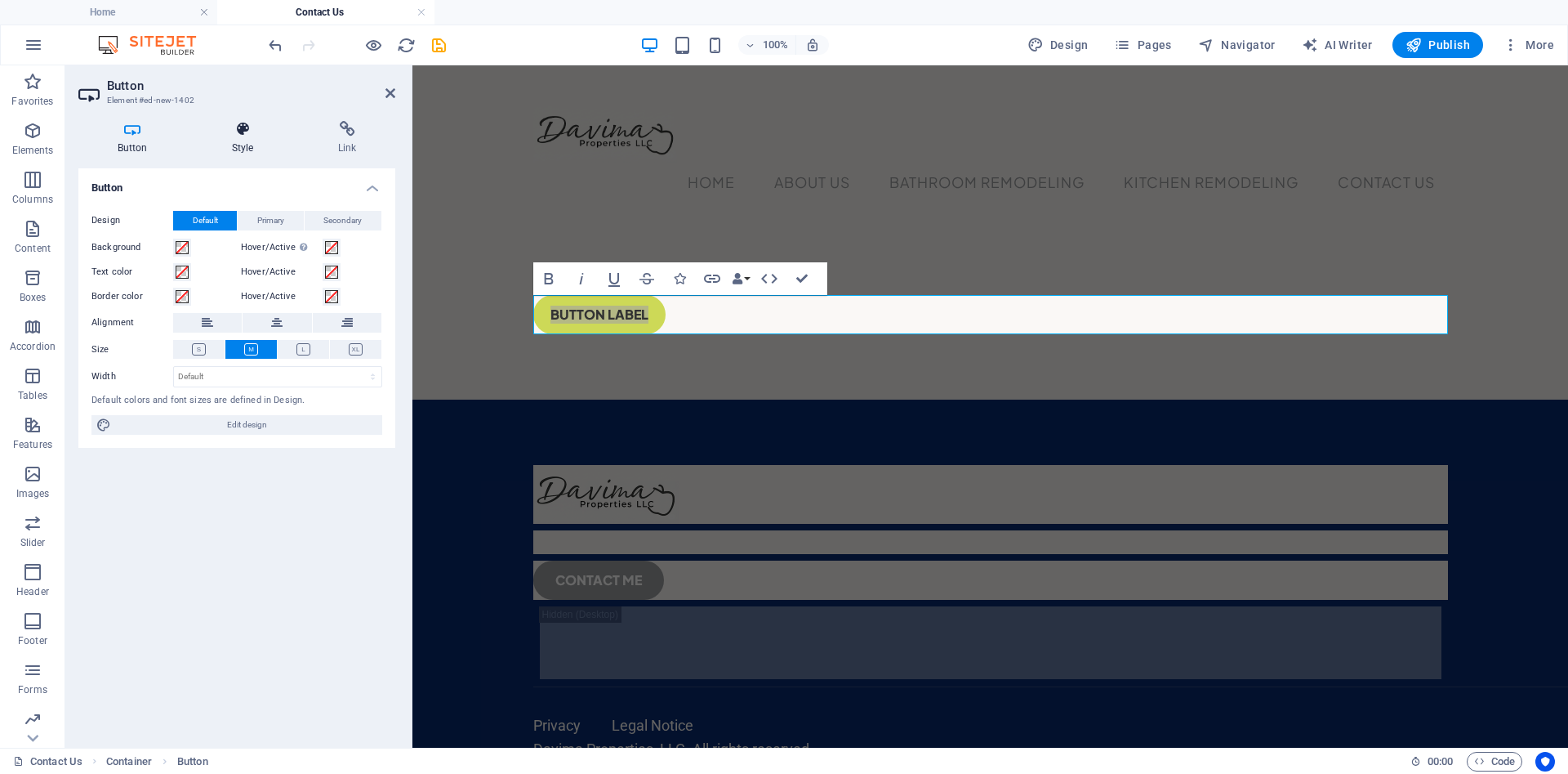
click at [238, 142] on h4 "Style" at bounding box center [246, 138] width 106 height 35
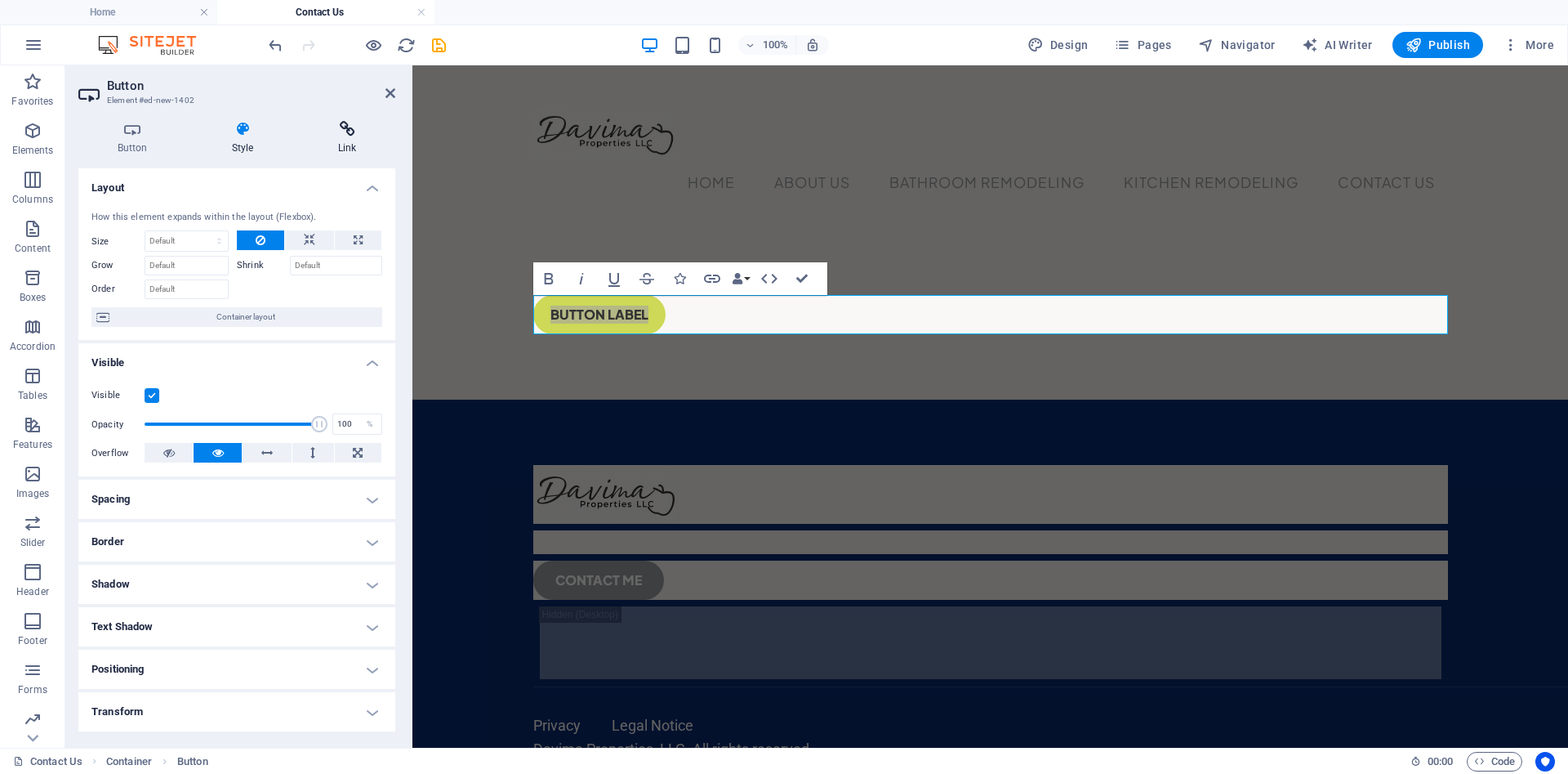
click at [344, 136] on icon at bounding box center [346, 129] width 96 height 17
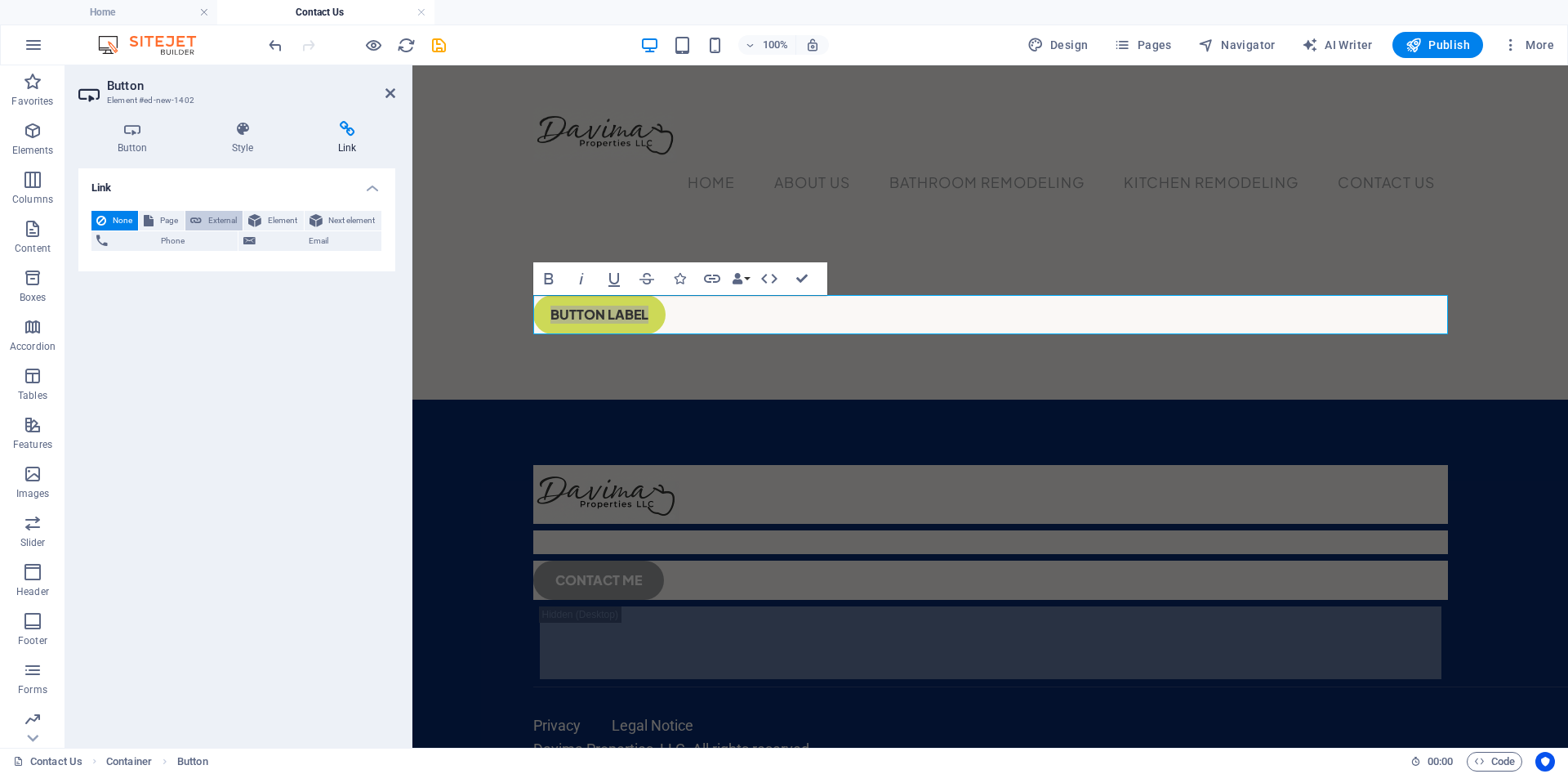
click at [214, 219] on span "External" at bounding box center [222, 221] width 31 height 20
select select "blank"
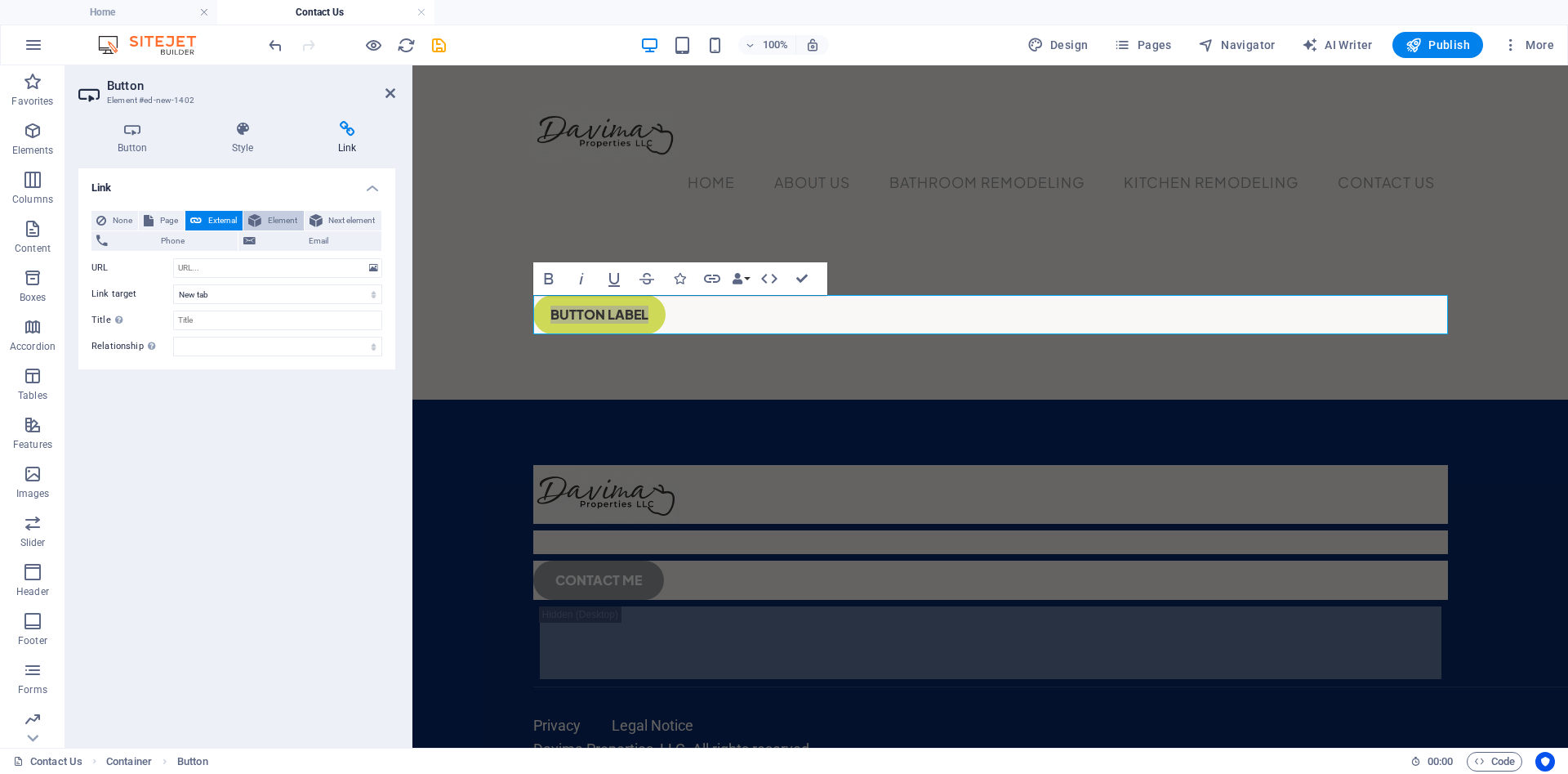
click at [272, 222] on span "Element" at bounding box center [282, 221] width 32 height 20
click at [339, 225] on span "Next element" at bounding box center [352, 221] width 49 height 20
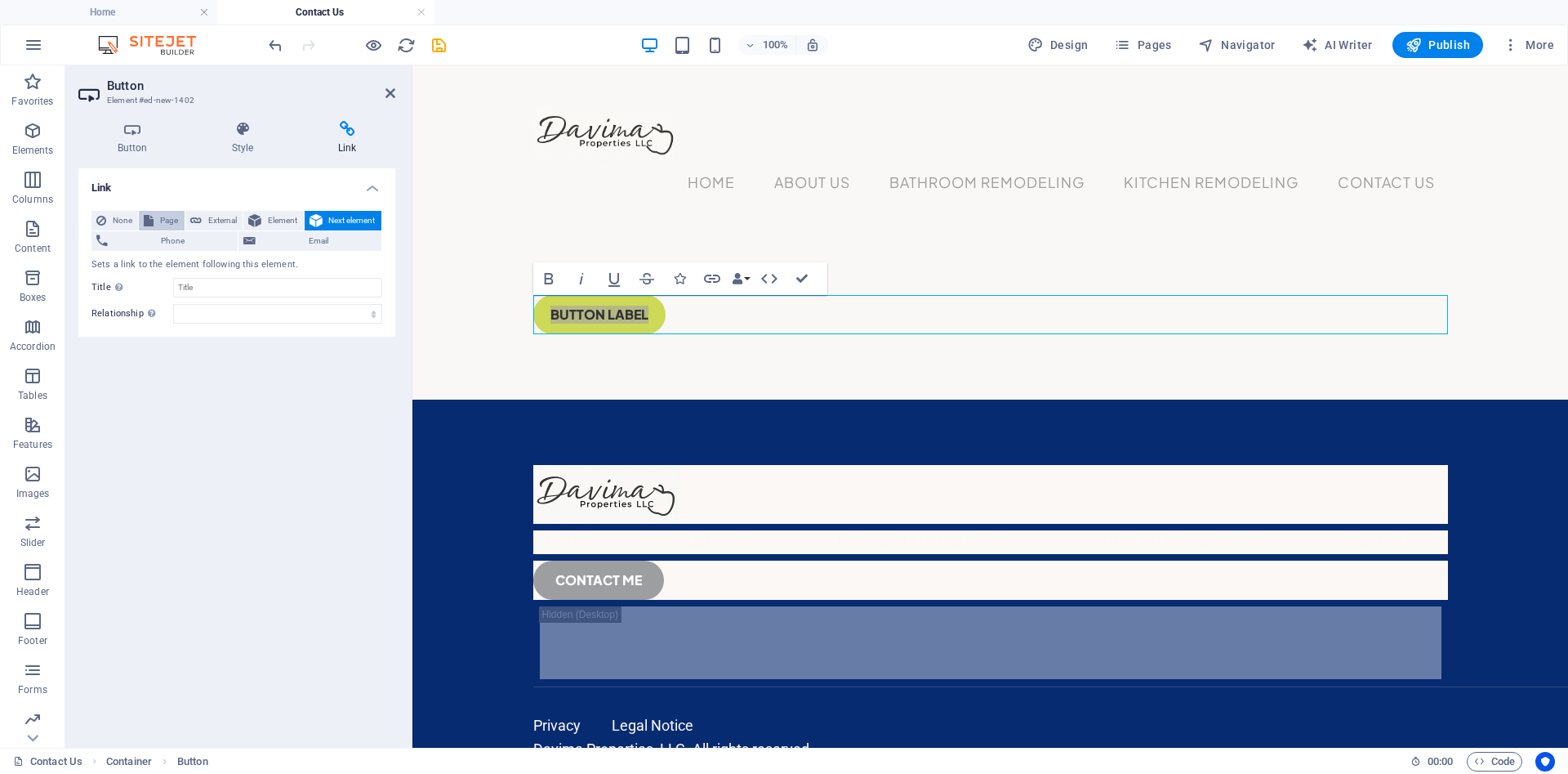
click at [153, 221] on icon at bounding box center [148, 221] width 10 height 20
select select
click at [109, 211] on button "None" at bounding box center [115, 221] width 47 height 20
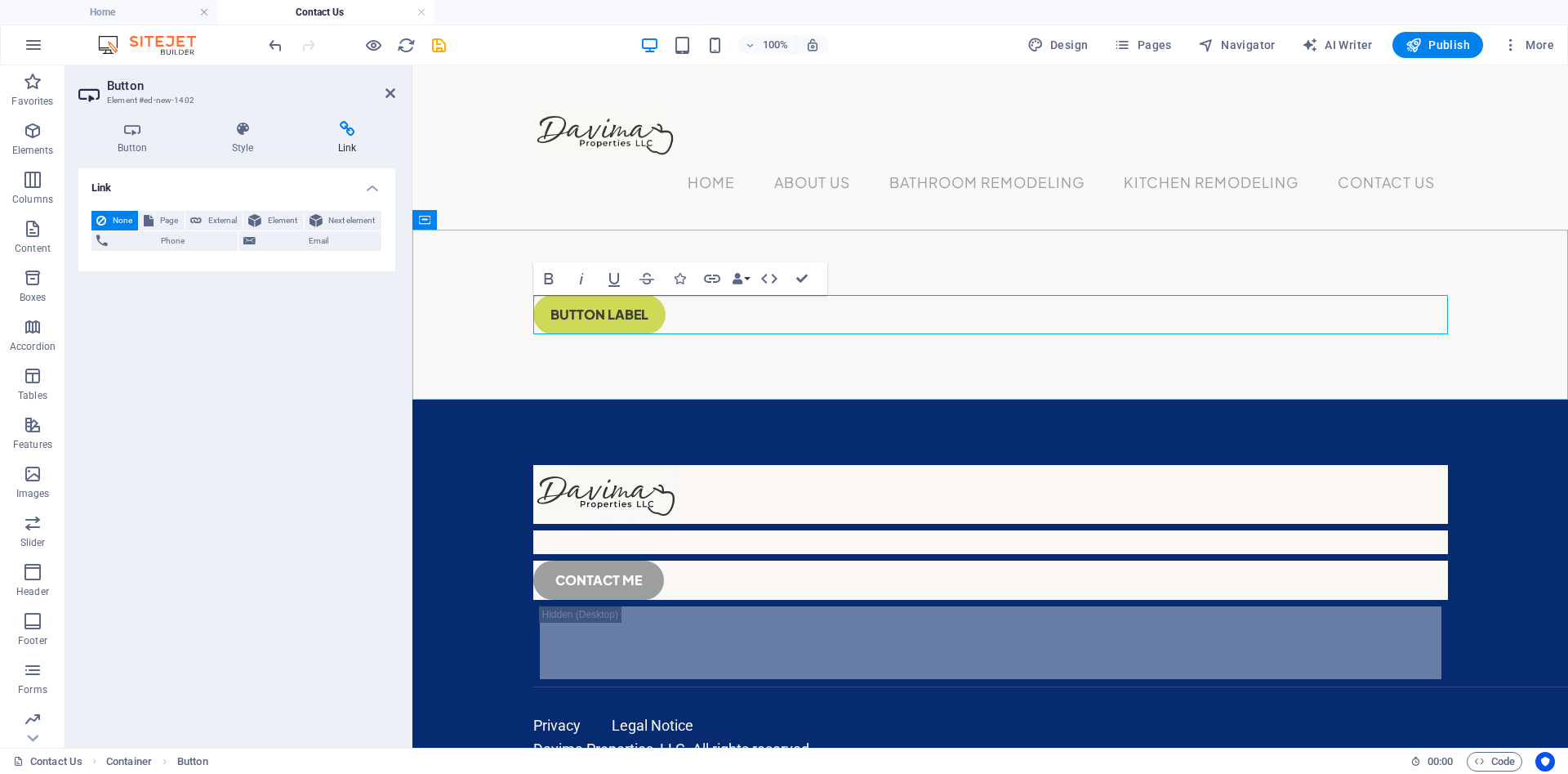
click at [713, 314] on div "Button label" at bounding box center [990, 314] width 914 height 39
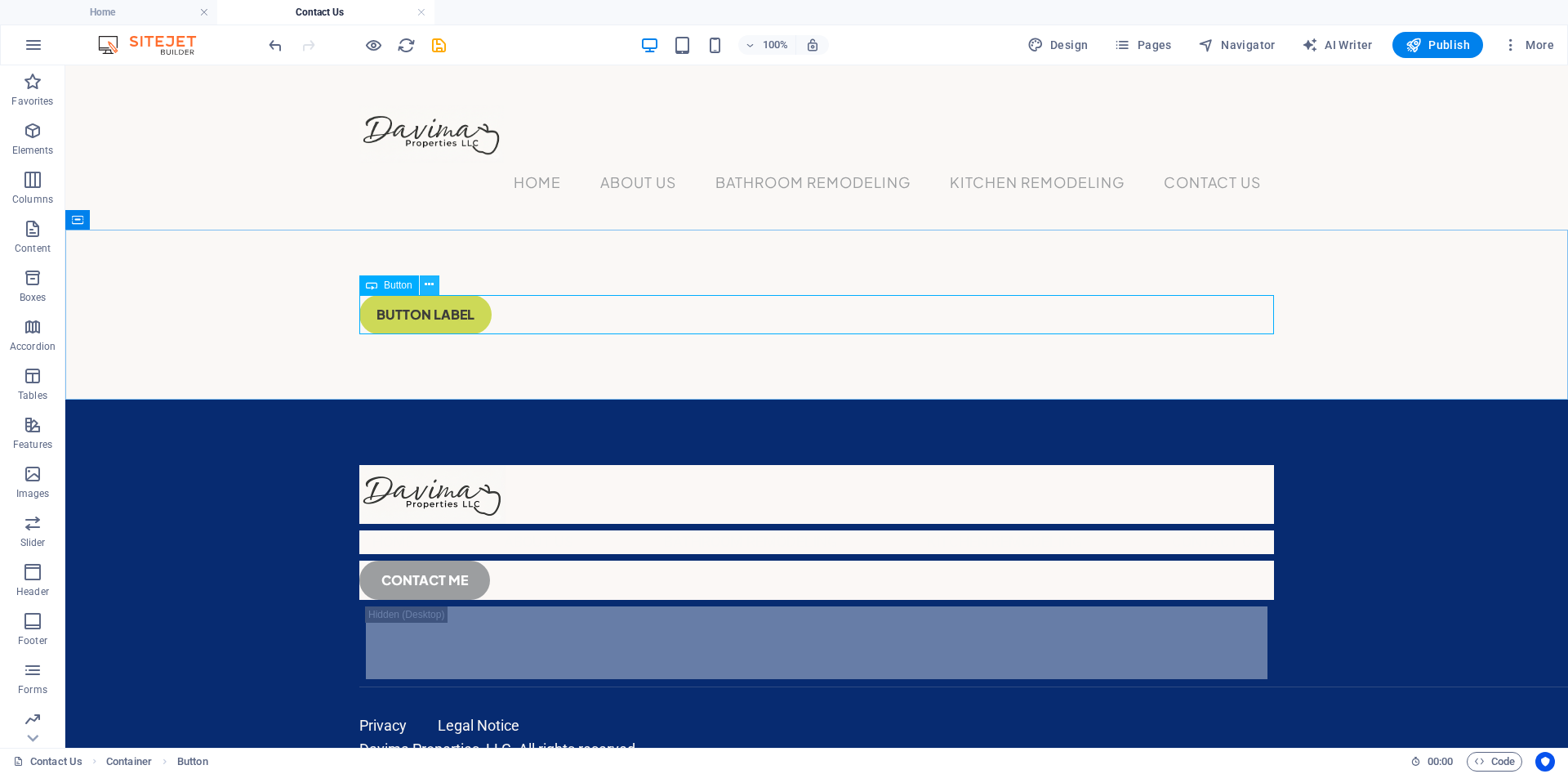
click at [432, 283] on icon at bounding box center [429, 285] width 9 height 17
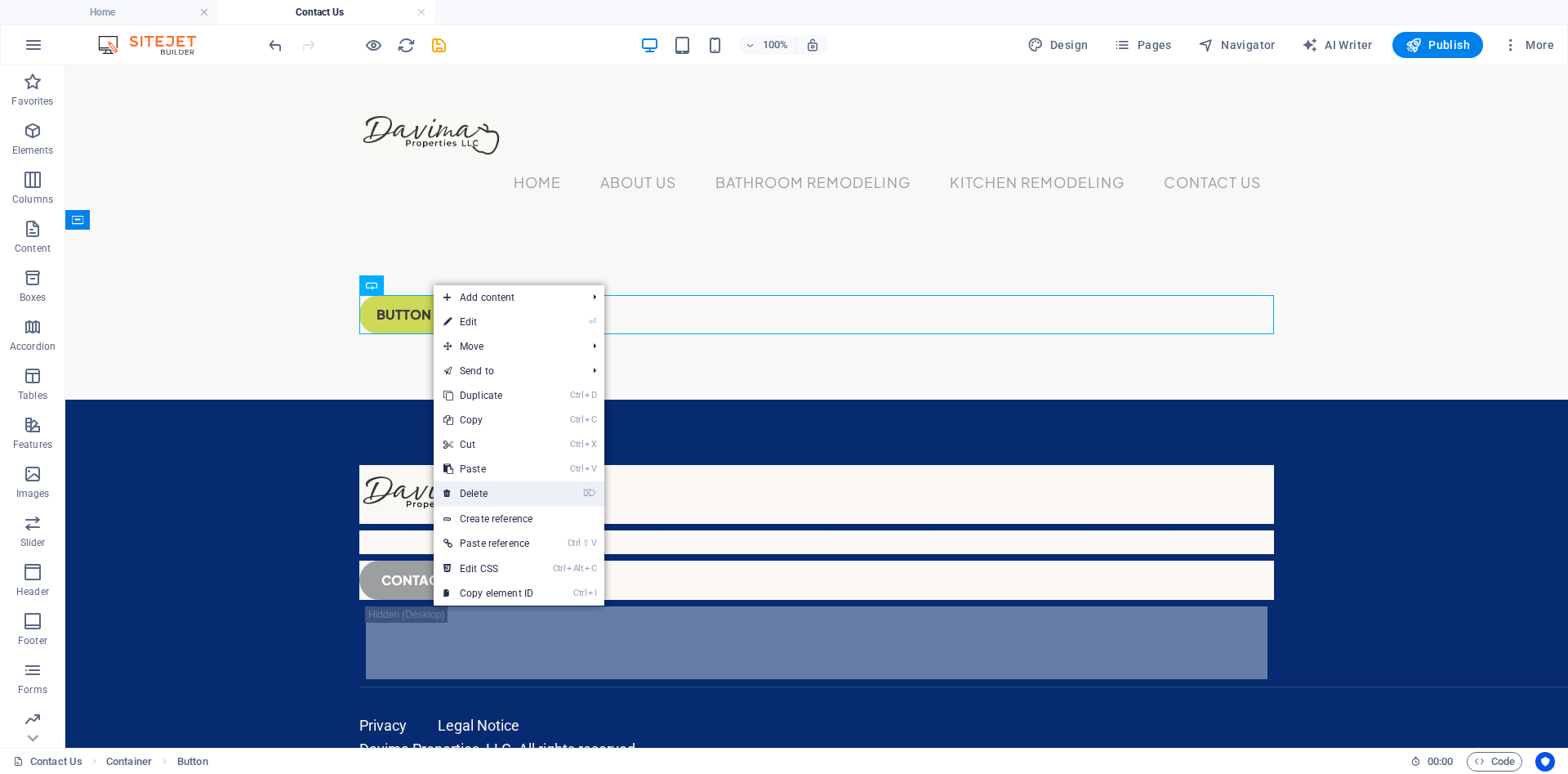
click at [508, 493] on link "⌦ Delete" at bounding box center [488, 493] width 109 height 24
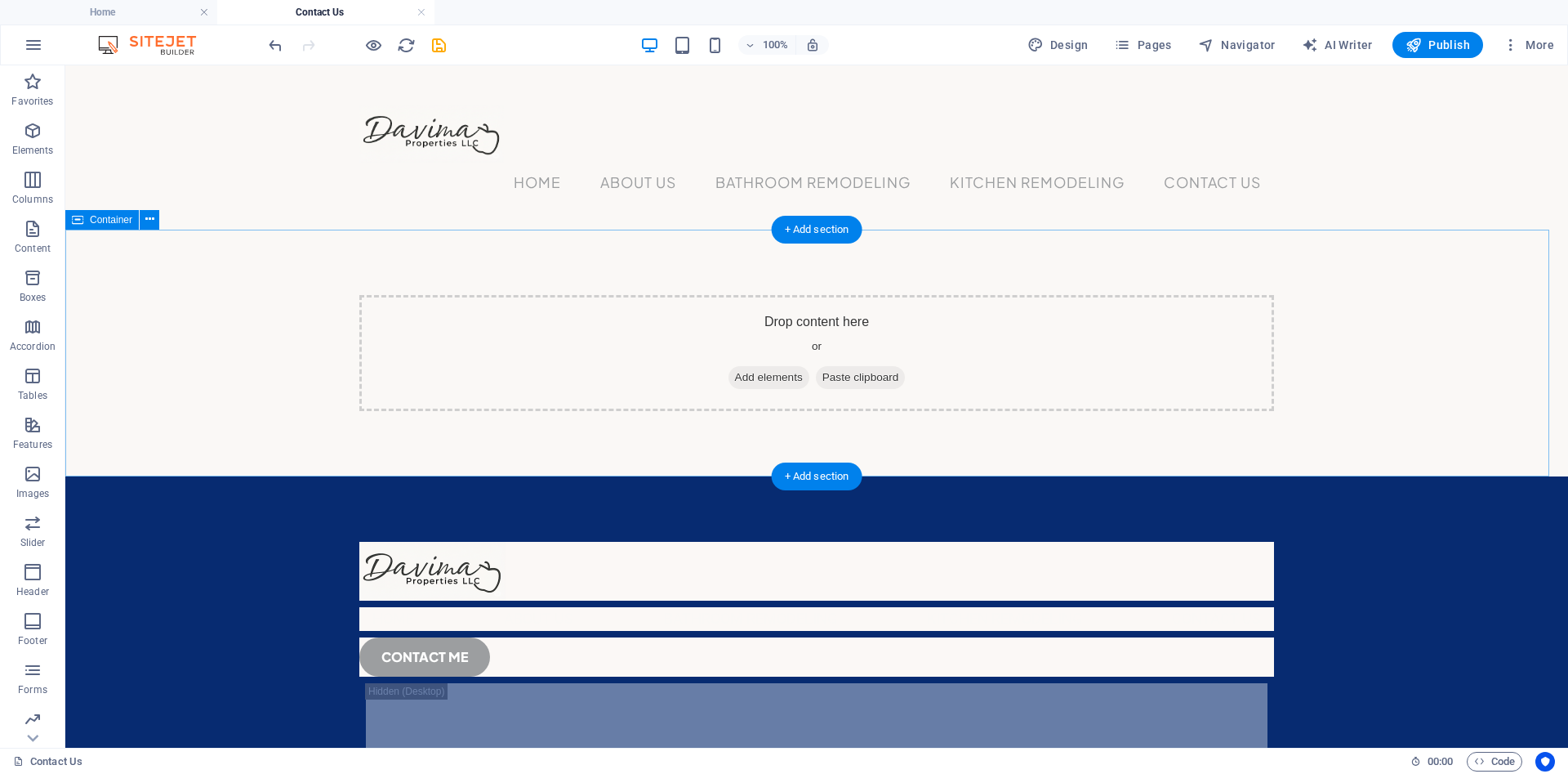
click at [748, 374] on span "Add elements" at bounding box center [768, 377] width 81 height 23
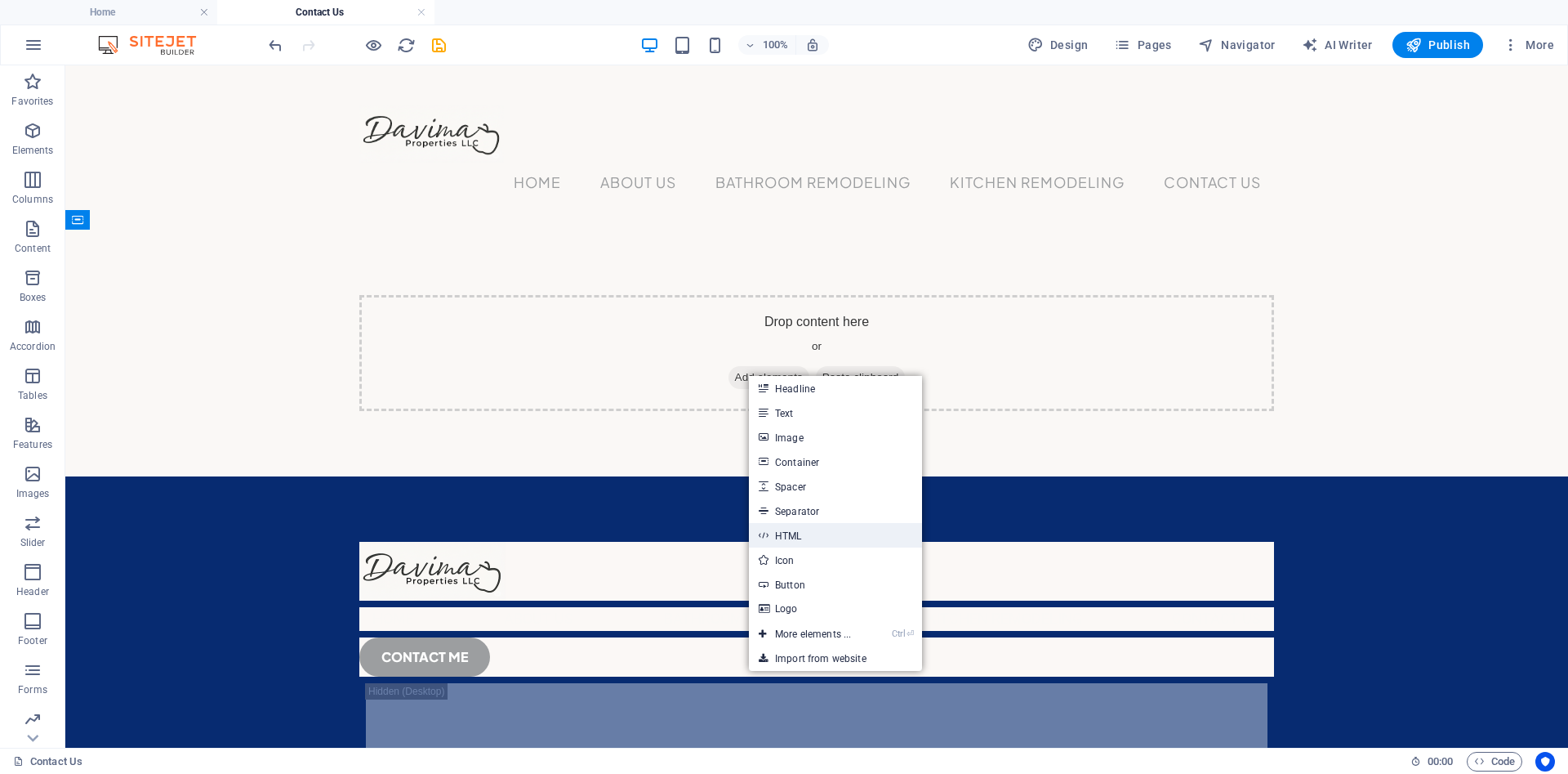
click at [813, 533] on link "HTML" at bounding box center [834, 535] width 173 height 24
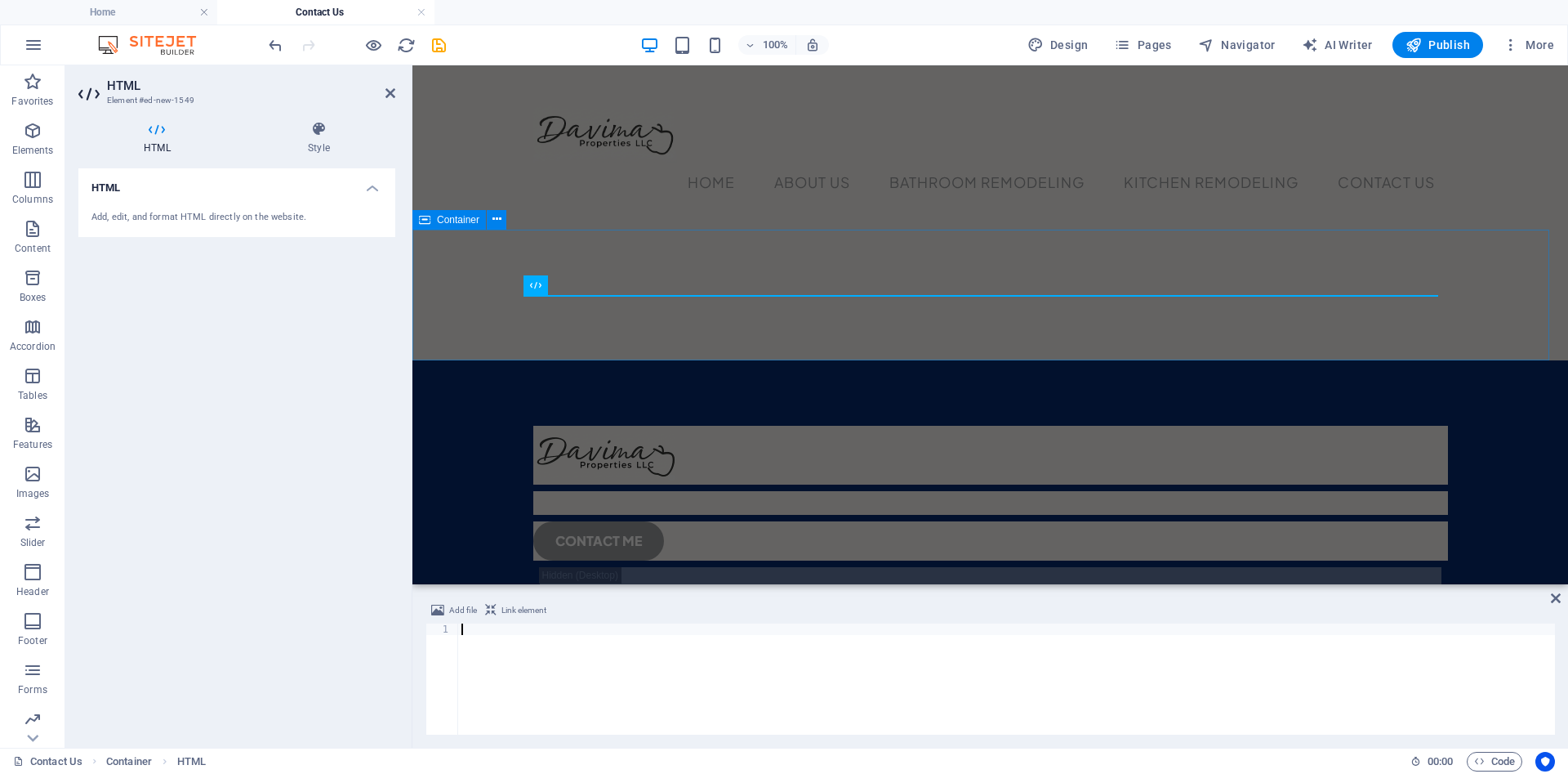
click at [621, 283] on div at bounding box center [990, 294] width 1156 height 130
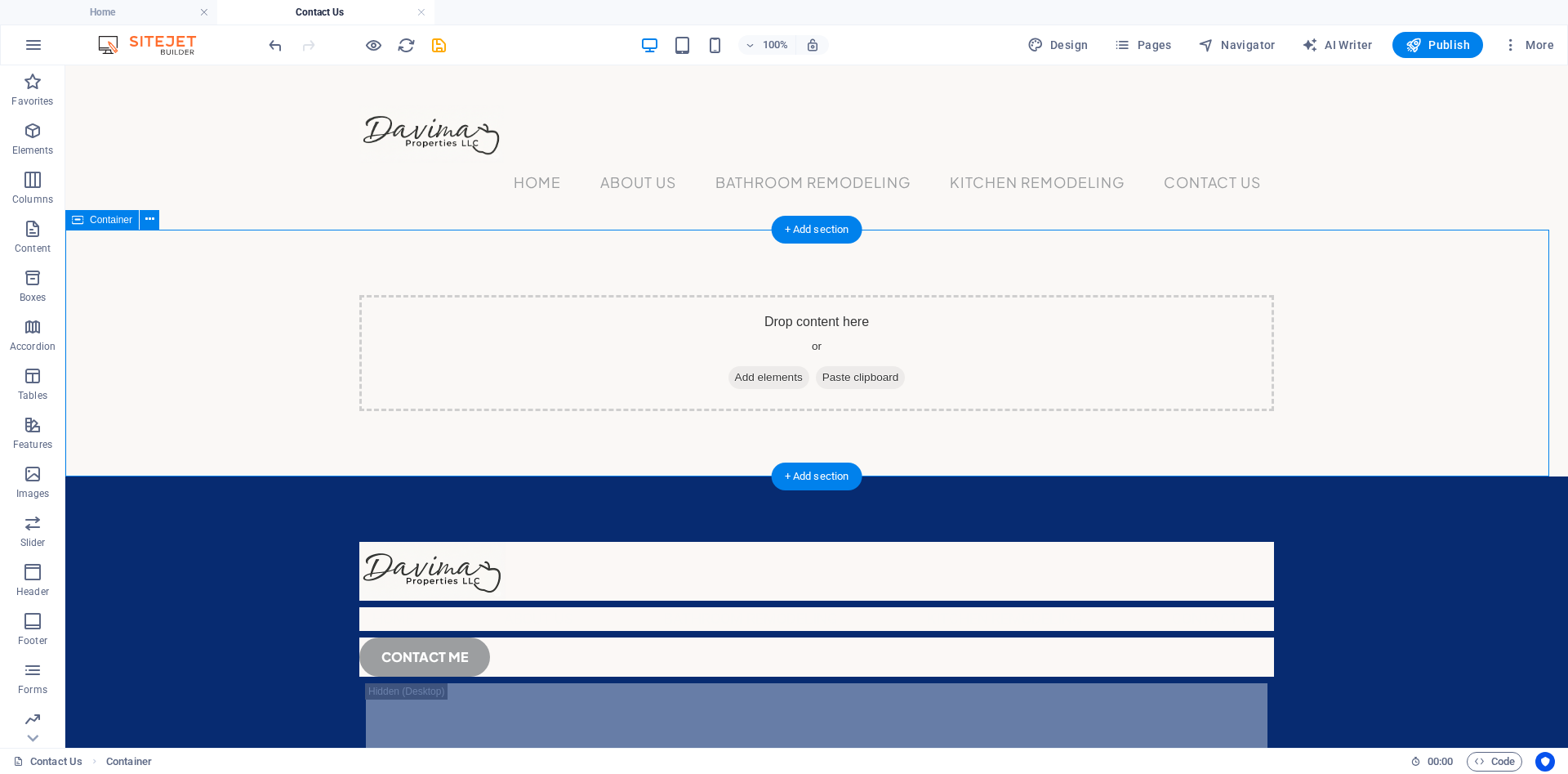
click at [597, 314] on div "Drop content here or Add elements Paste clipboard" at bounding box center [816, 354] width 914 height 116
click at [736, 377] on span "Add elements" at bounding box center [768, 377] width 81 height 23
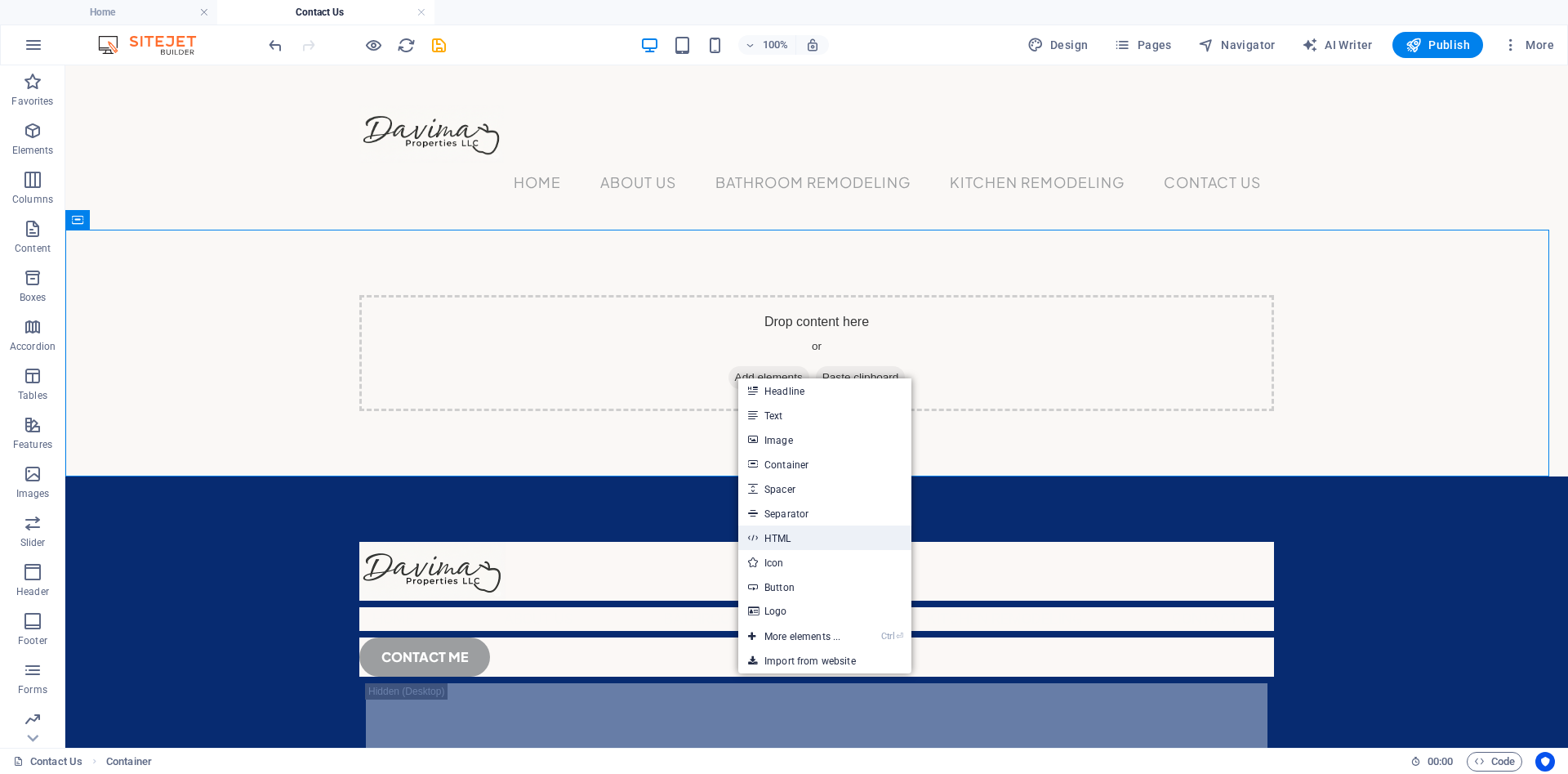
click at [809, 543] on link "HTML" at bounding box center [824, 538] width 173 height 24
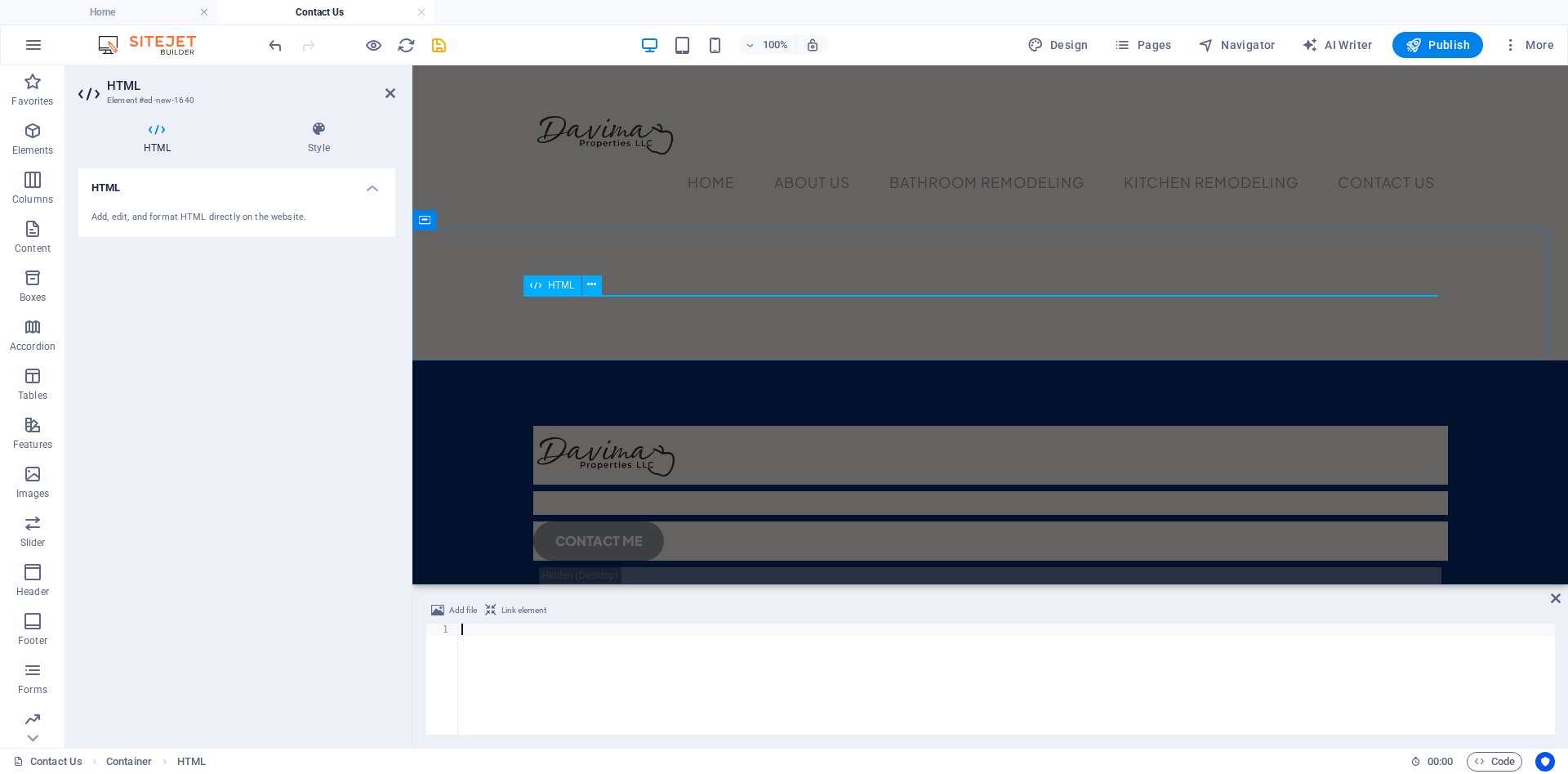
click at [534, 290] on icon at bounding box center [535, 285] width 11 height 20
click at [593, 281] on icon at bounding box center [591, 285] width 9 height 17
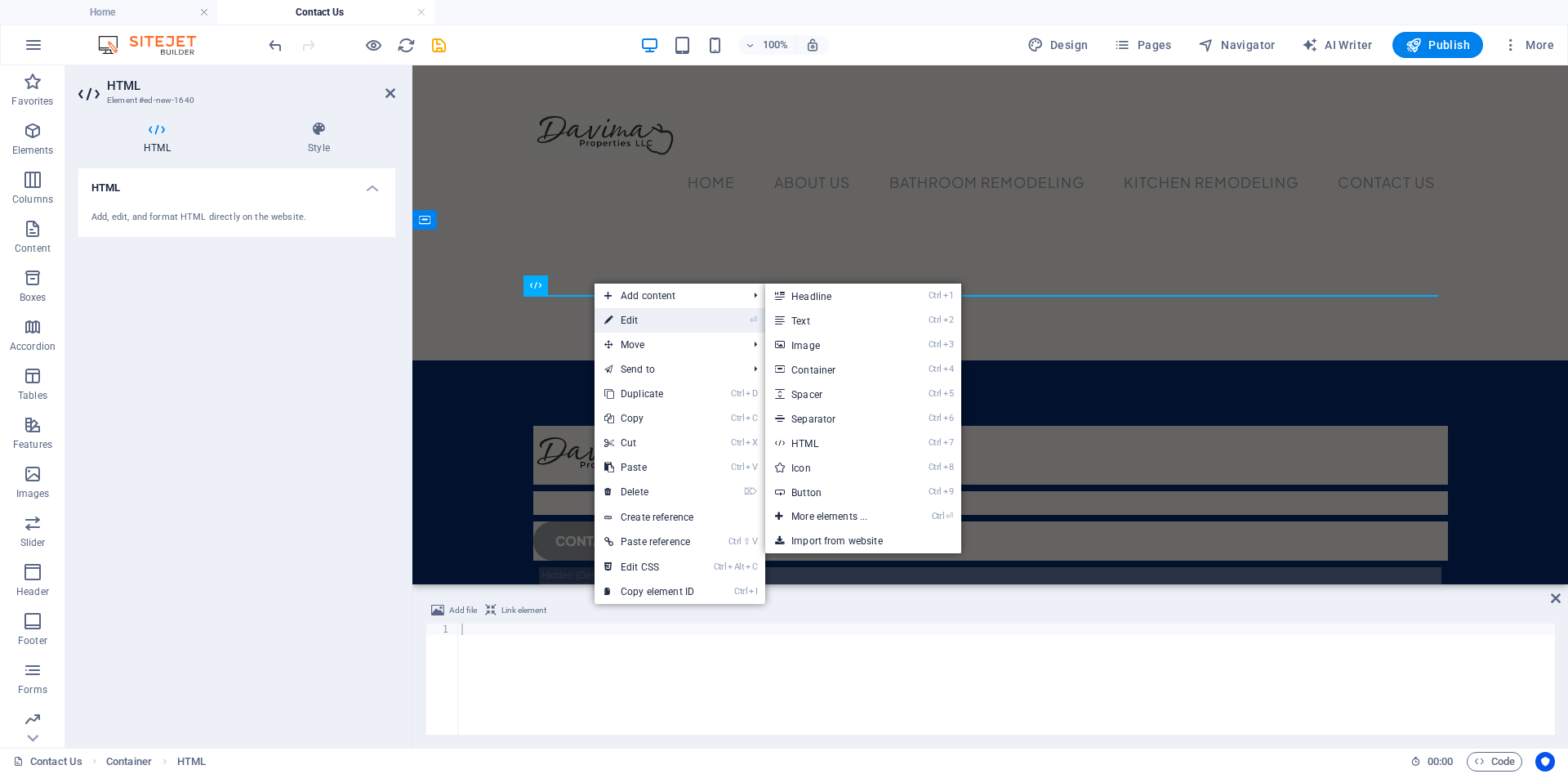
click at [646, 319] on link "⏎ Edit" at bounding box center [649, 321] width 109 height 24
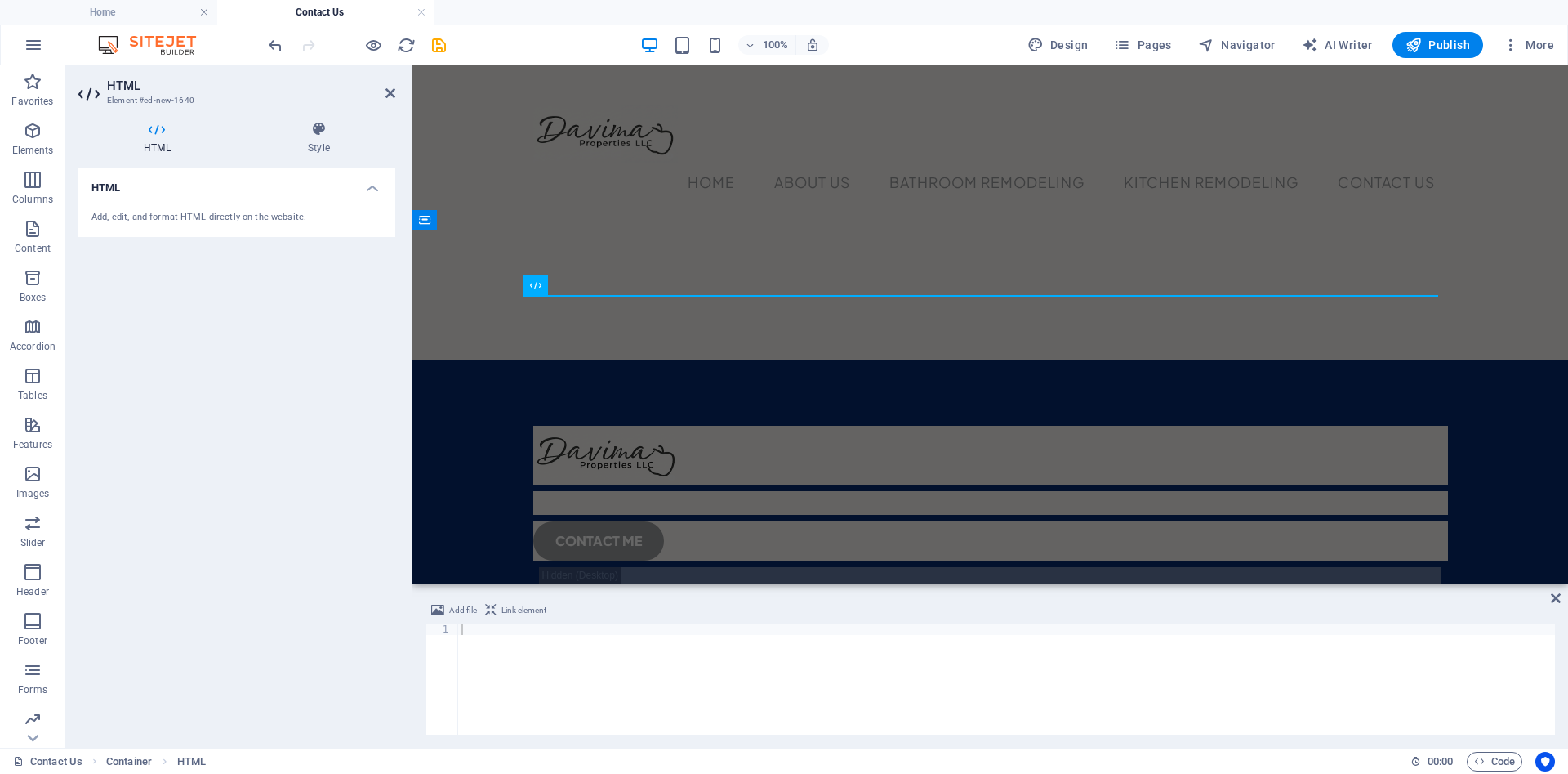
click at [208, 219] on div "Add, edit, and format HTML directly on the website." at bounding box center [236, 218] width 291 height 14
click at [643, 288] on div at bounding box center [990, 294] width 1156 height 130
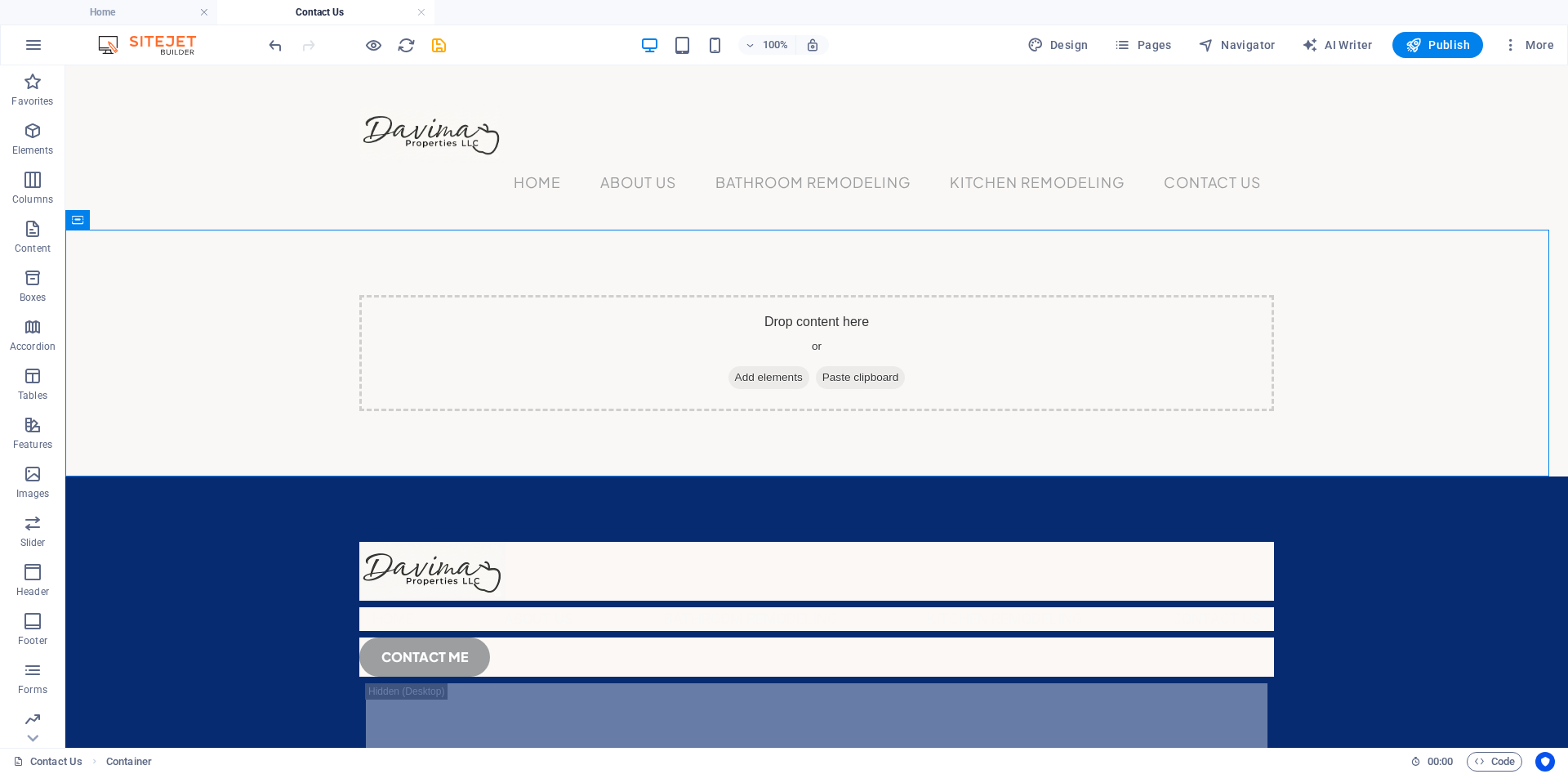
click at [643, 288] on div "Drop content here or Add elements Paste clipboard" at bounding box center [816, 353] width 1503 height 247
click at [757, 377] on span "Add elements" at bounding box center [768, 377] width 81 height 23
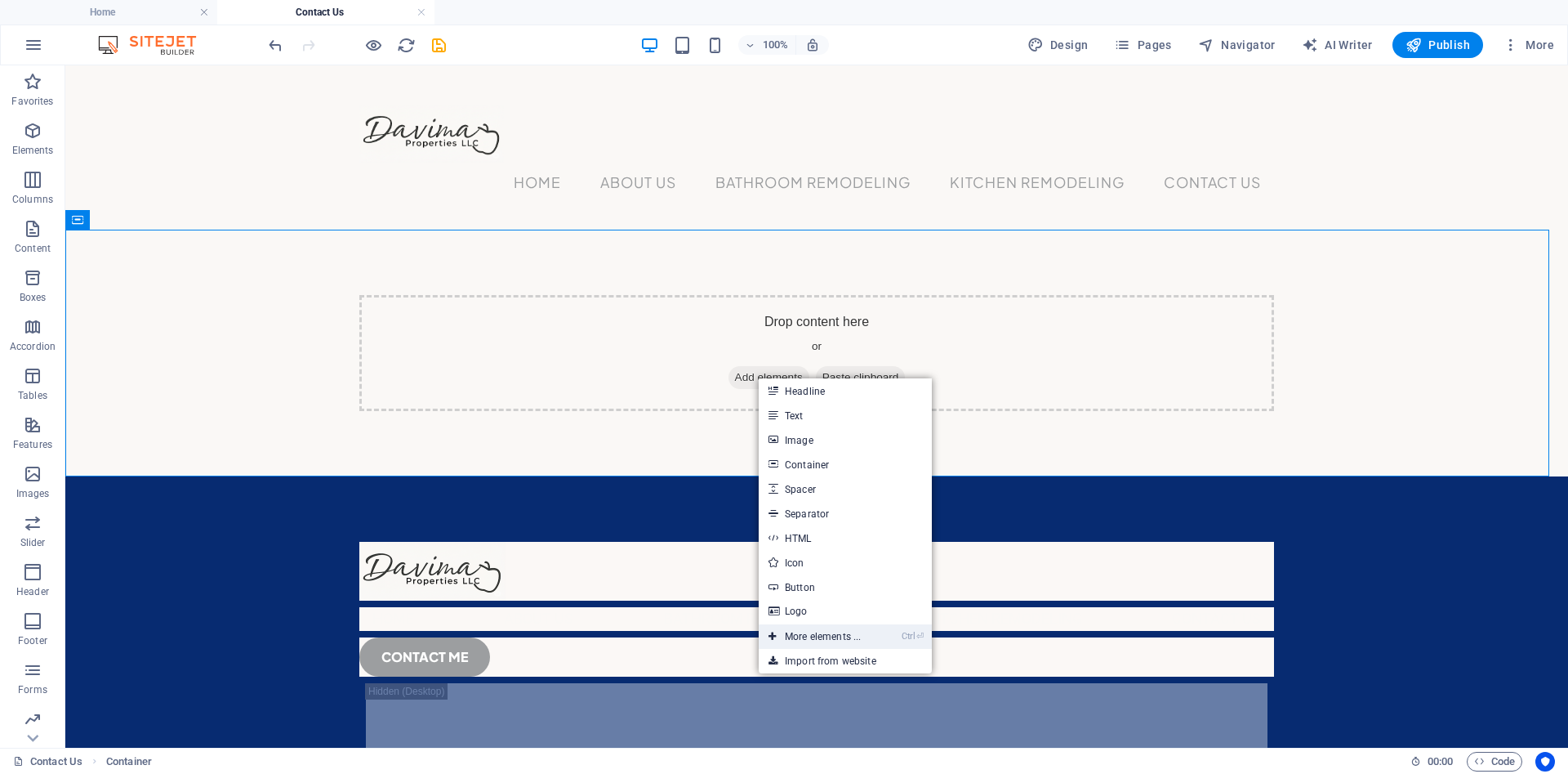
click at [847, 632] on link "Ctrl ⏎ More elements ..." at bounding box center [814, 637] width 112 height 24
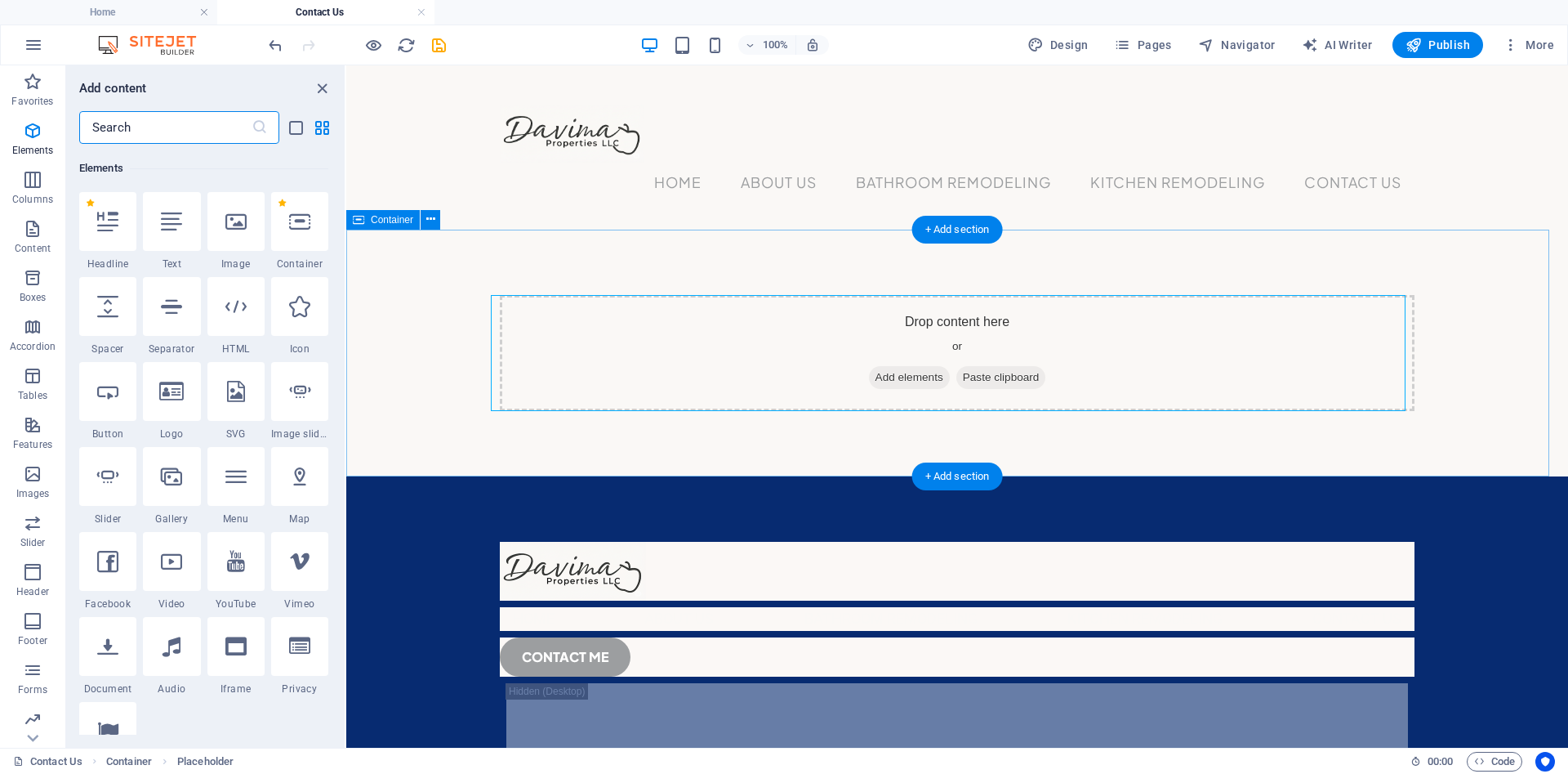
scroll to position [174, 0]
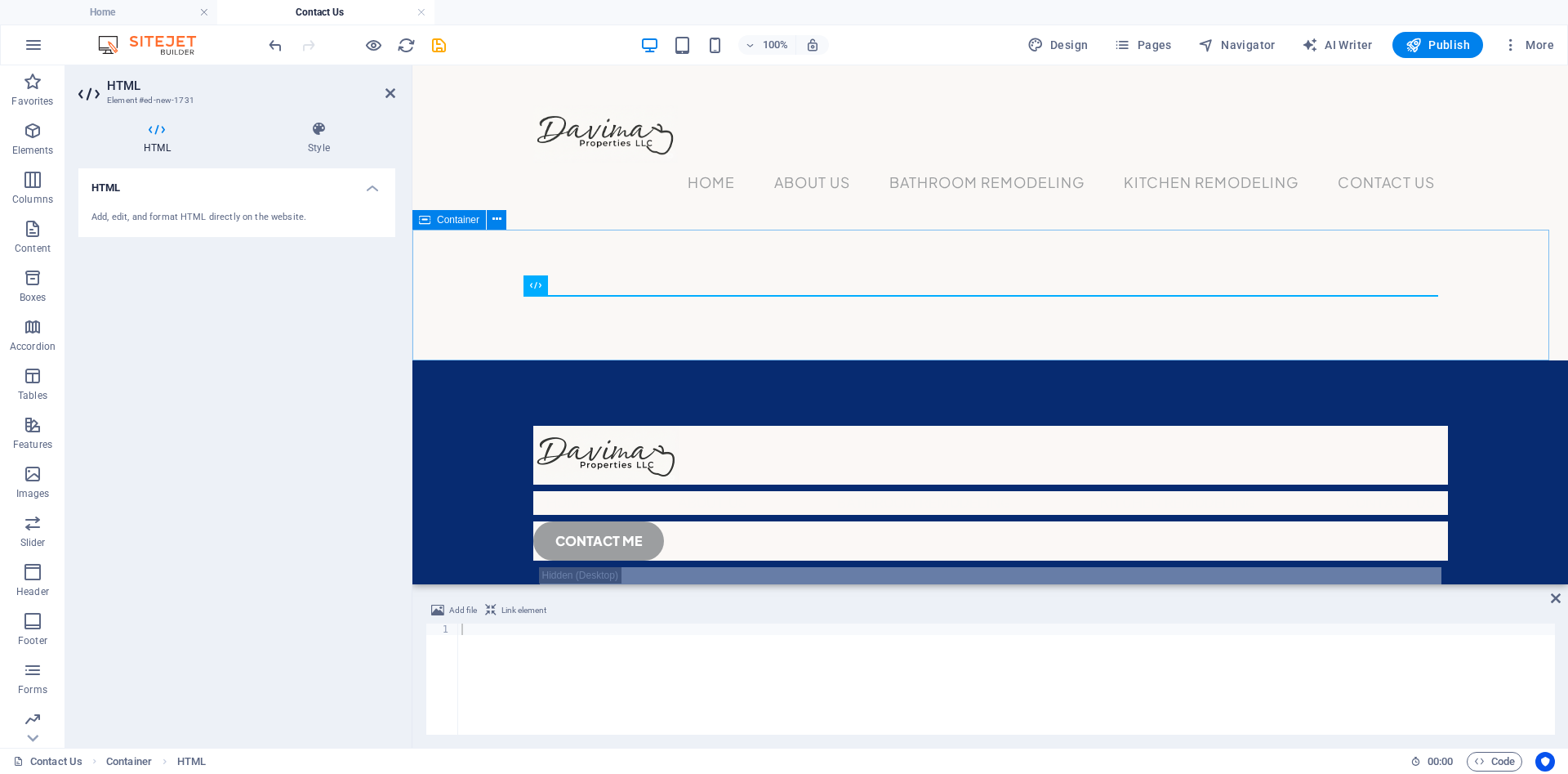
click at [757, 338] on div at bounding box center [990, 294] width 1156 height 130
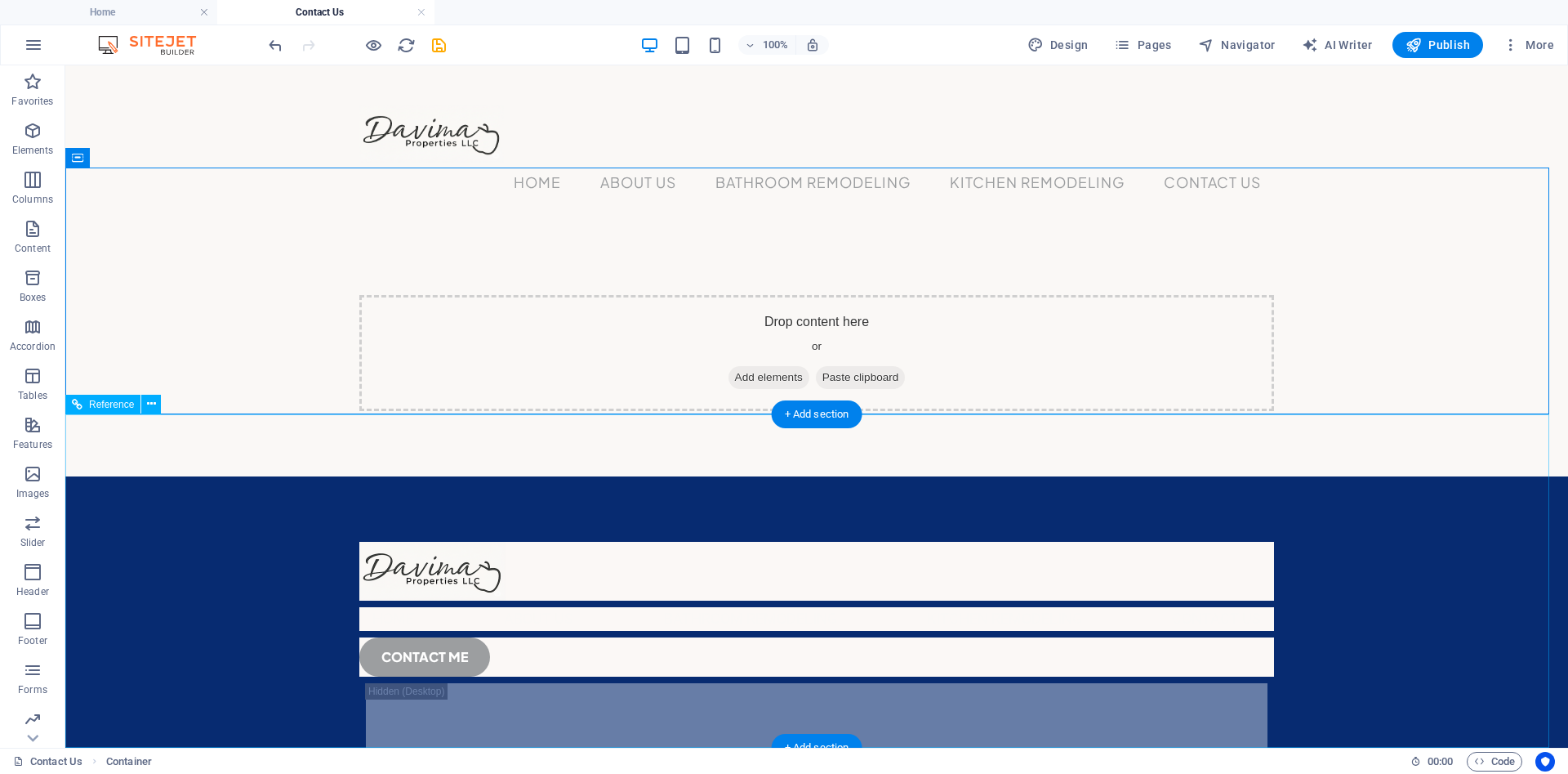
scroll to position [62, 0]
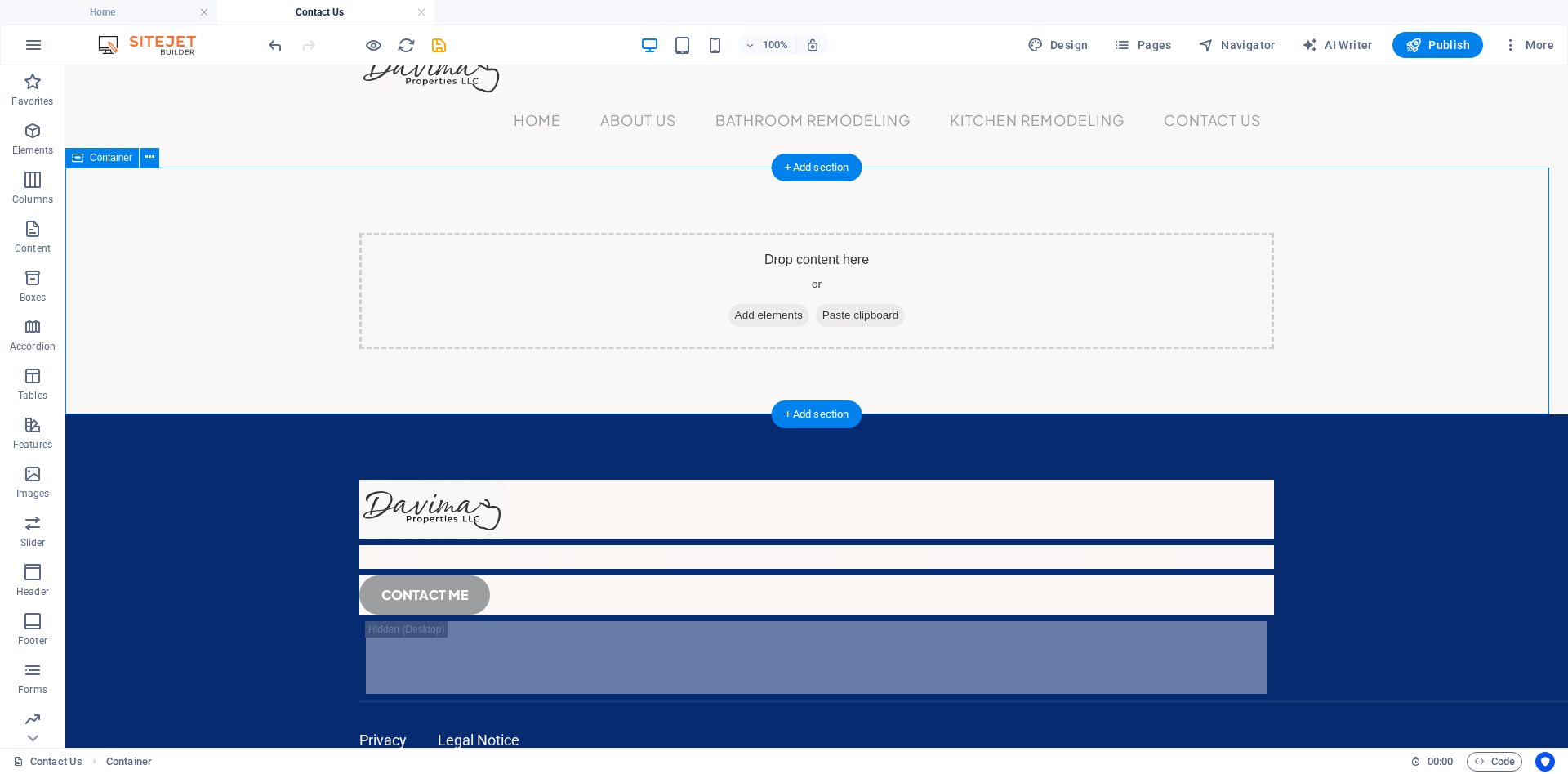
click at [719, 298] on div "Drop content here or Add elements Paste clipboard" at bounding box center [816, 291] width 914 height 116
click at [642, 241] on div "Drop content here or Add elements Paste clipboard" at bounding box center [816, 291] width 914 height 116
click at [649, 208] on div "Drop content here or Add elements Paste clipboard" at bounding box center [816, 291] width 1503 height 247
click at [742, 307] on span "Add elements" at bounding box center [768, 315] width 81 height 23
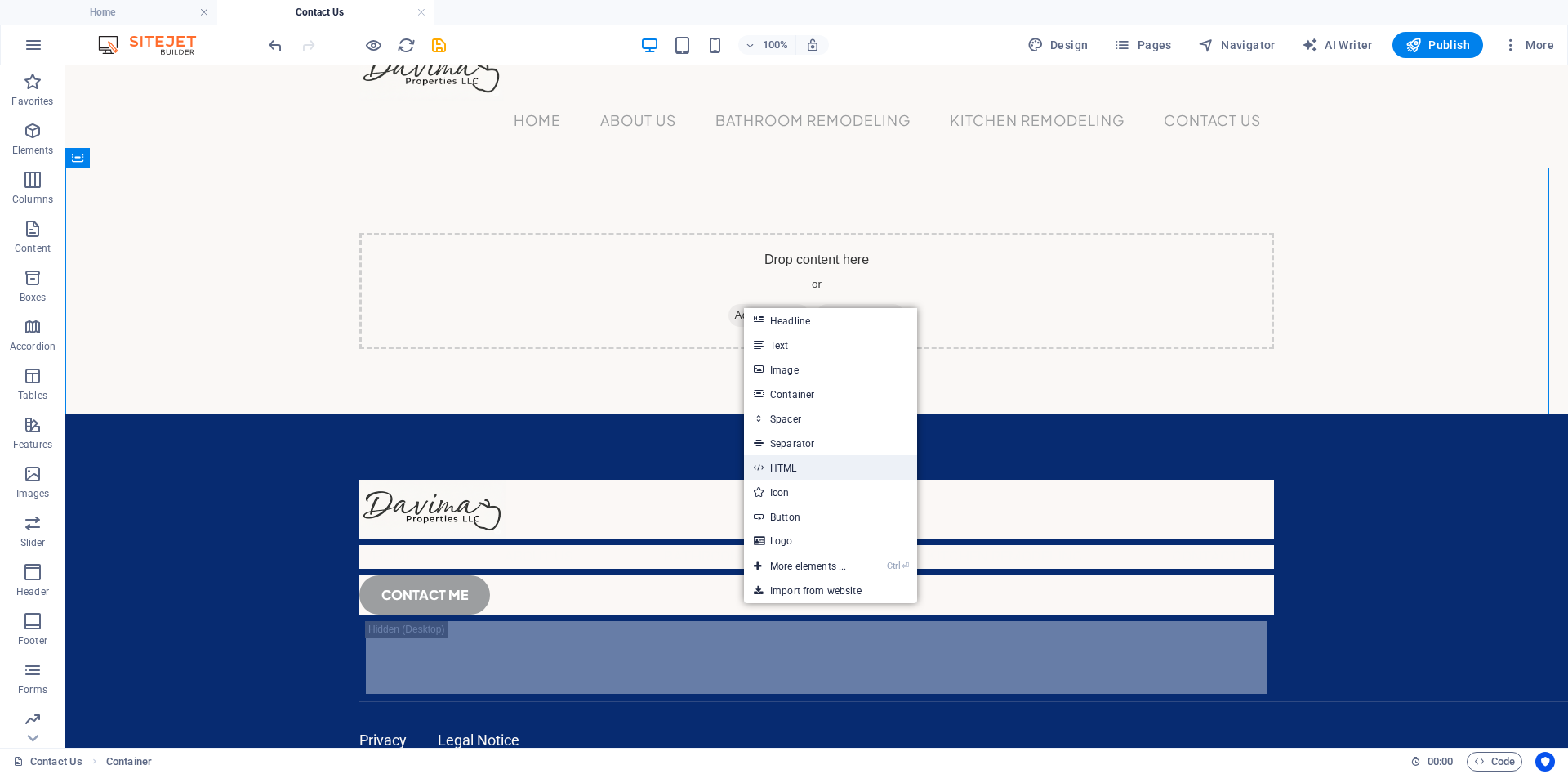
click at [821, 465] on link "HTML" at bounding box center [830, 467] width 173 height 24
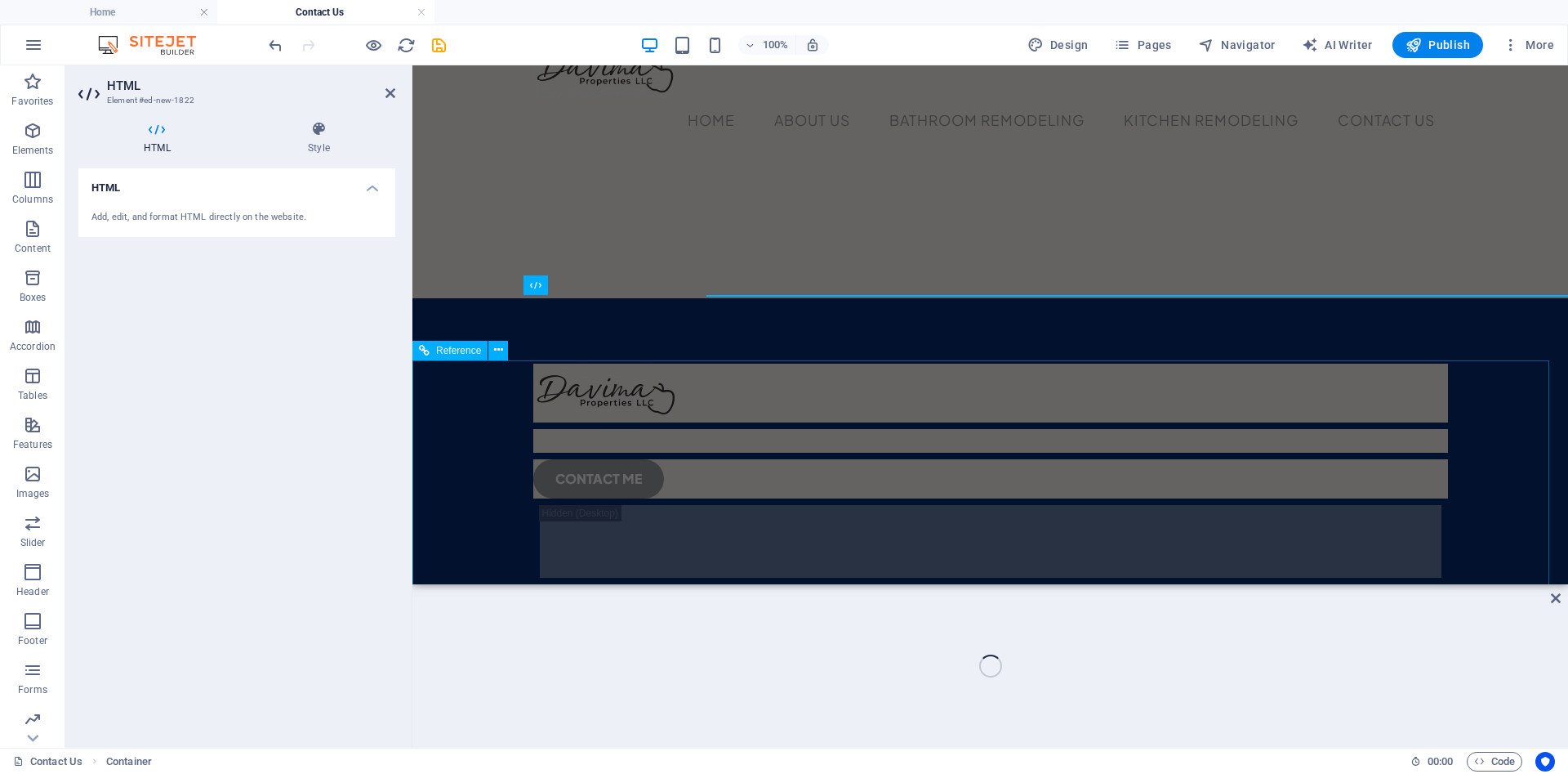
scroll to position [0, 0]
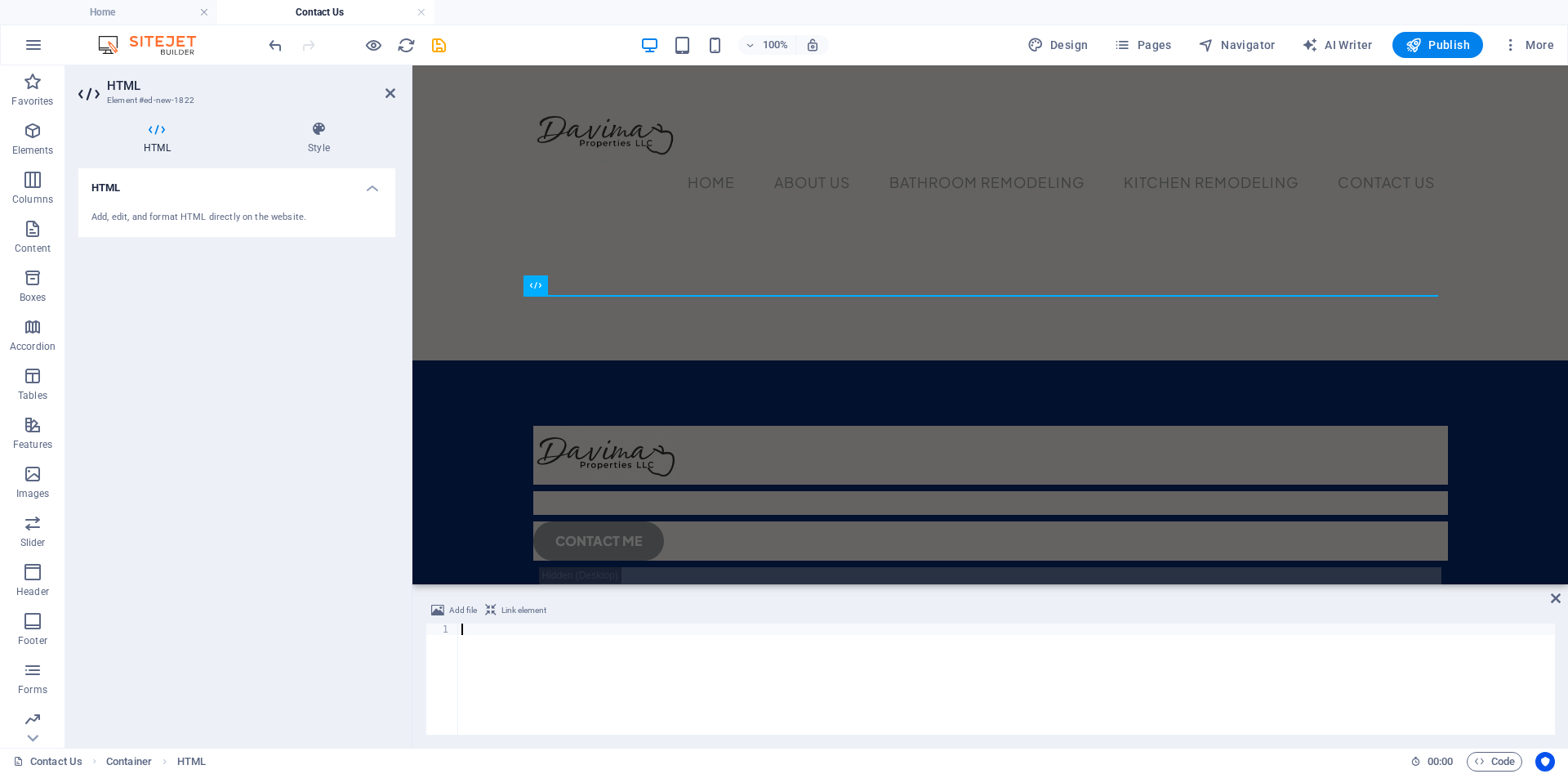
click at [543, 649] on div at bounding box center [1006, 691] width 1097 height 134
type textarea "[URL][DOMAIN_NAME]"
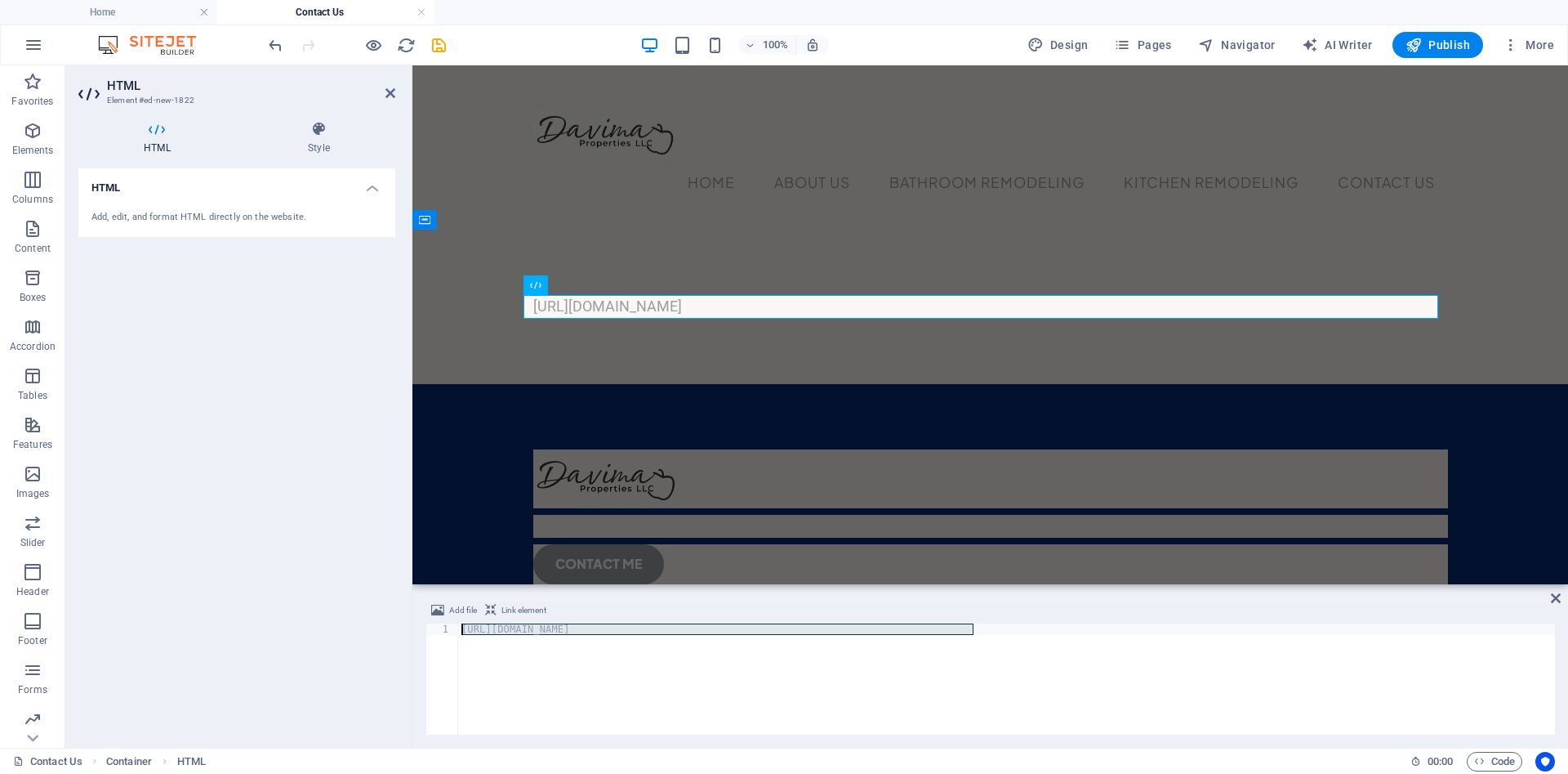
drag, startPoint x: 1018, startPoint y: 661, endPoint x: 338, endPoint y: 599, distance: 682.8
click at [338, 599] on div "HTML Element #ed-new-1822 HTML Style HTML Add, edit, and format HTML directly o…" at bounding box center [816, 406] width 1503 height 682
paste textarea
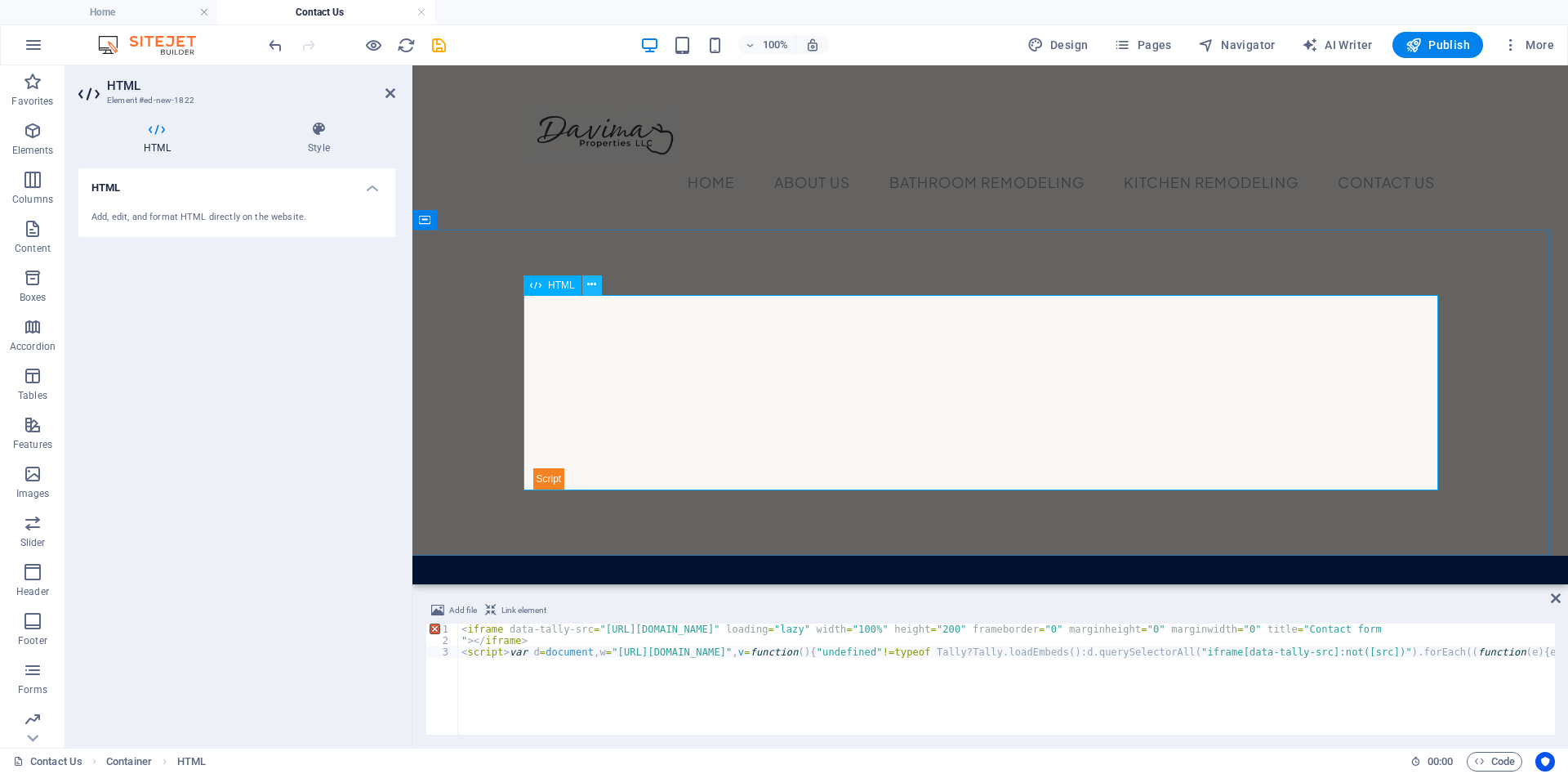
click at [588, 284] on icon at bounding box center [591, 285] width 9 height 17
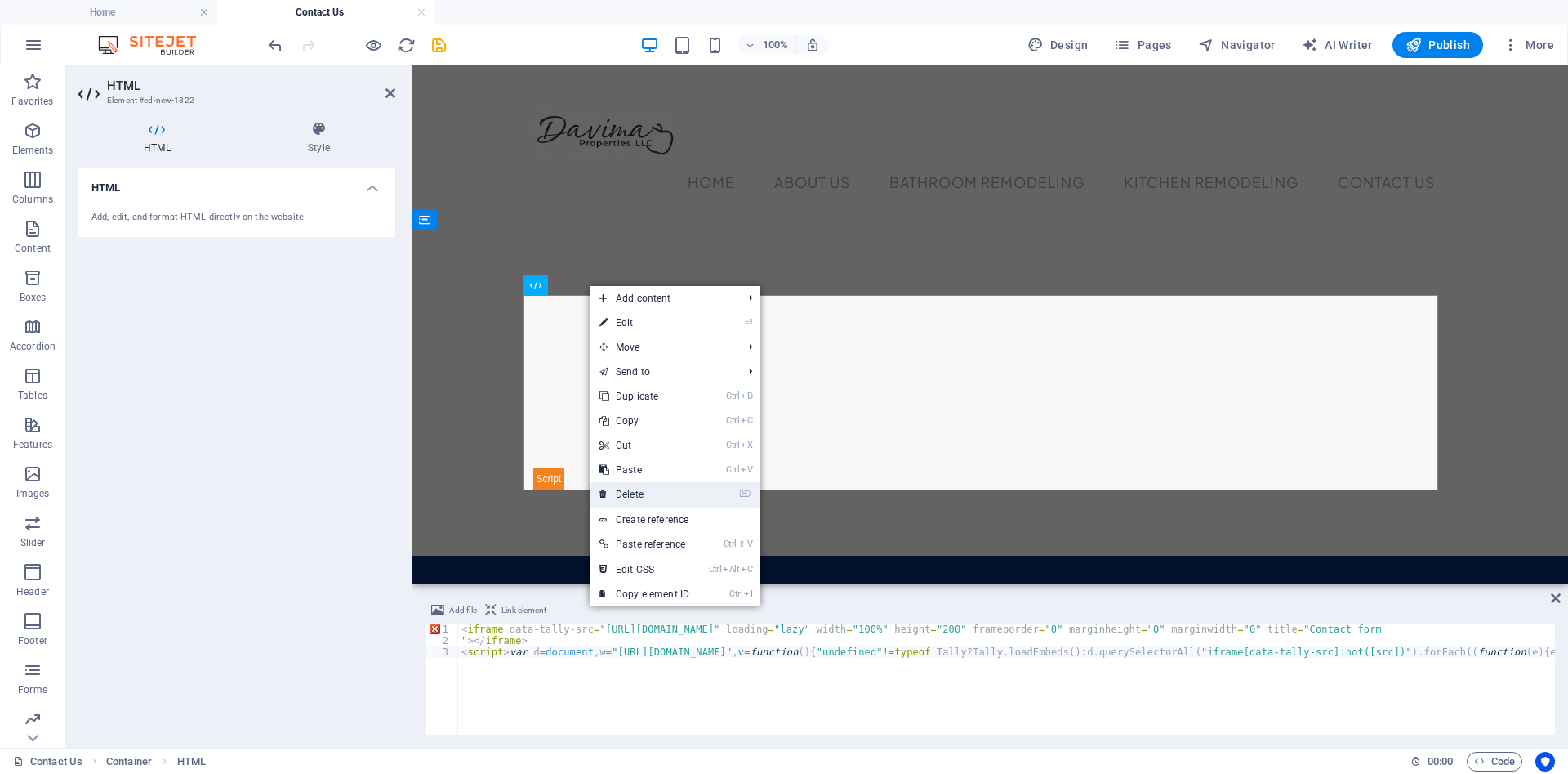
click at [665, 492] on link "⌦ Delete" at bounding box center [644, 494] width 109 height 24
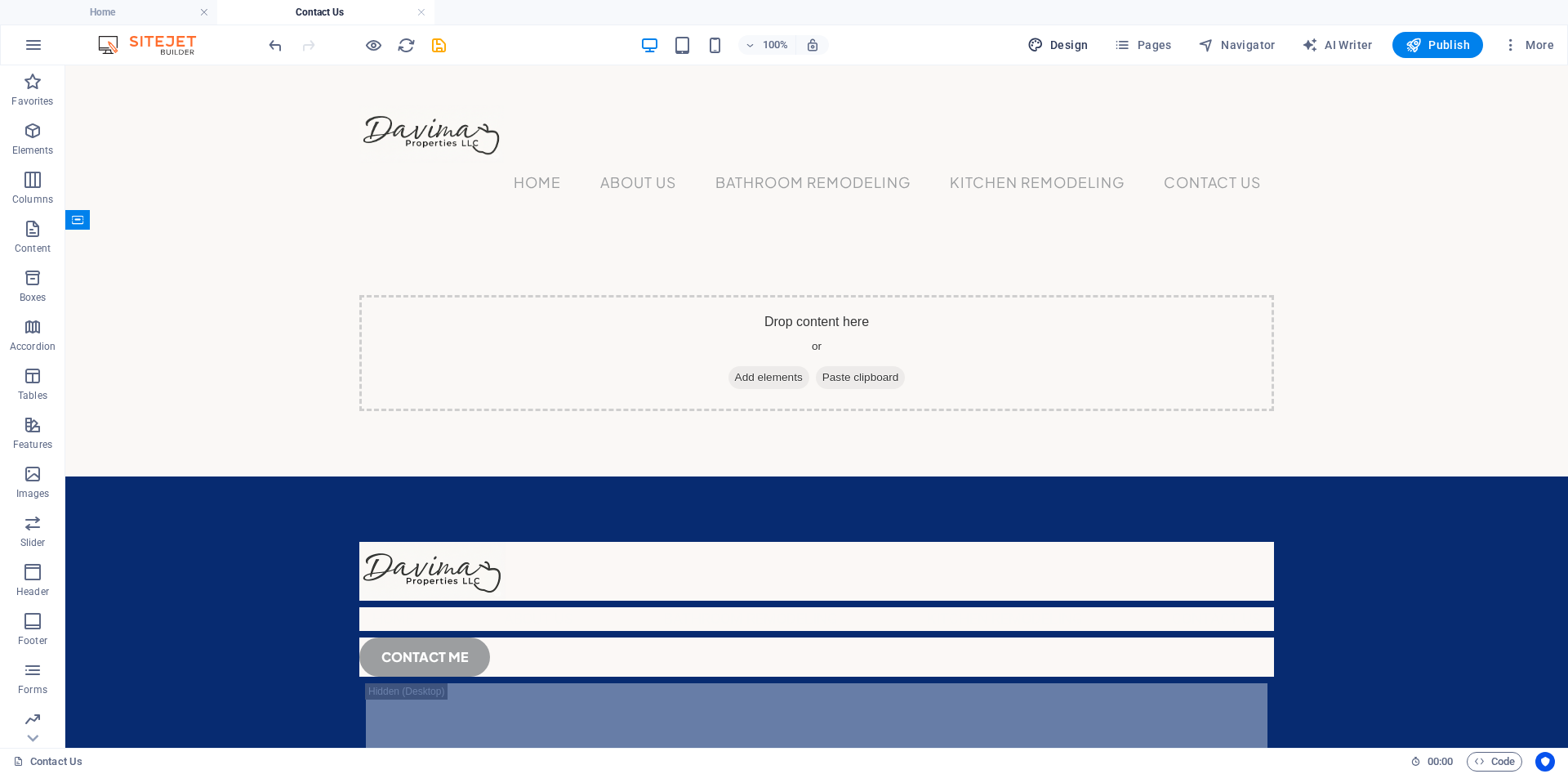
click at [1069, 43] on span "Design" at bounding box center [1057, 44] width 62 height 17
select select "px"
select select "400"
select select "px"
